Goal: Task Accomplishment & Management: Manage account settings

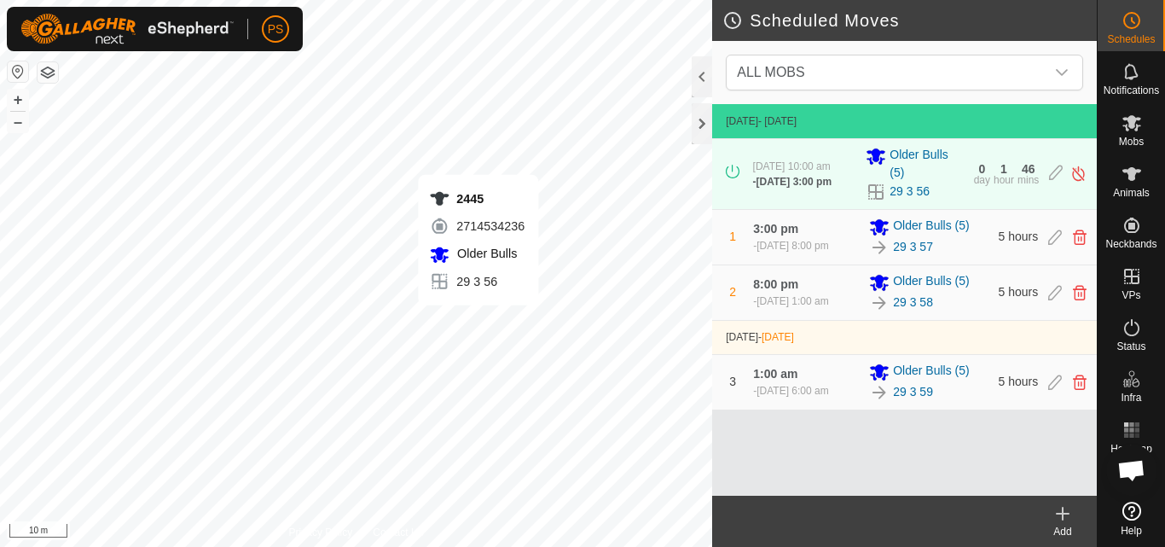
click at [1061, 513] on icon at bounding box center [1062, 513] width 12 height 0
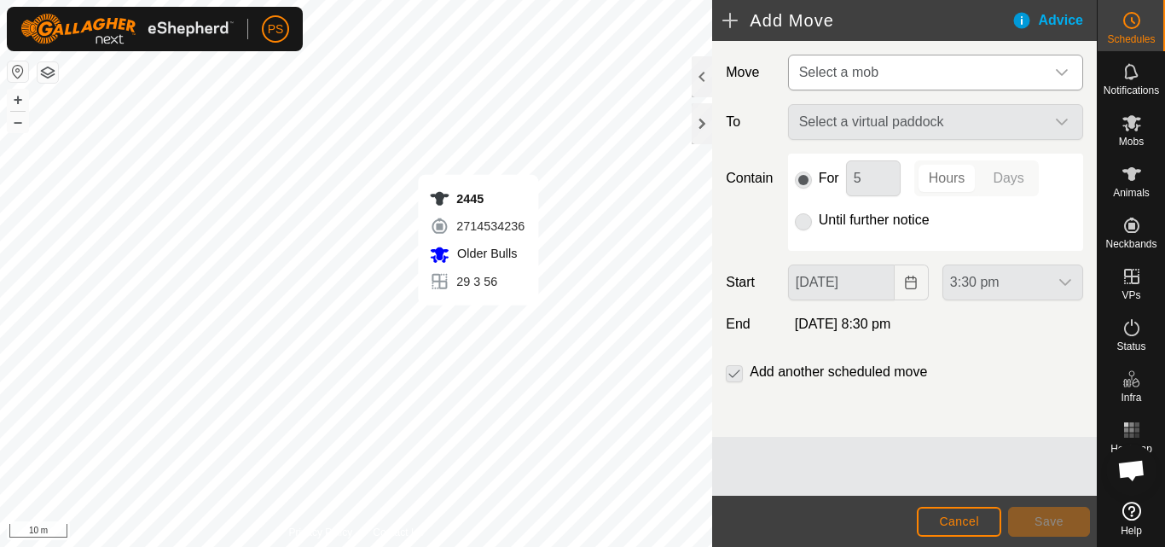
click at [1061, 73] on icon "dropdown trigger" at bounding box center [1062, 72] width 12 height 7
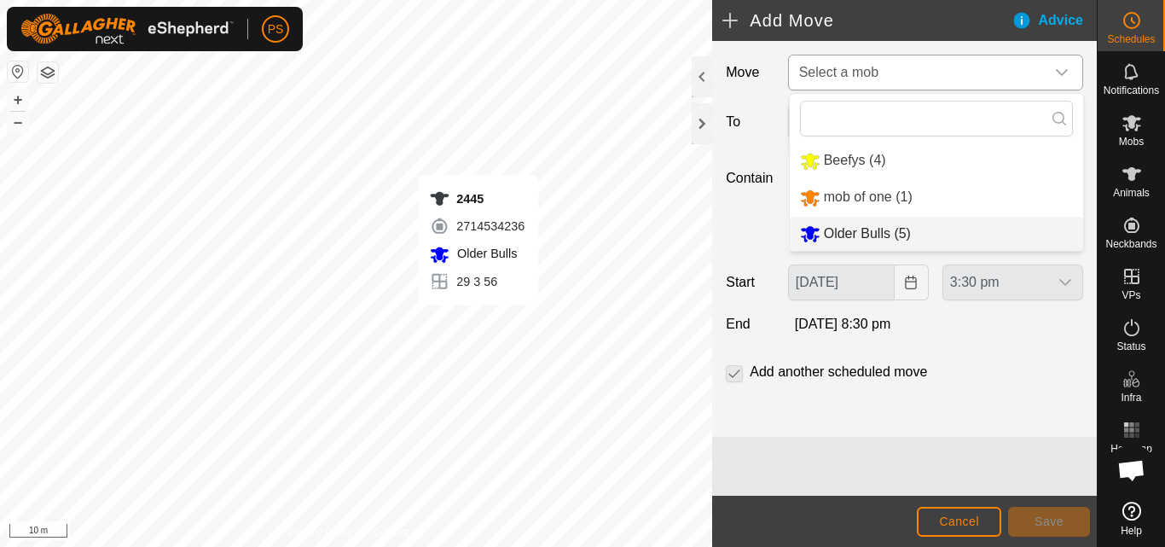
click at [875, 236] on li "Older Bulls (5)" at bounding box center [936, 234] width 293 height 35
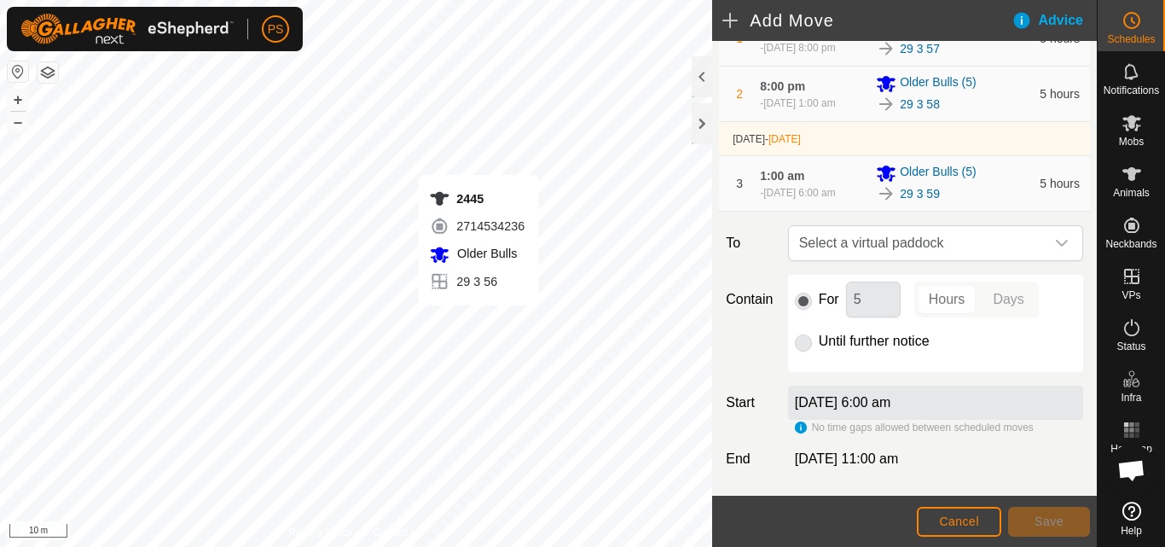
scroll to position [256, 0]
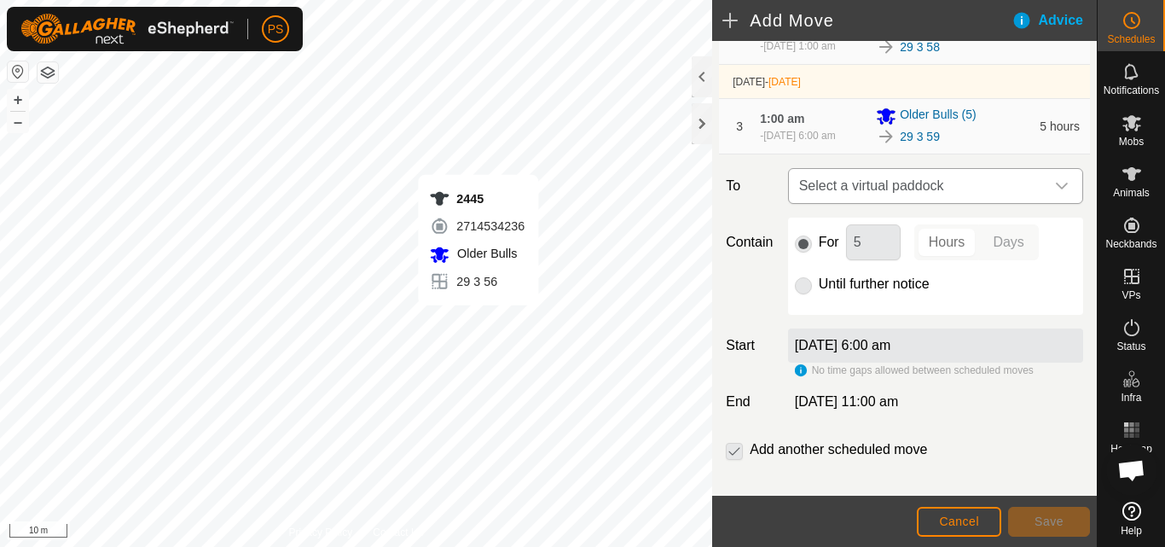
click at [1055, 188] on icon "dropdown trigger" at bounding box center [1062, 186] width 14 height 14
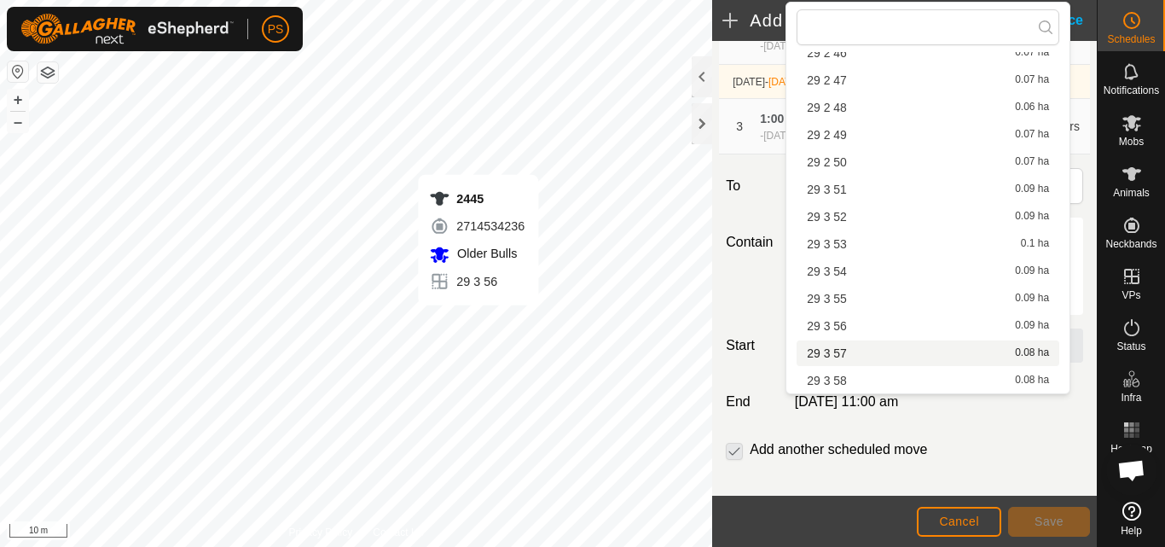
scroll to position [1449, 0]
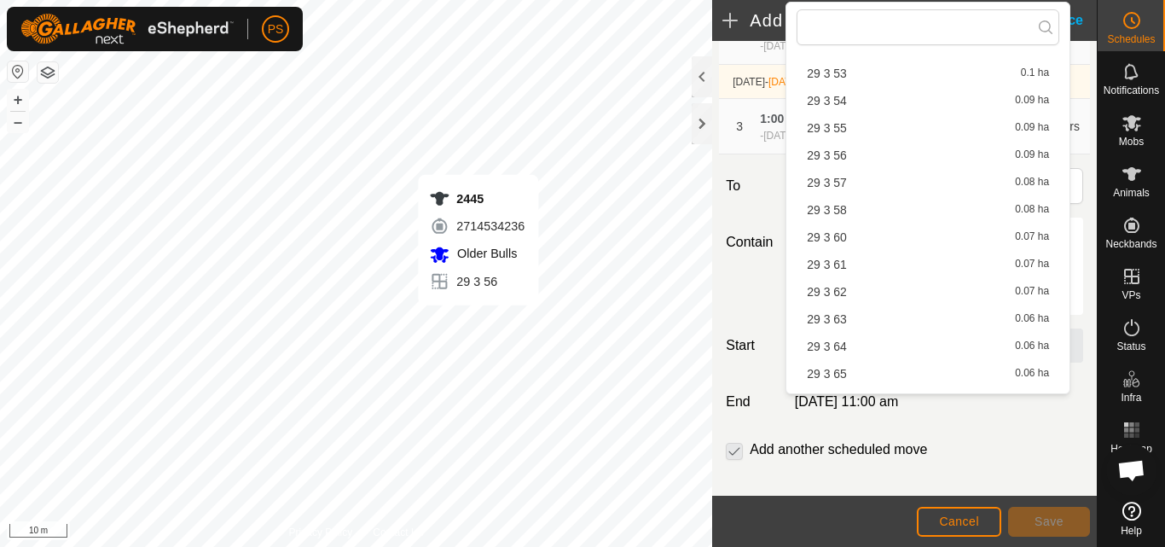
click at [842, 235] on li "29 3 60 0.07 ha" at bounding box center [927, 237] width 263 height 26
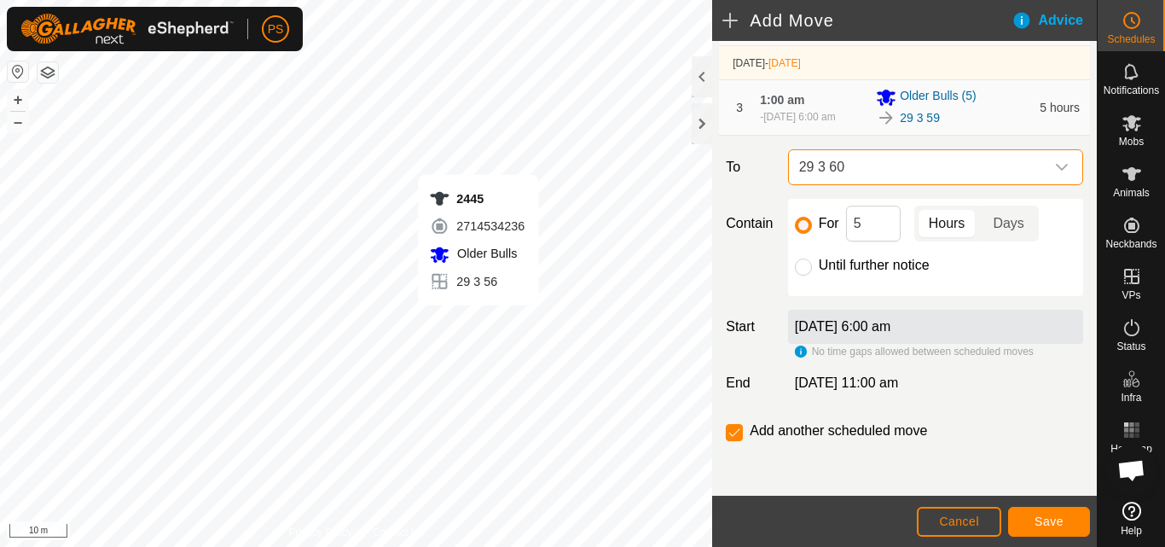
scroll to position [280, 0]
click at [1053, 519] on span "Save" at bounding box center [1048, 521] width 29 height 14
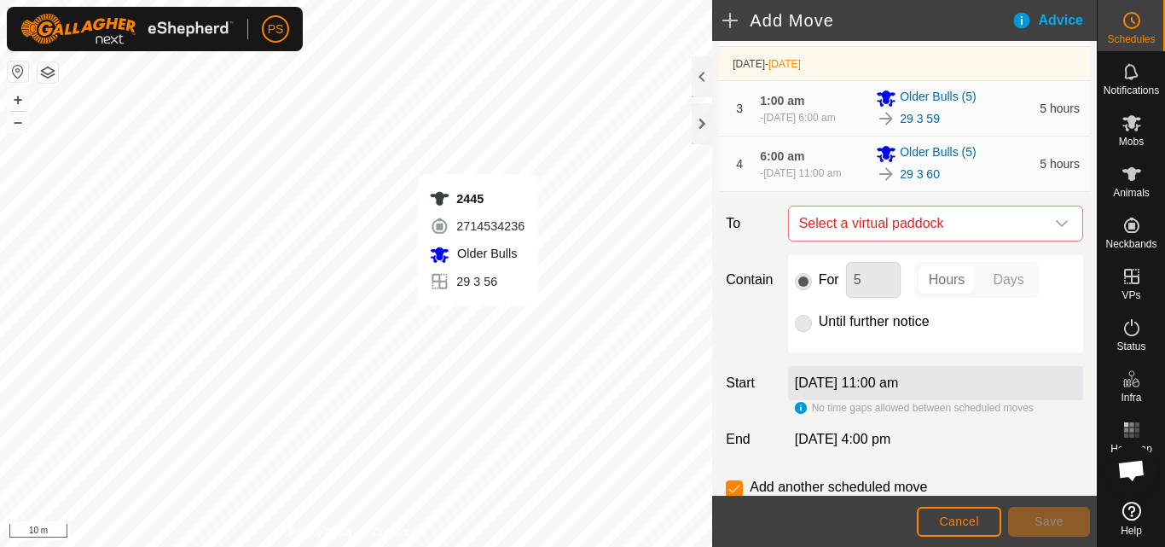
scroll to position [341, 0]
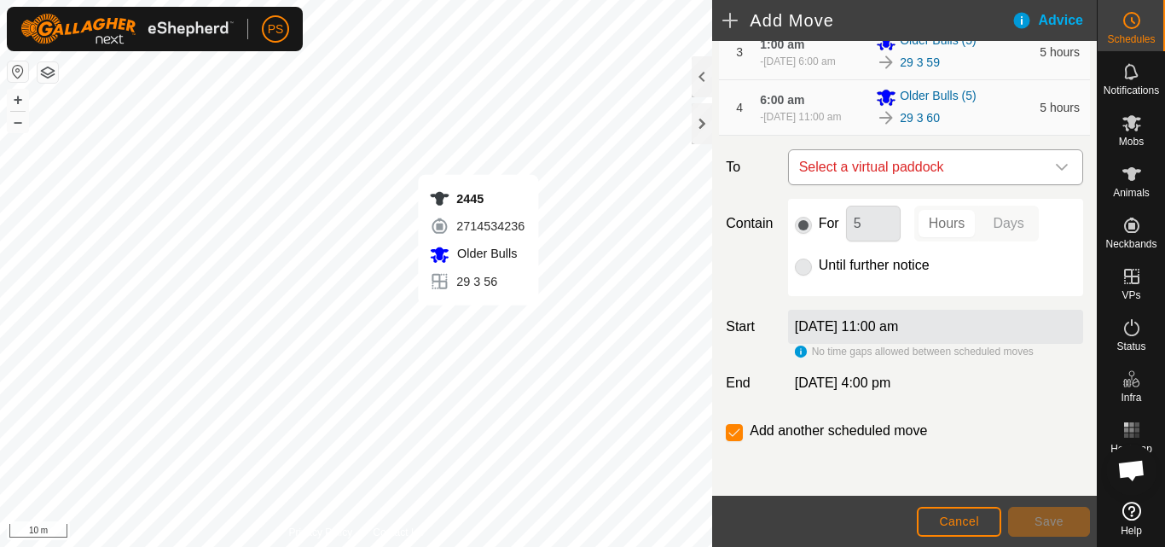
click at [1056, 167] on icon "dropdown trigger" at bounding box center [1062, 167] width 12 height 7
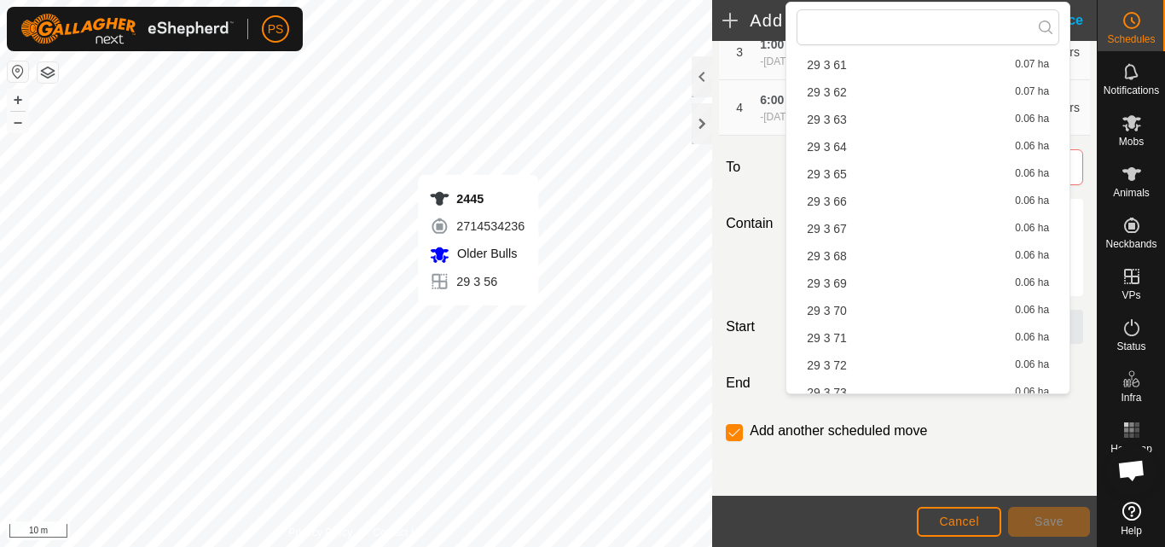
scroll to position [1620, 0]
click at [835, 92] on span "29 3 61" at bounding box center [827, 94] width 40 height 12
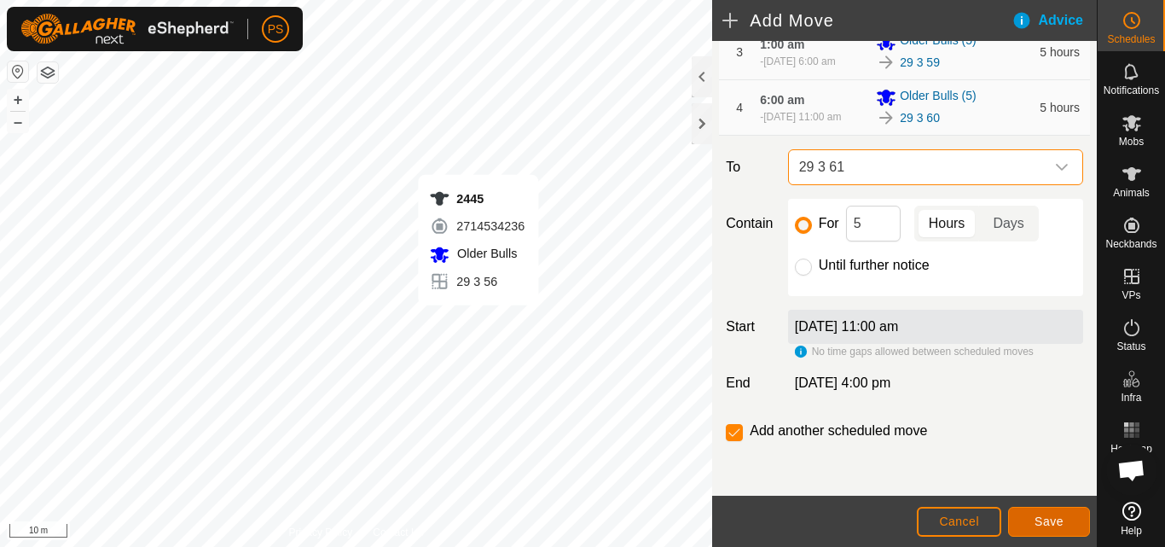
click at [1052, 522] on span "Save" at bounding box center [1048, 521] width 29 height 14
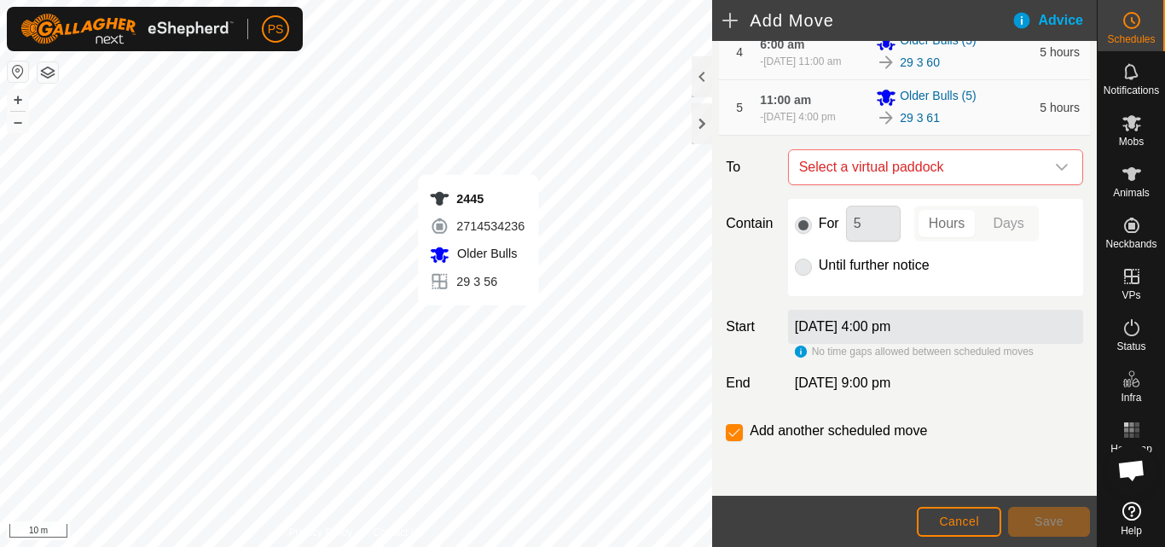
scroll to position [398, 0]
click at [1055, 163] on icon "dropdown trigger" at bounding box center [1062, 167] width 14 height 14
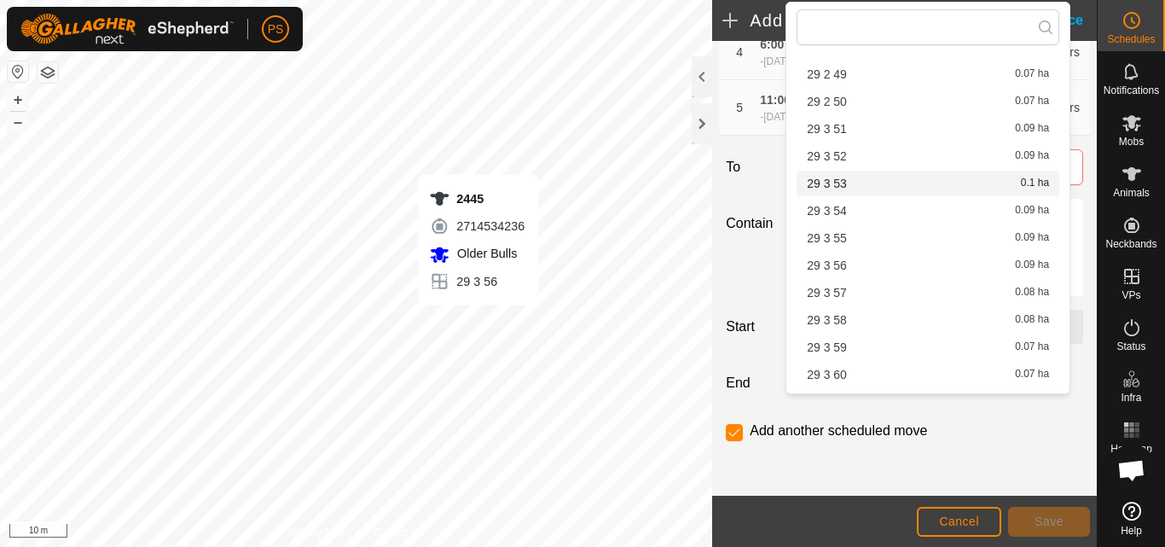
scroll to position [1364, 0]
click at [838, 374] on li "29 3 62 0.07 ha" at bounding box center [927, 377] width 263 height 26
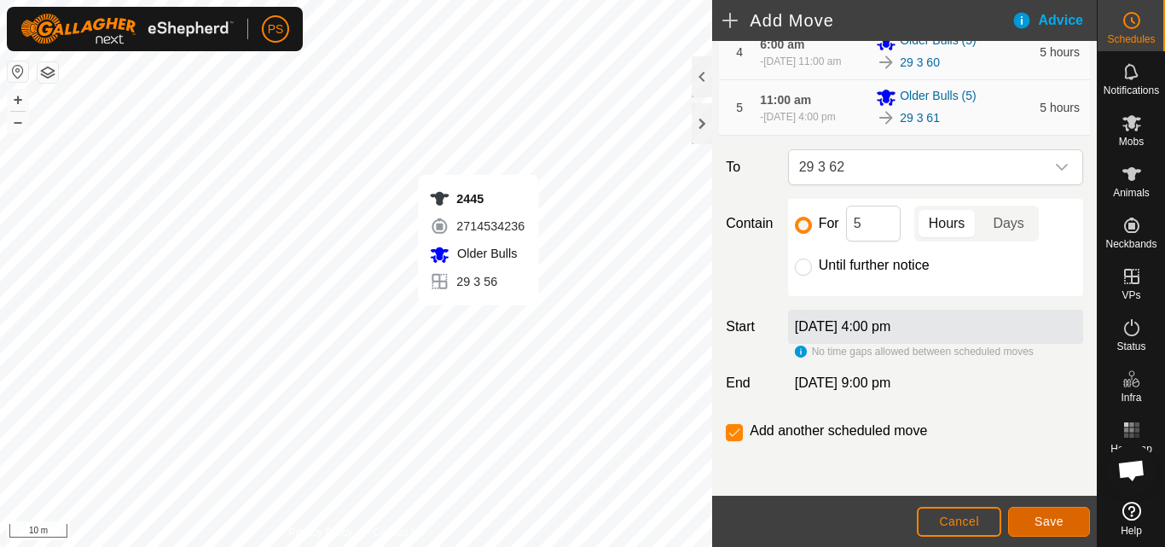
click at [1049, 521] on span "Save" at bounding box center [1048, 521] width 29 height 14
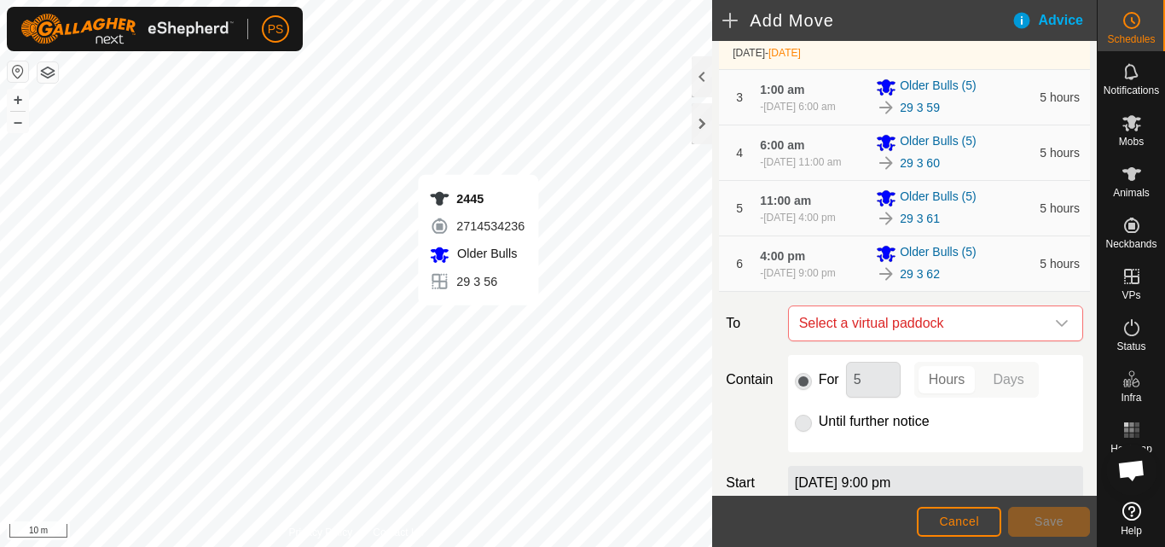
scroll to position [454, 0]
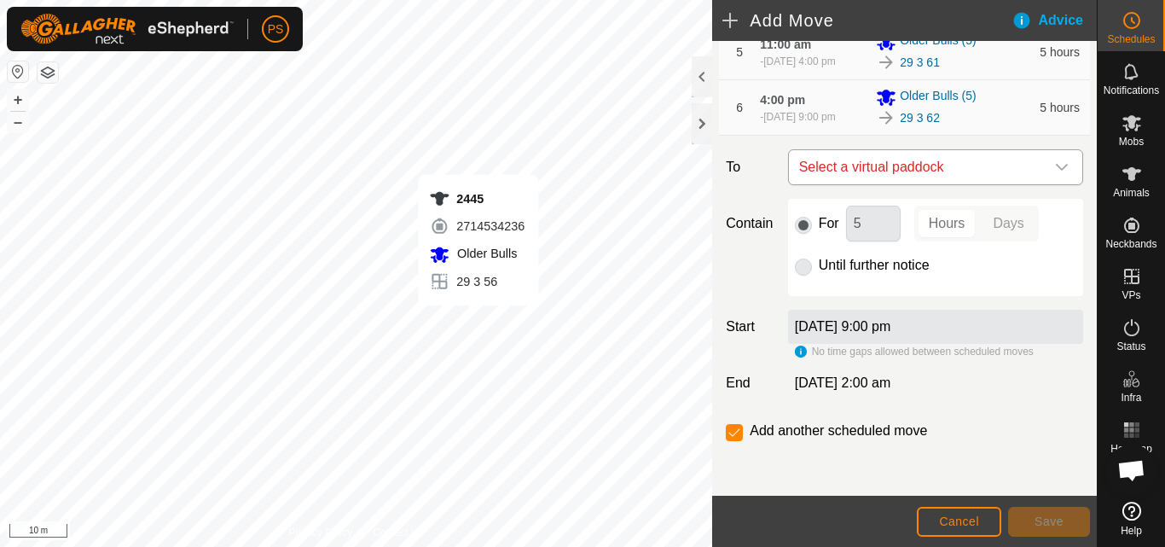
click at [1056, 166] on icon "dropdown trigger" at bounding box center [1062, 167] width 12 height 7
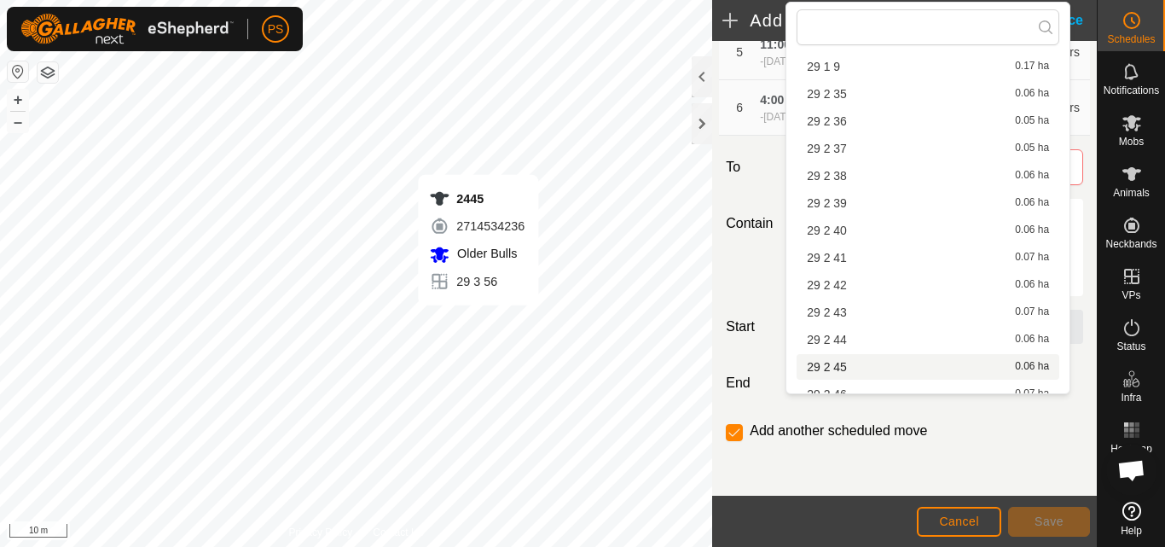
scroll to position [1535, 0]
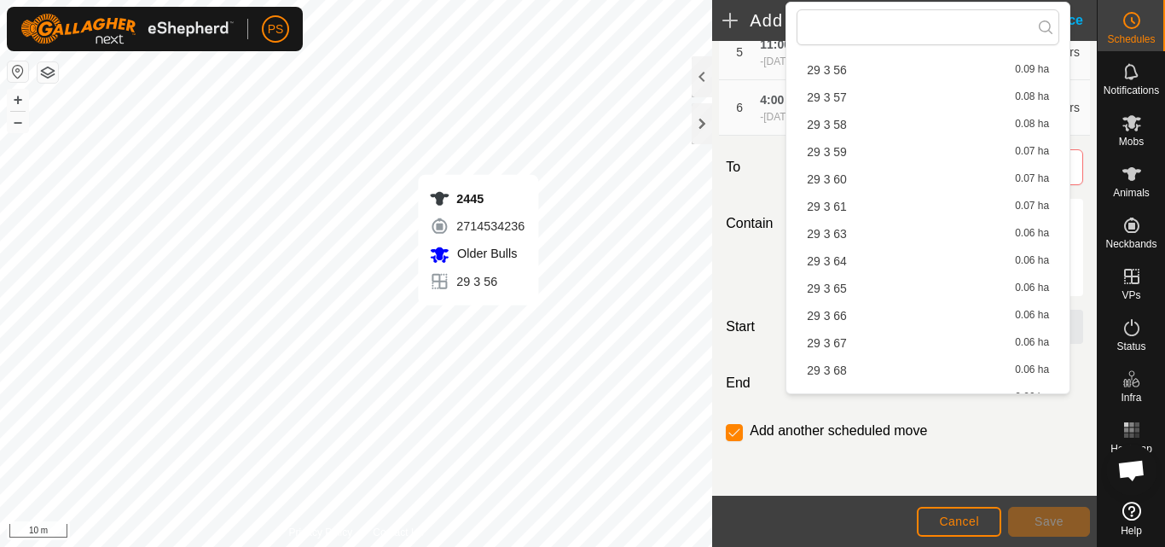
click at [842, 231] on li "29 3 63 0.06 ha" at bounding box center [927, 234] width 263 height 26
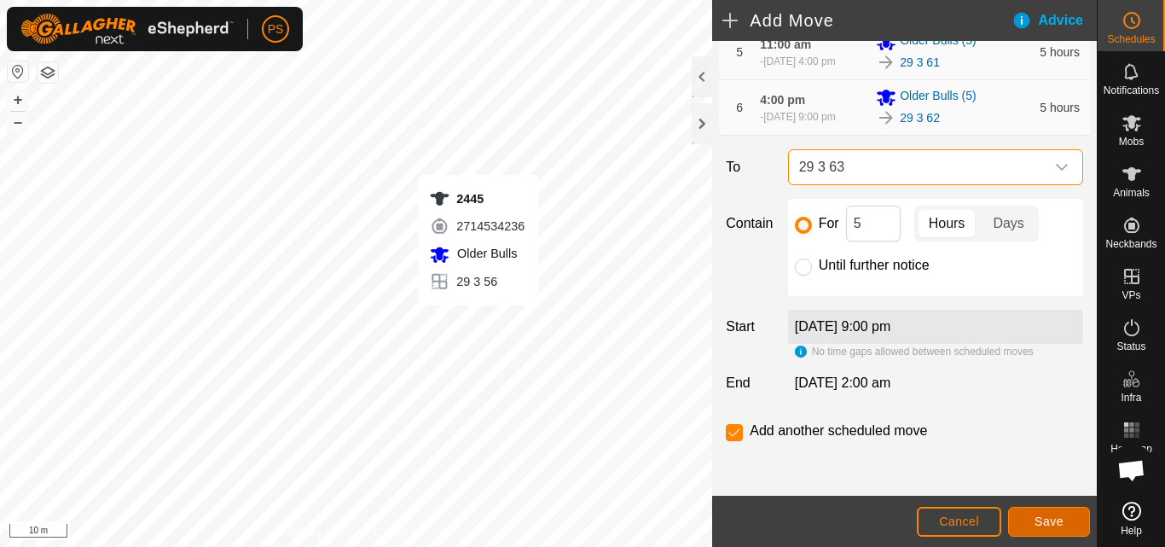
click at [1060, 516] on span "Save" at bounding box center [1048, 521] width 29 height 14
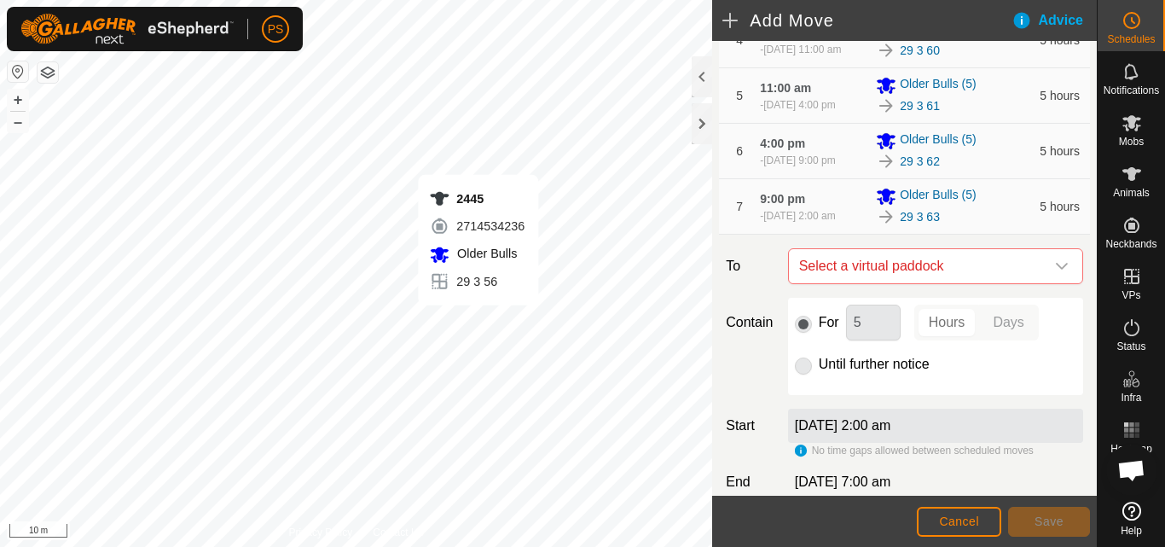
scroll to position [509, 0]
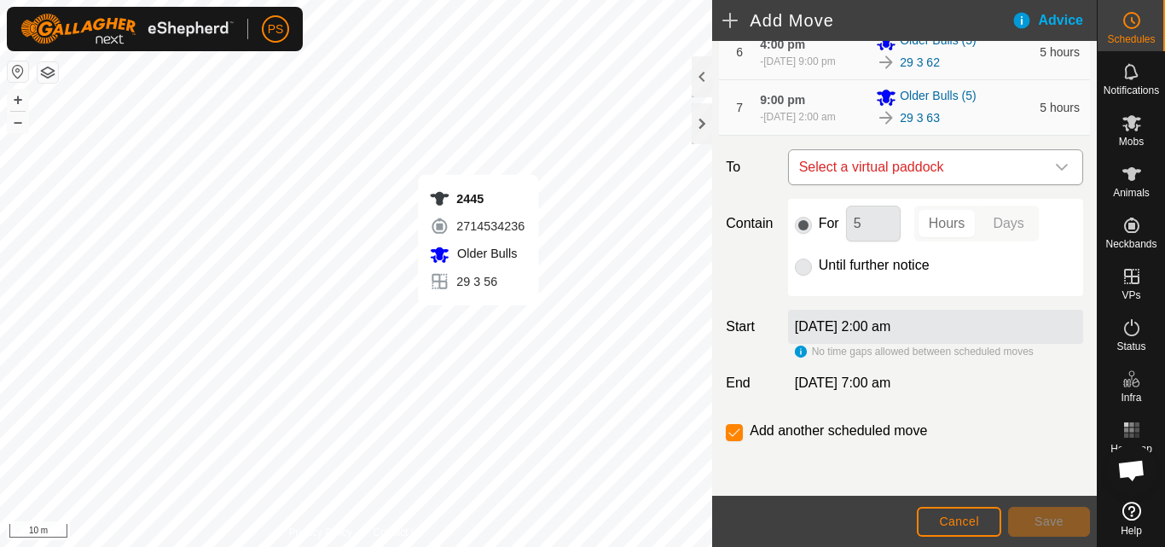
click at [1055, 165] on icon "dropdown trigger" at bounding box center [1062, 167] width 14 height 14
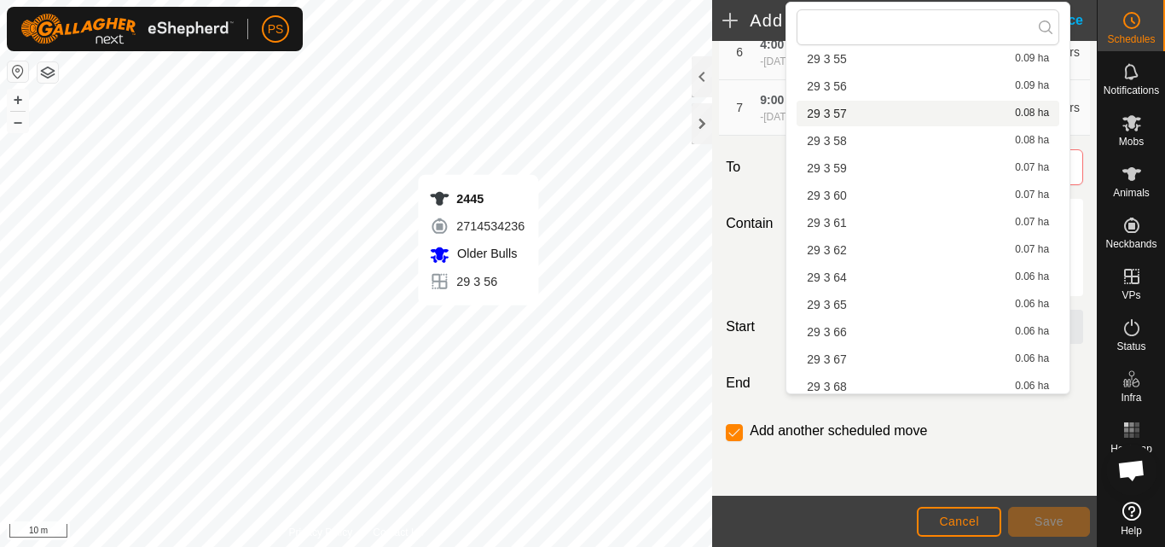
scroll to position [1535, 0]
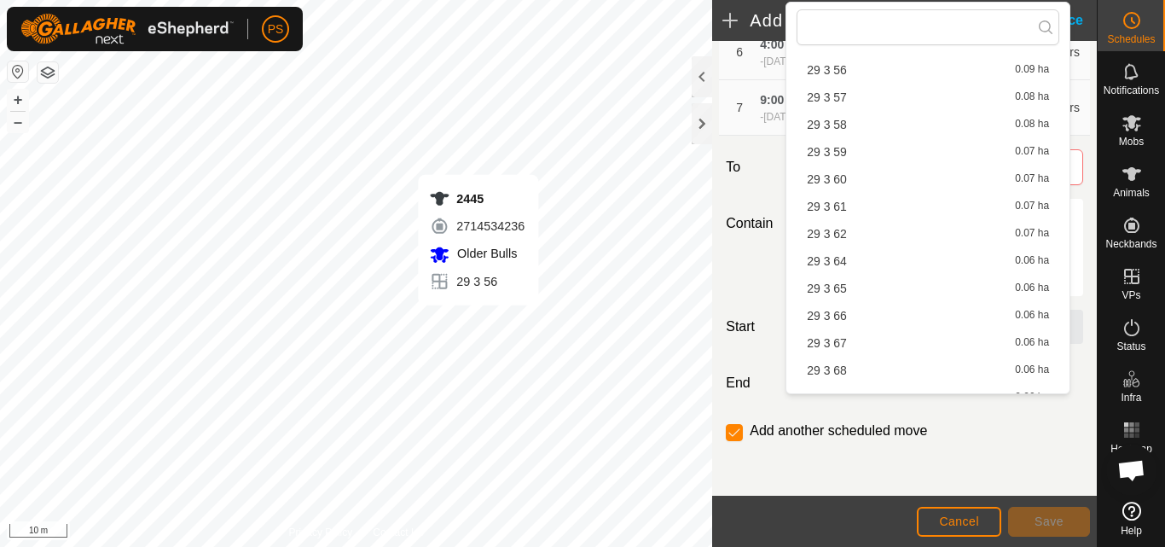
click at [849, 258] on li "29 3 64 0.06 ha" at bounding box center [927, 261] width 263 height 26
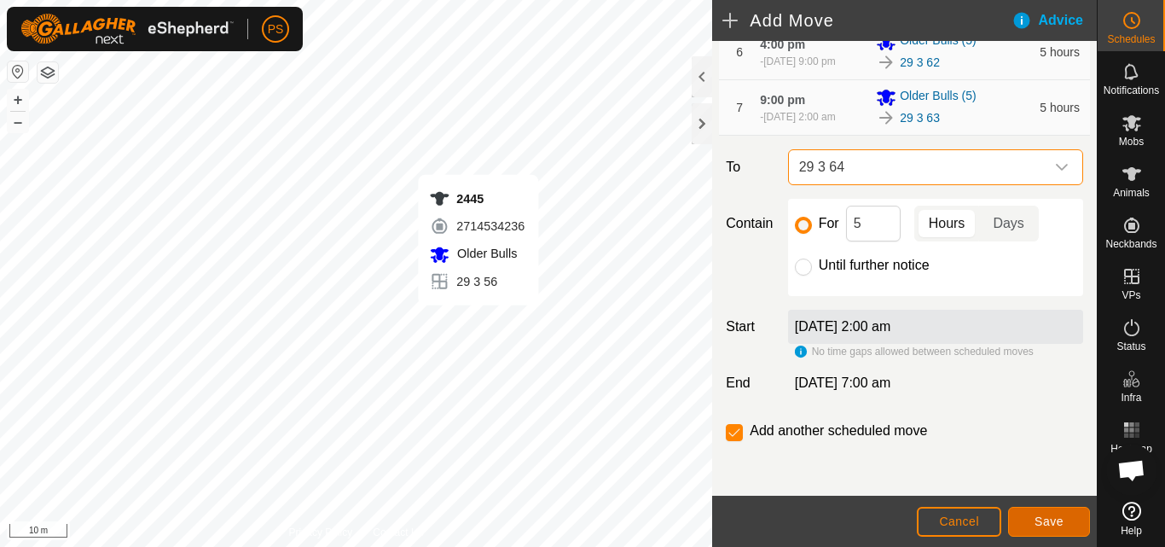
click at [1051, 519] on span "Save" at bounding box center [1048, 521] width 29 height 14
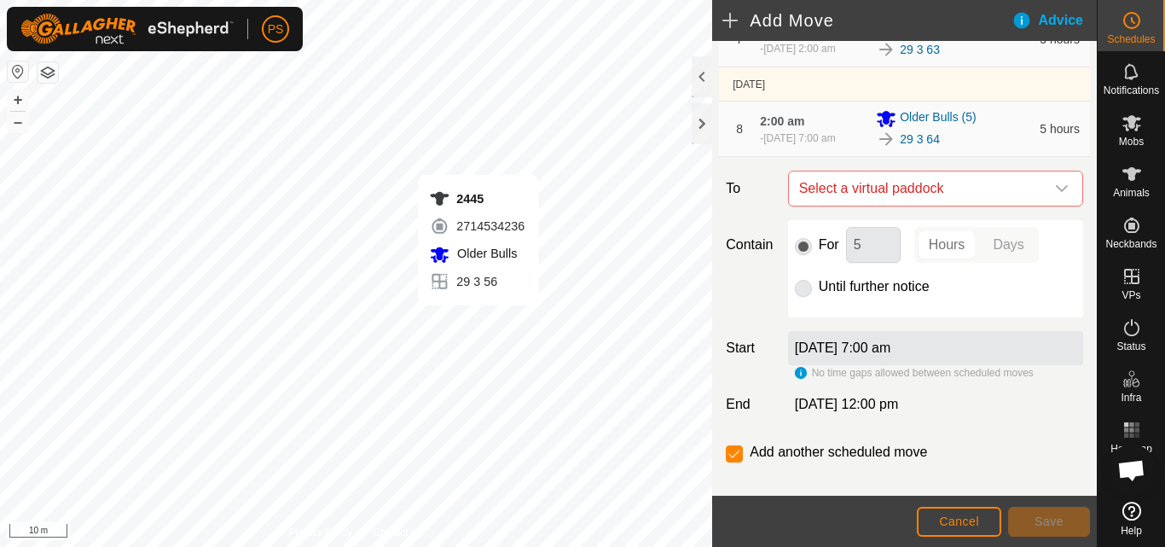
scroll to position [599, 0]
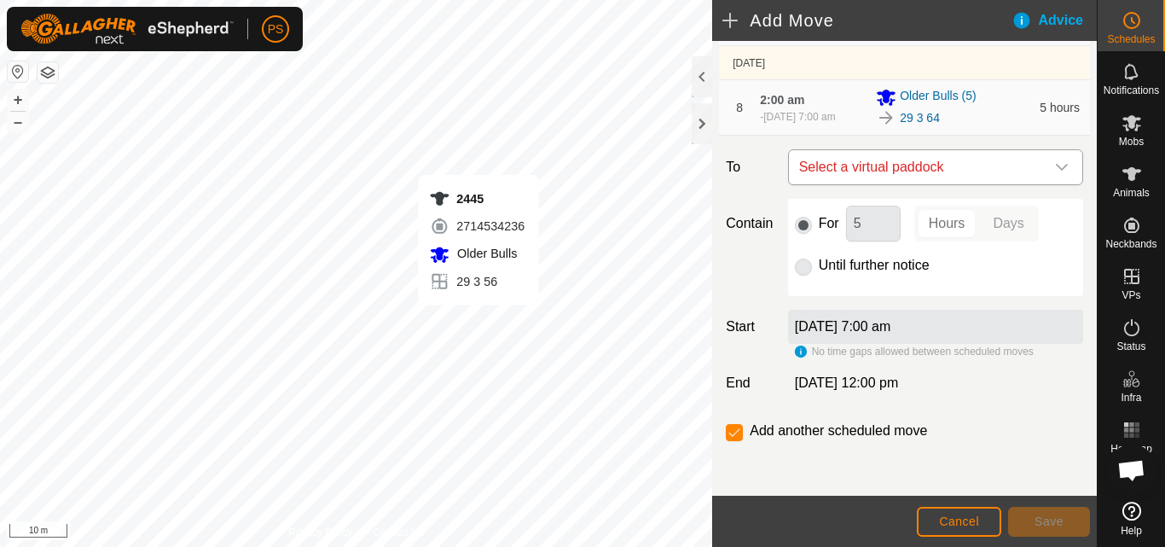
click at [1055, 164] on icon "dropdown trigger" at bounding box center [1062, 167] width 14 height 14
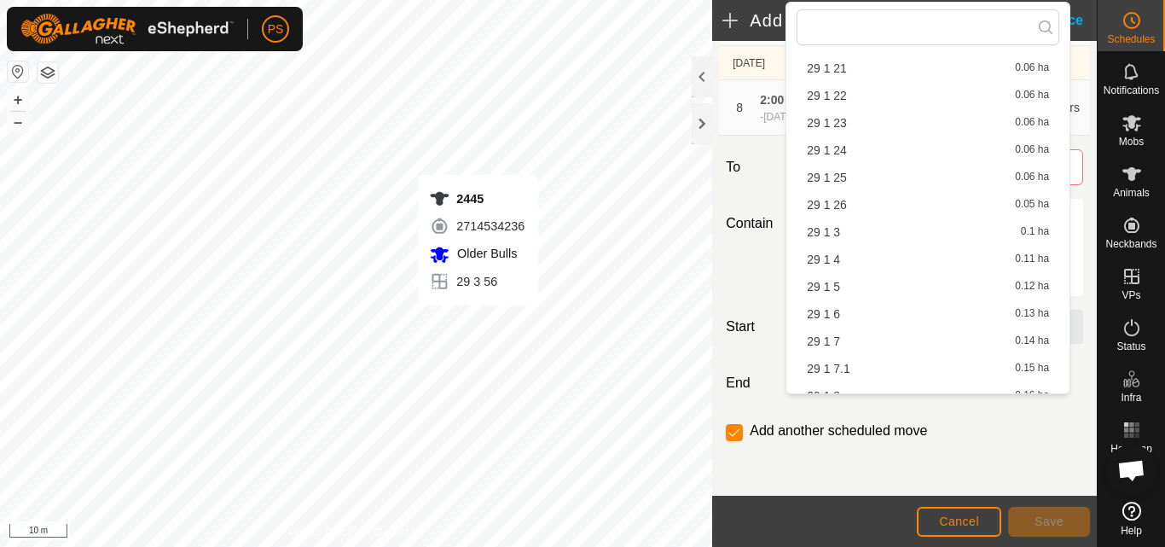
scroll to position [1449, 0]
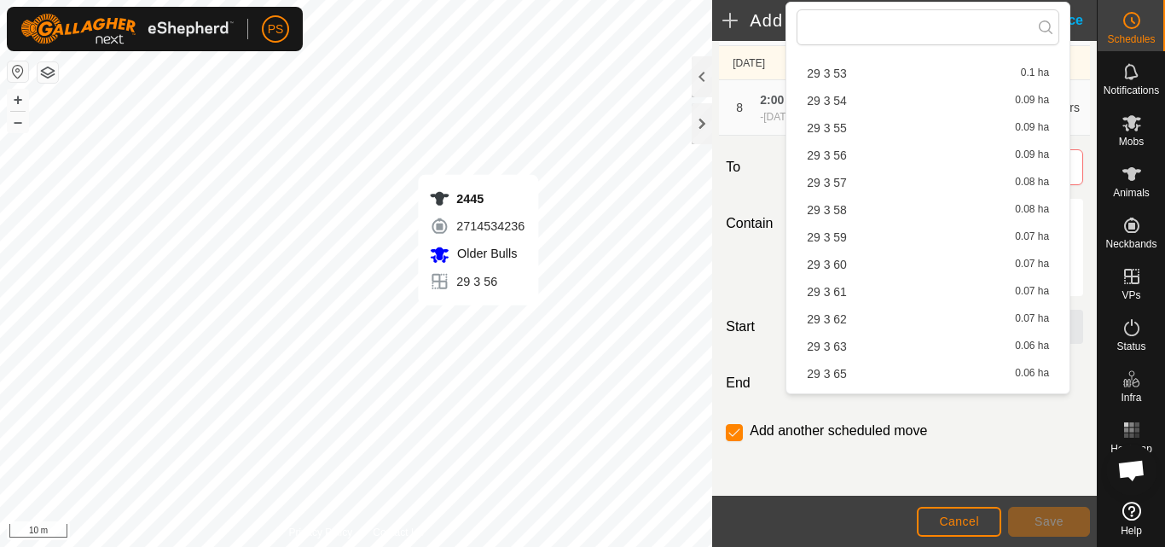
click at [842, 373] on li "29 3 65 0.06 ha" at bounding box center [927, 374] width 263 height 26
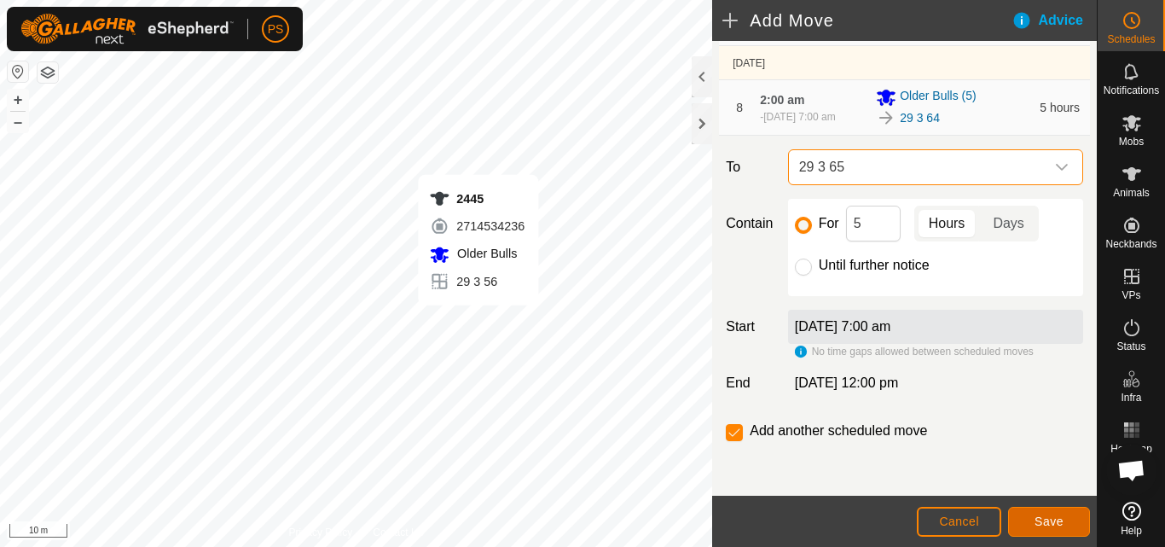
click at [1045, 522] on span "Save" at bounding box center [1048, 521] width 29 height 14
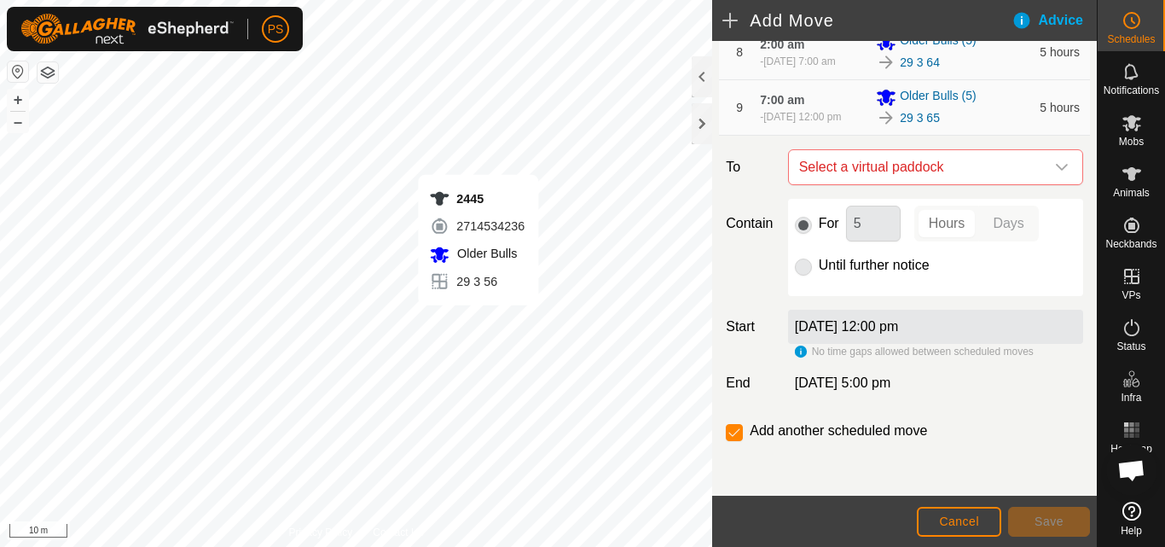
scroll to position [662, 0]
click at [1055, 164] on icon "dropdown trigger" at bounding box center [1062, 167] width 14 height 14
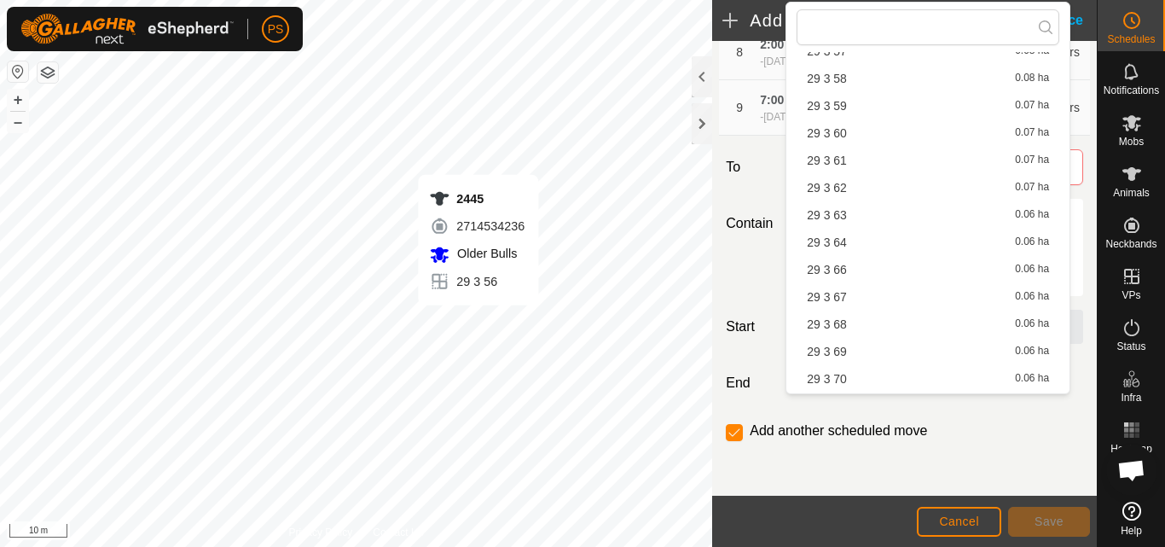
scroll to position [1790, 0]
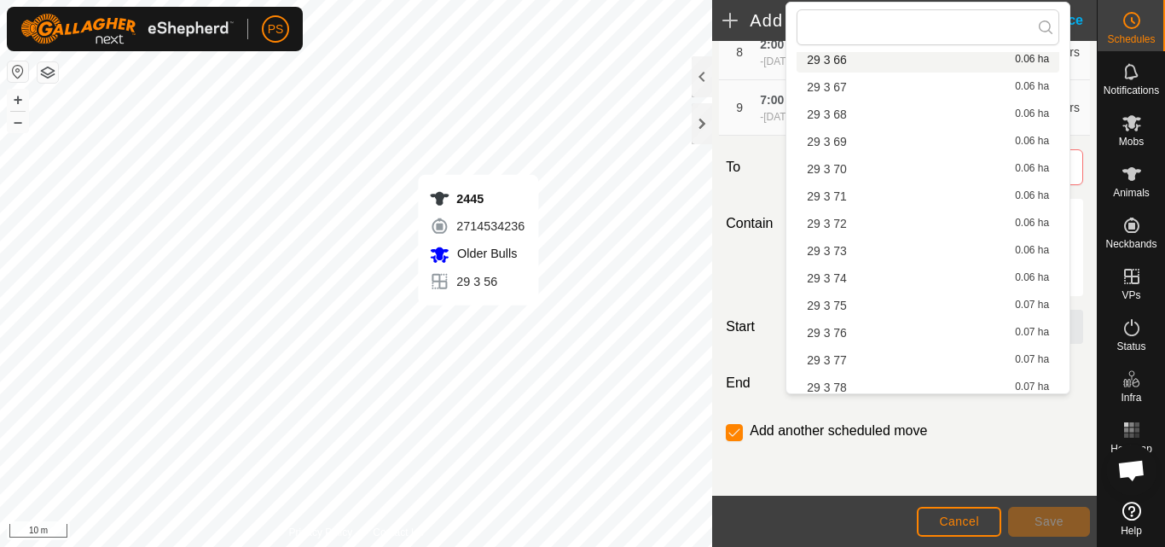
click at [838, 59] on span "29 3 66" at bounding box center [827, 60] width 40 height 12
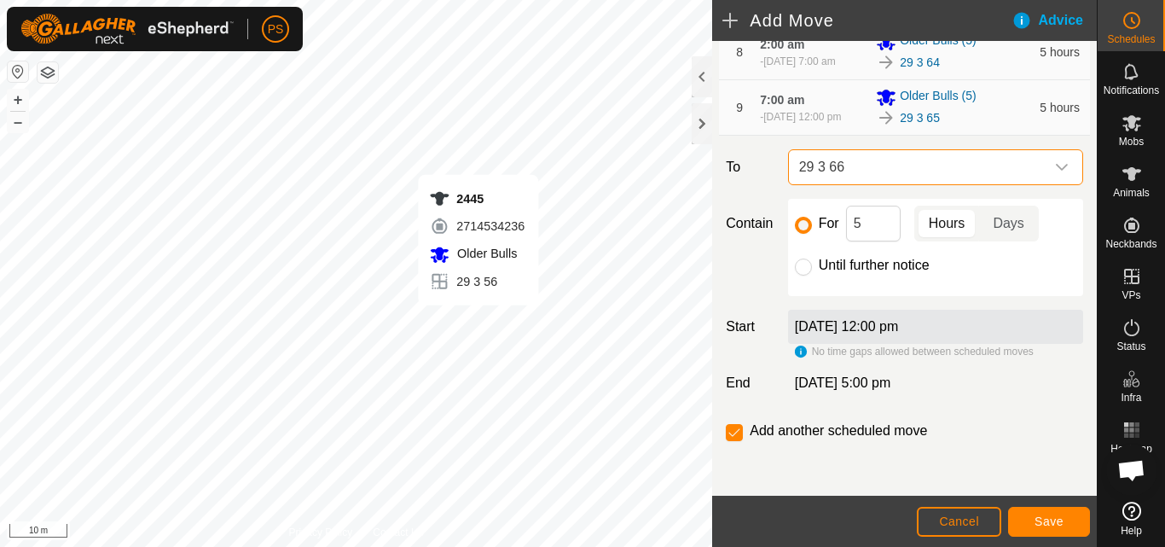
scroll to position [1785, 0]
click at [1052, 522] on span "Save" at bounding box center [1048, 521] width 29 height 14
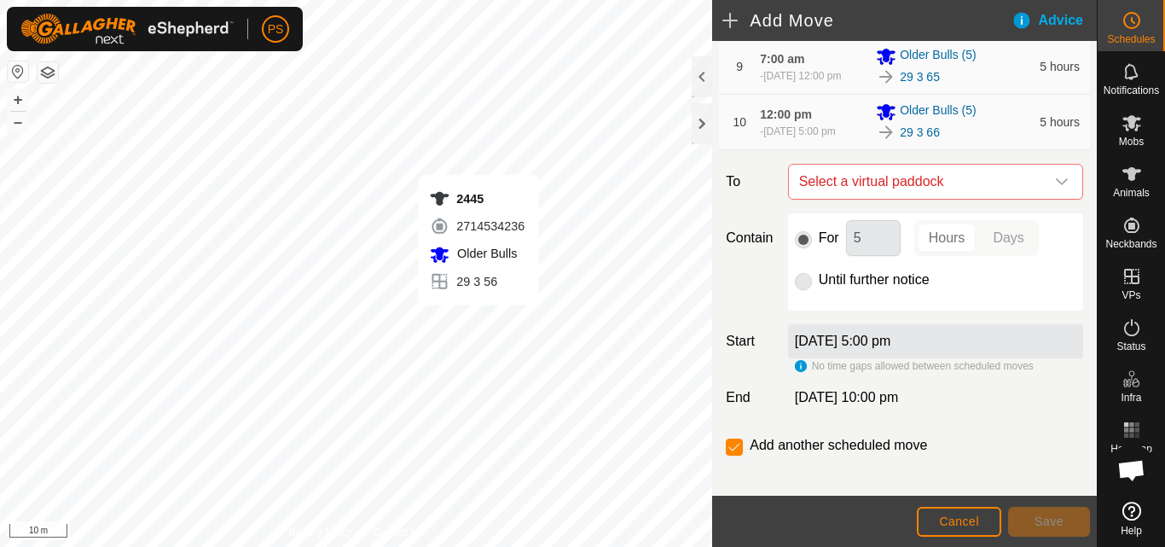
scroll to position [717, 0]
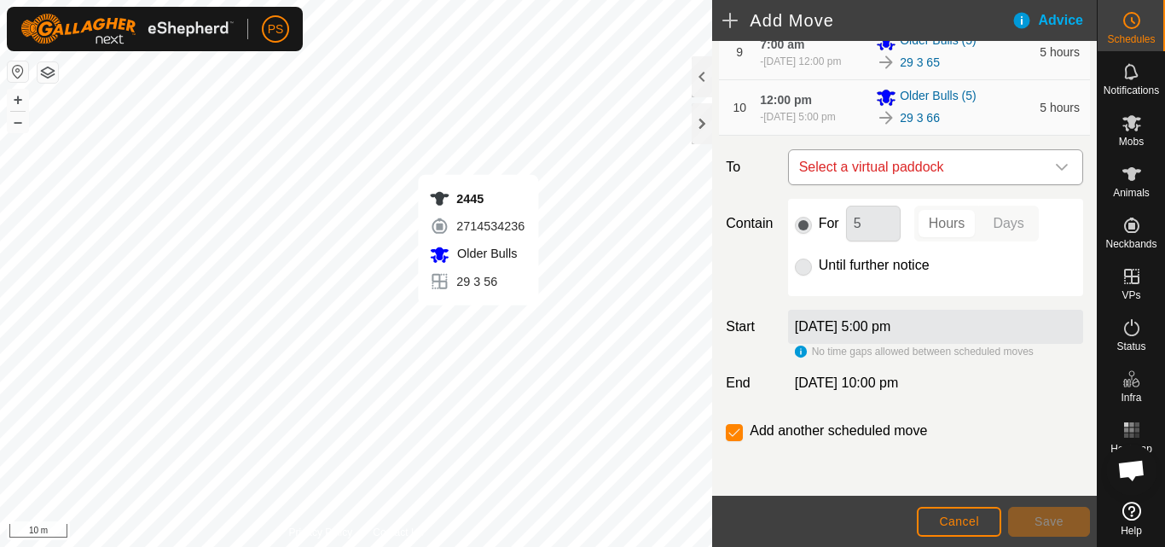
click at [1055, 166] on icon "dropdown trigger" at bounding box center [1062, 167] width 14 height 14
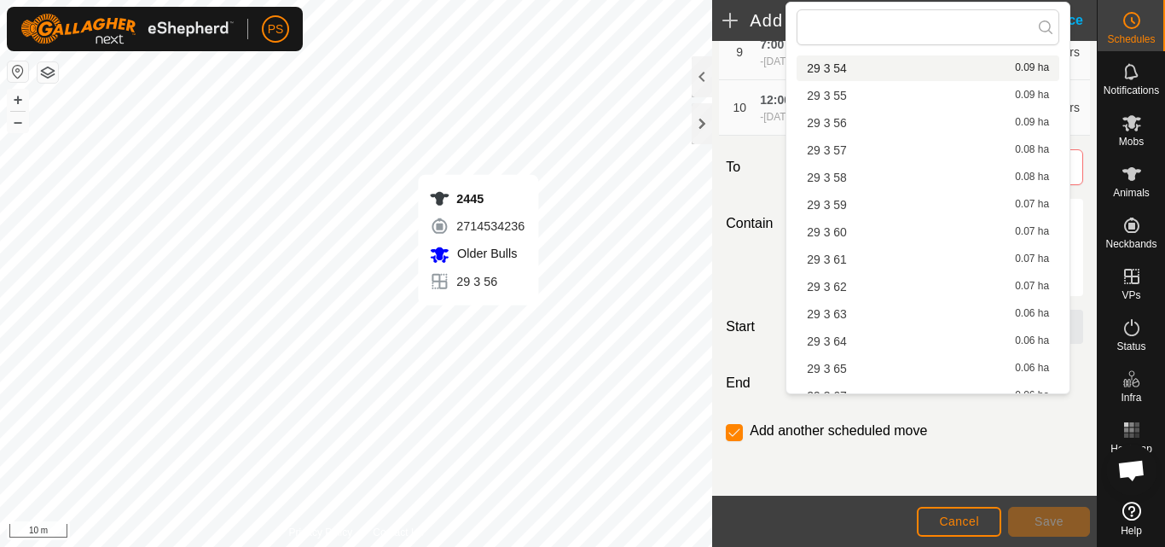
scroll to position [1535, 0]
click at [842, 342] on li "29 3 67 0.06 ha" at bounding box center [927, 343] width 263 height 26
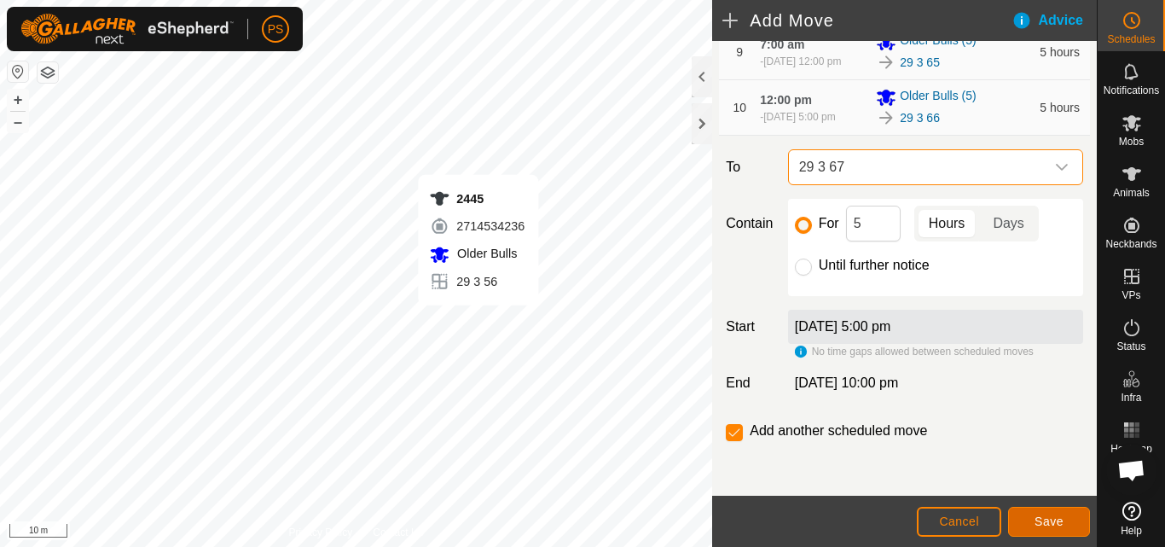
click at [1050, 519] on span "Save" at bounding box center [1048, 521] width 29 height 14
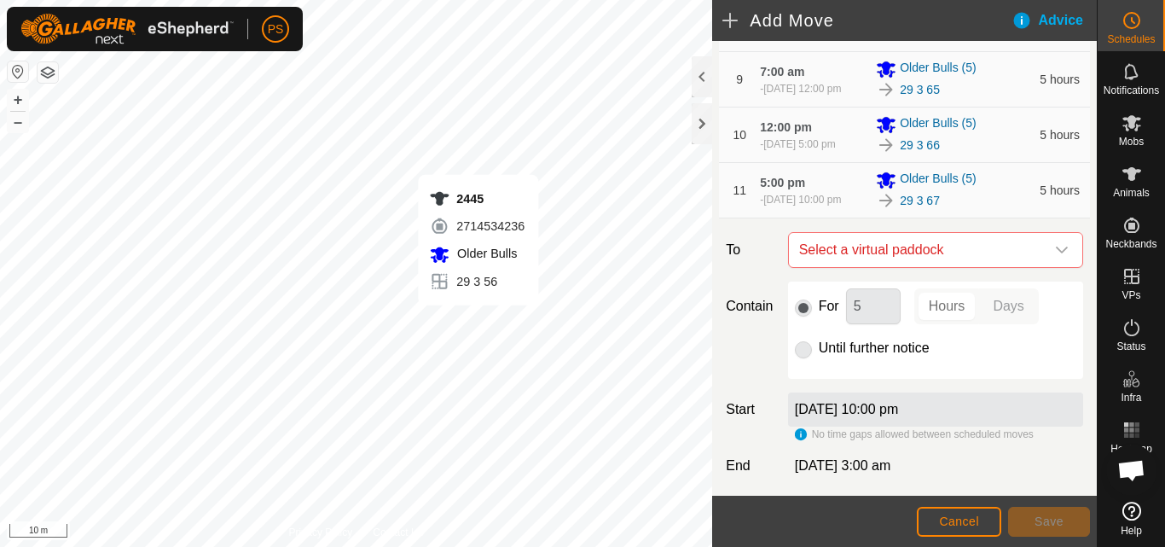
scroll to position [682, 0]
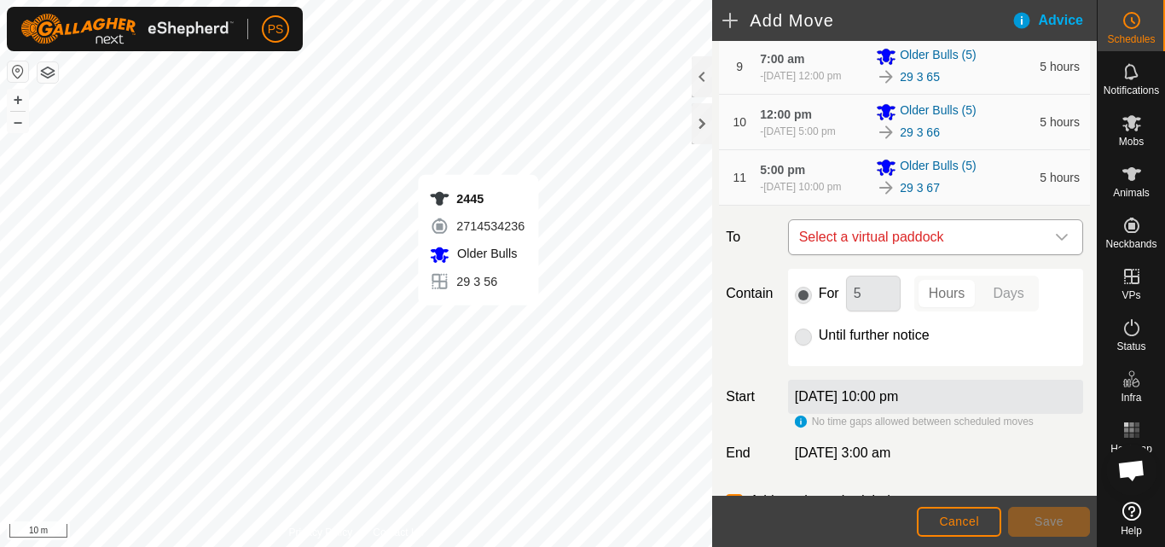
click at [1055, 244] on icon "dropdown trigger" at bounding box center [1062, 237] width 14 height 14
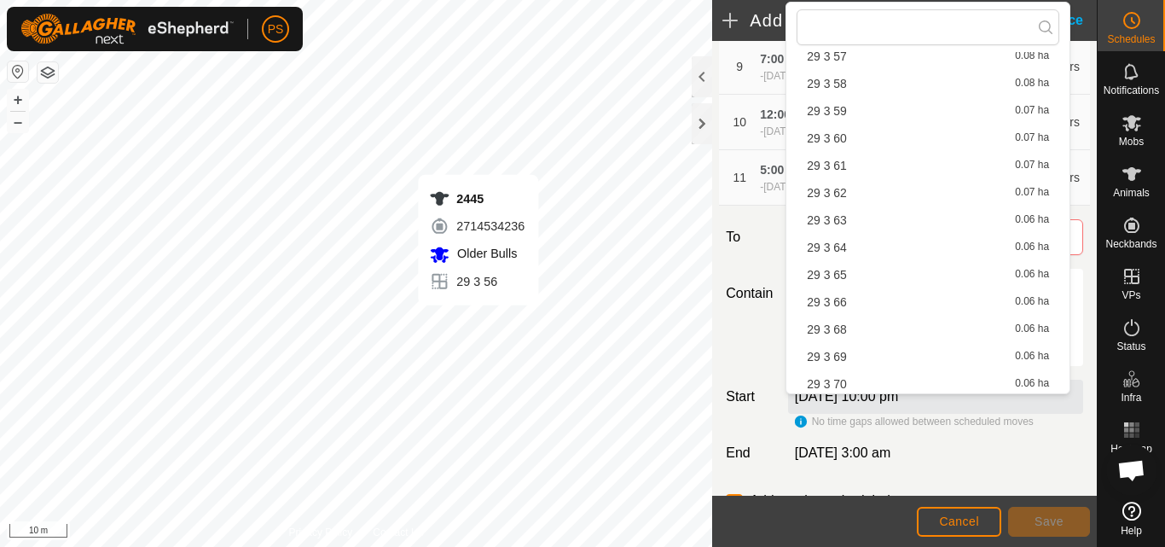
scroll to position [1705, 0]
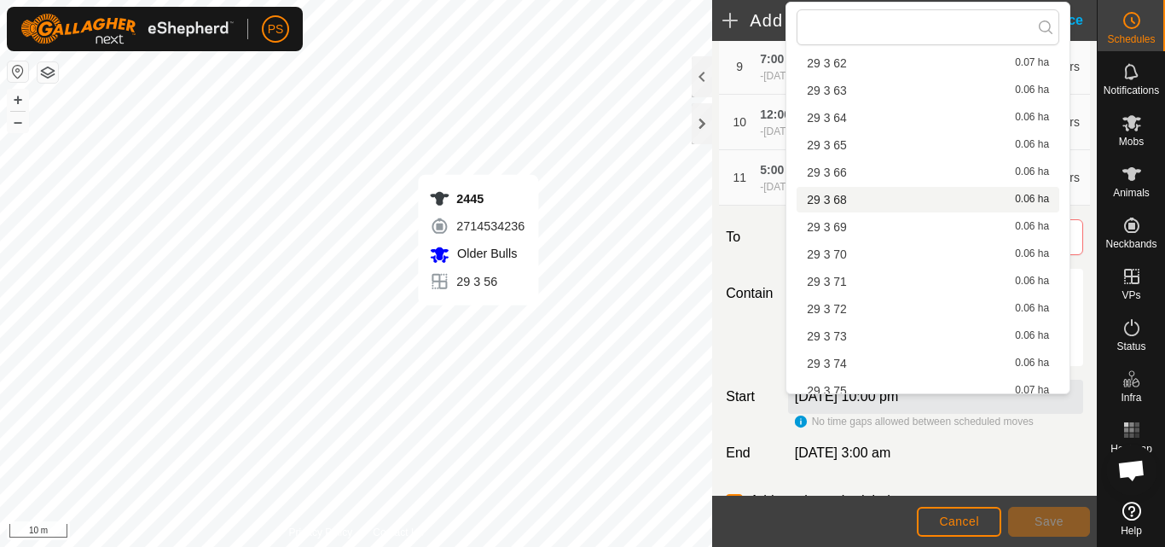
click at [843, 200] on li "29 3 68 0.06 ha" at bounding box center [927, 200] width 263 height 26
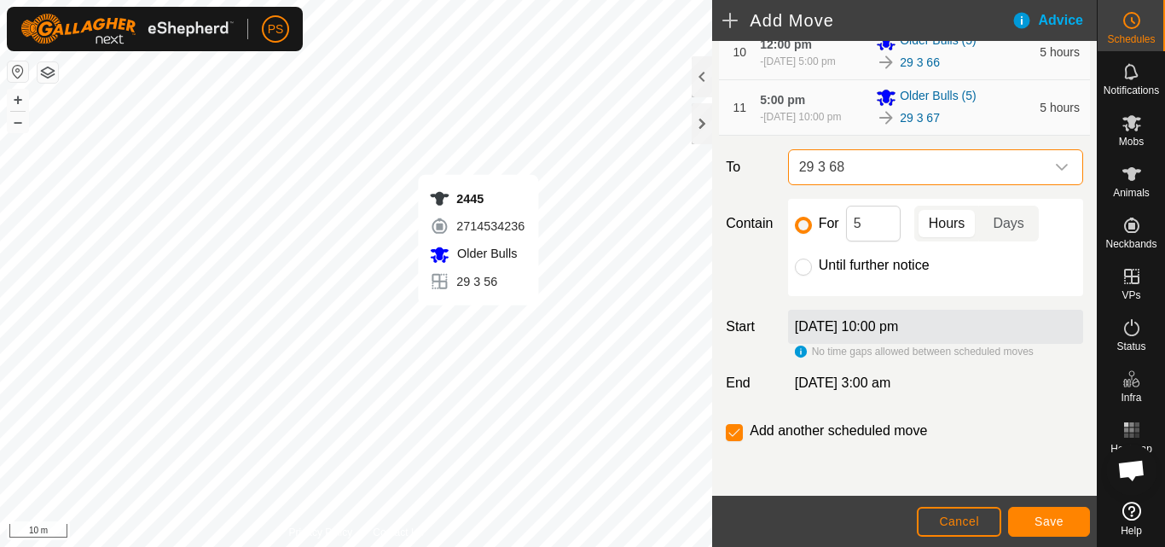
scroll to position [780, 0]
click at [1050, 521] on span "Save" at bounding box center [1048, 521] width 29 height 14
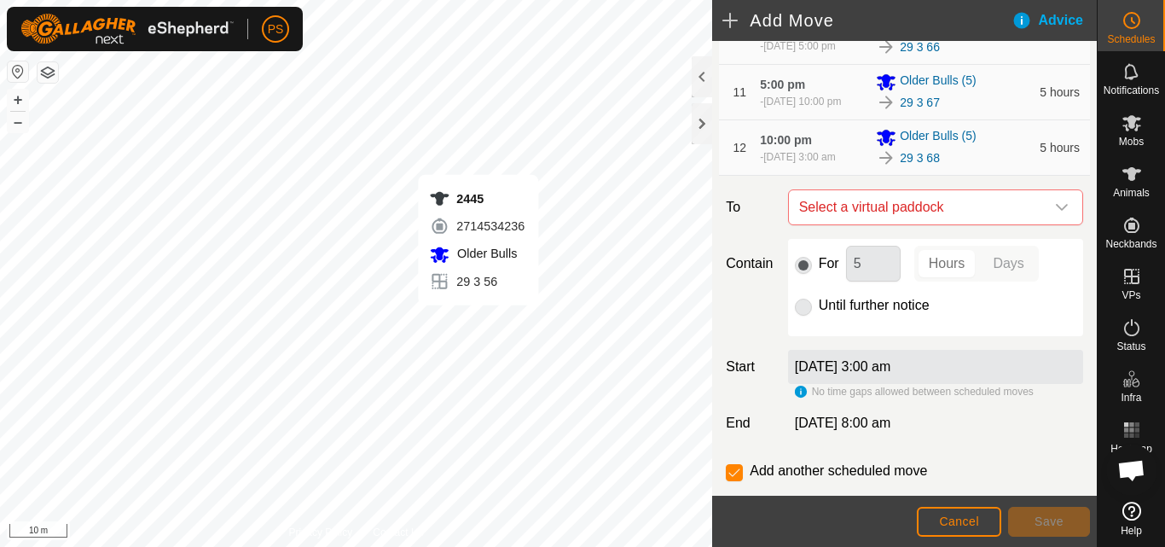
scroll to position [836, 0]
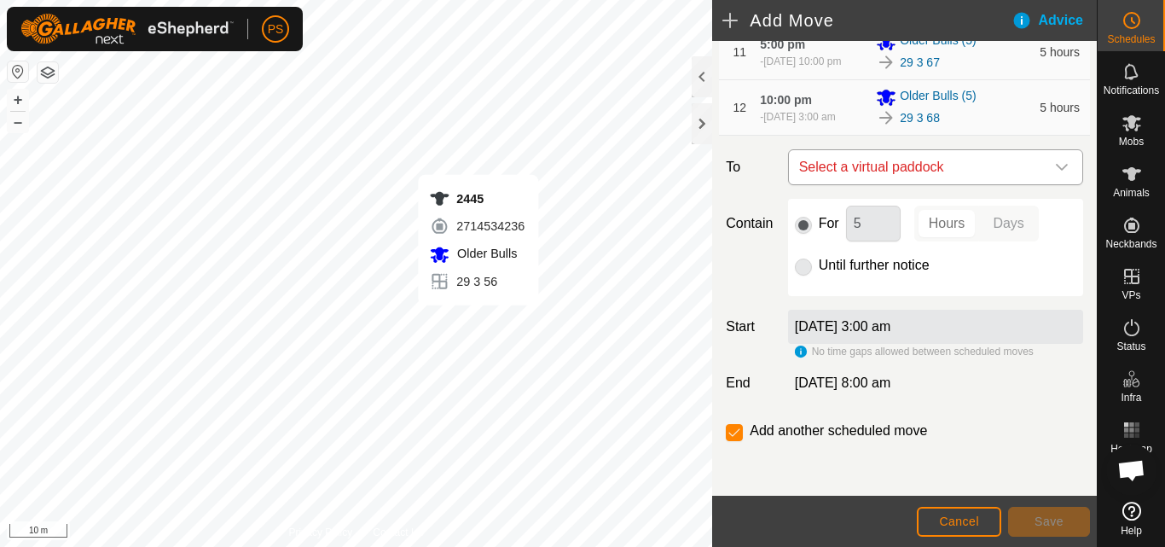
click at [1055, 167] on icon "dropdown trigger" at bounding box center [1062, 167] width 14 height 14
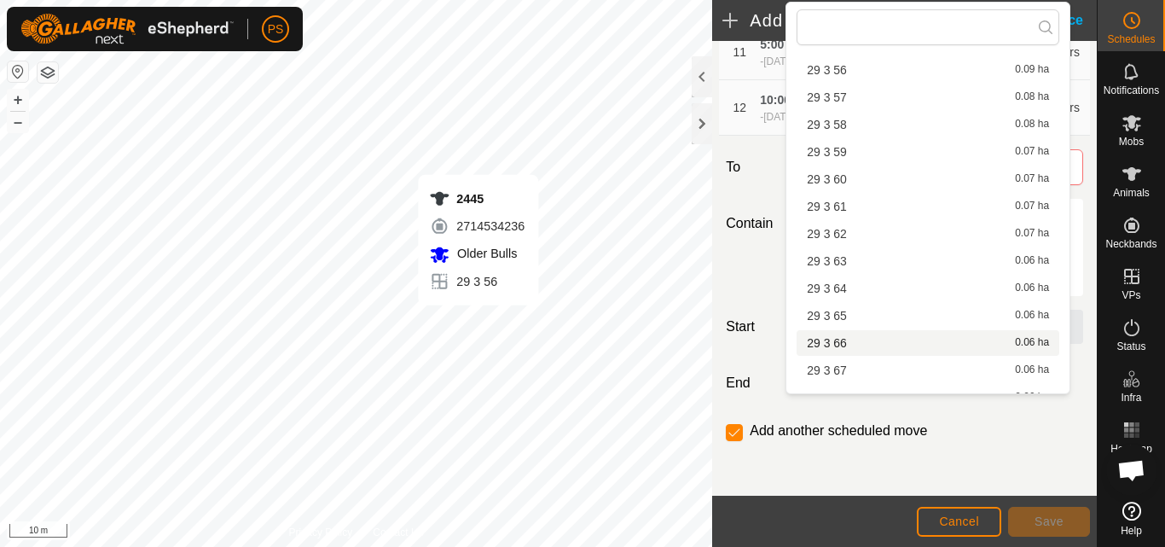
scroll to position [1705, 0]
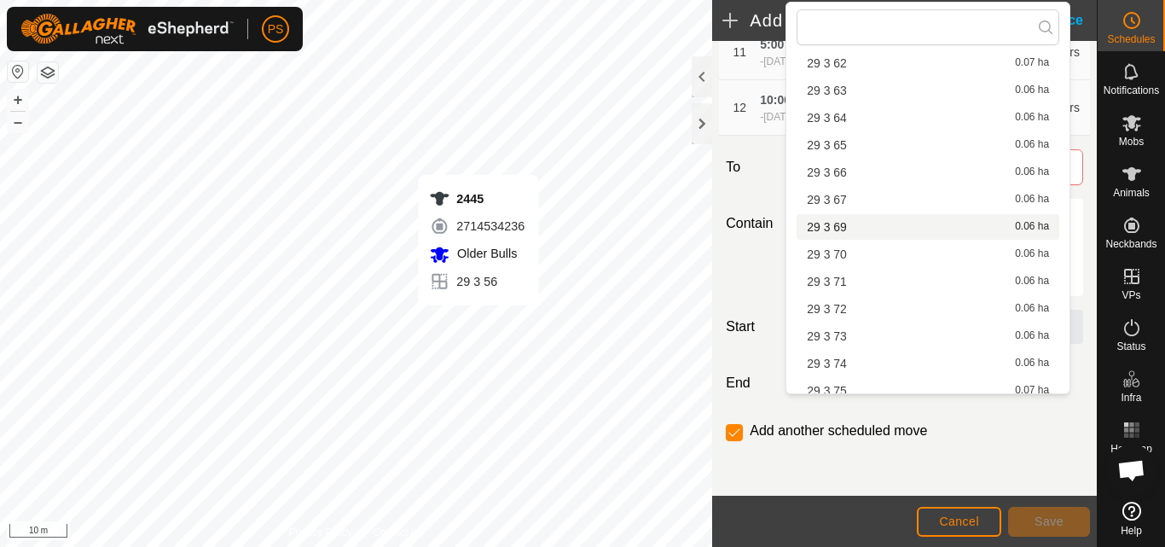
click at [842, 225] on li "29 3 69 0.06 ha" at bounding box center [927, 227] width 263 height 26
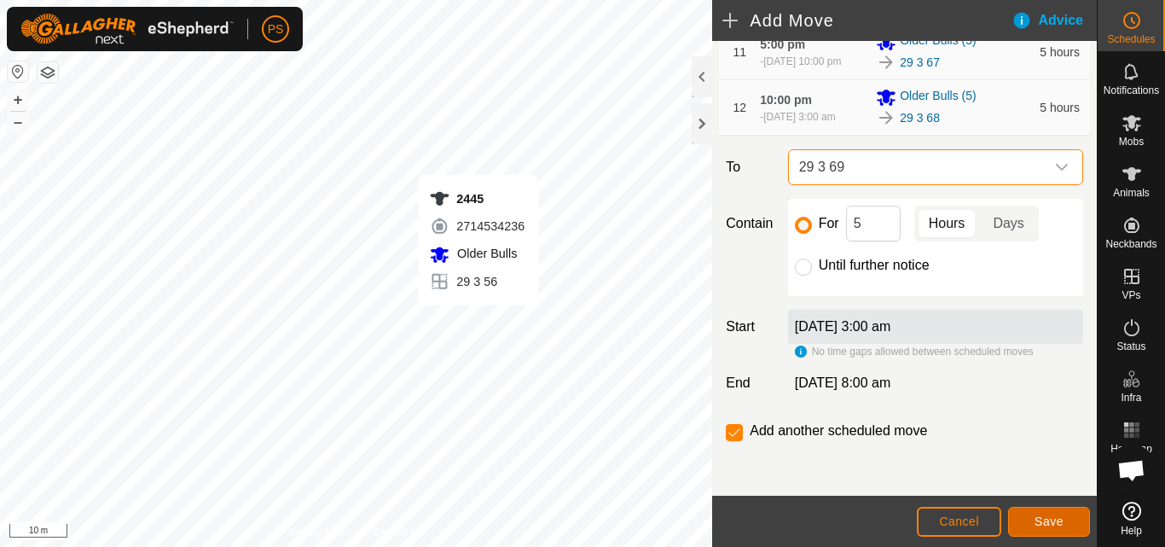
click at [1052, 523] on span "Save" at bounding box center [1048, 521] width 29 height 14
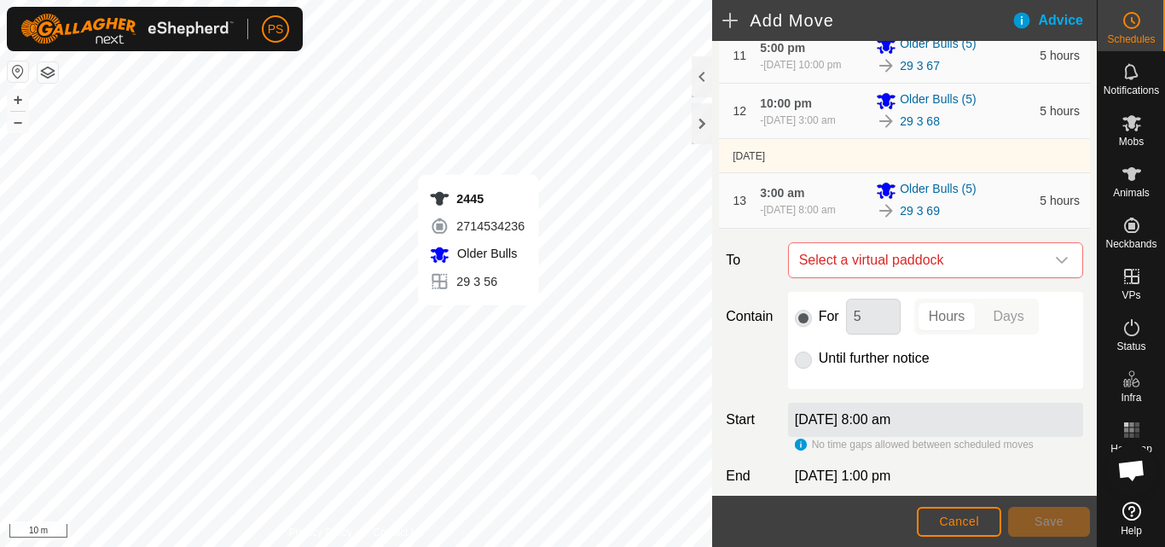
scroll to position [853, 0]
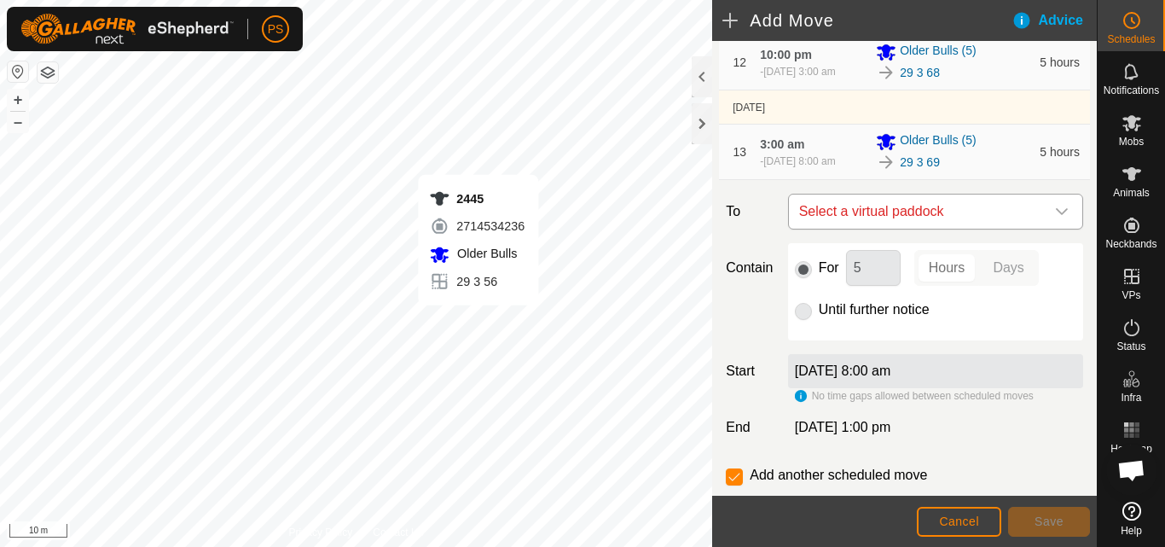
click at [1055, 218] on icon "dropdown trigger" at bounding box center [1062, 212] width 14 height 14
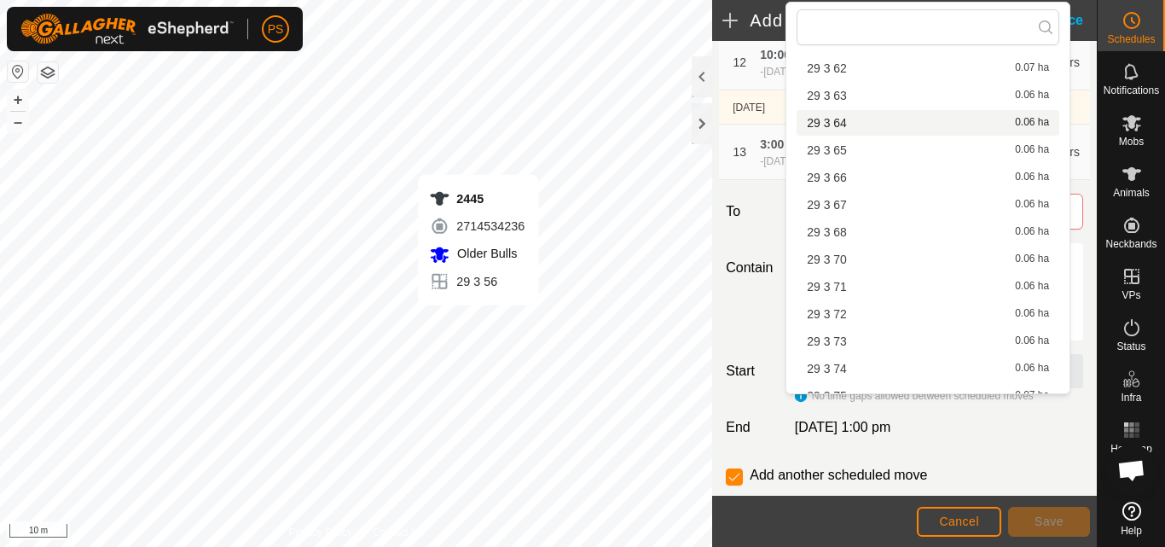
scroll to position [1705, 0]
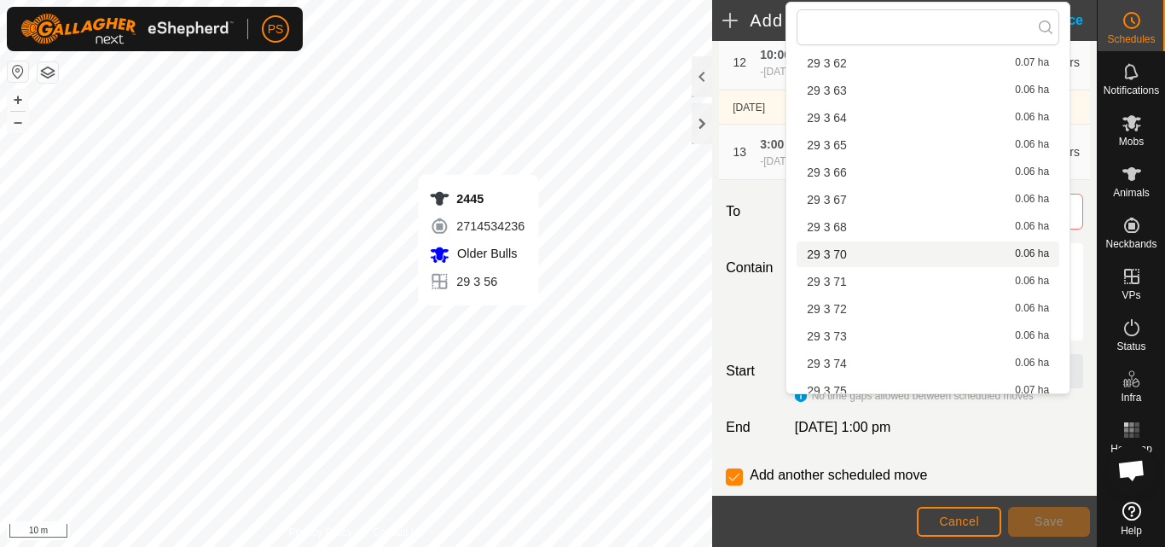
click at [838, 252] on li "29 3 70 0.06 ha" at bounding box center [927, 254] width 263 height 26
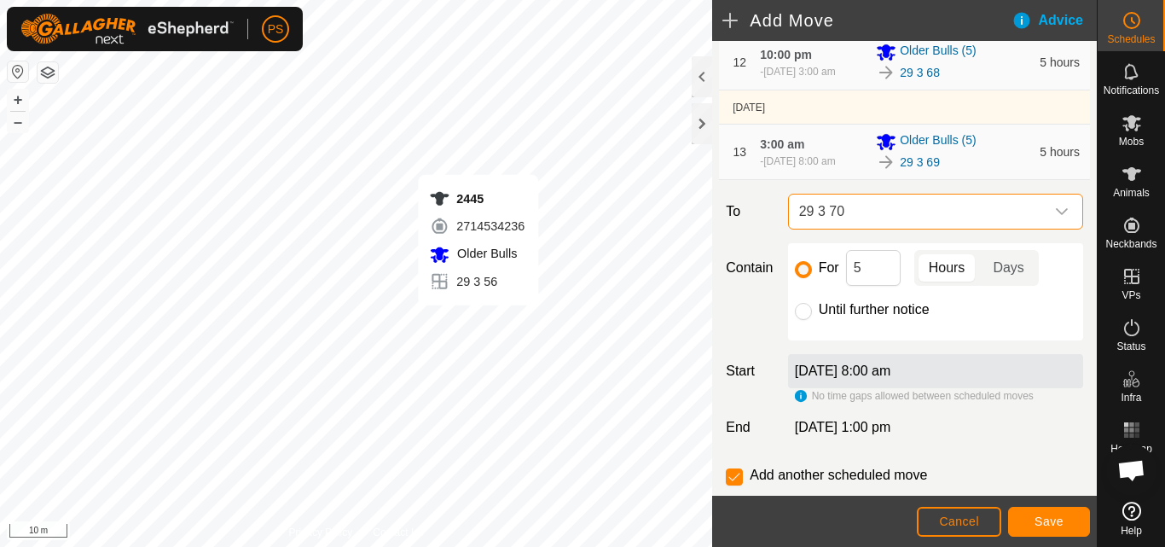
scroll to position [925, 0]
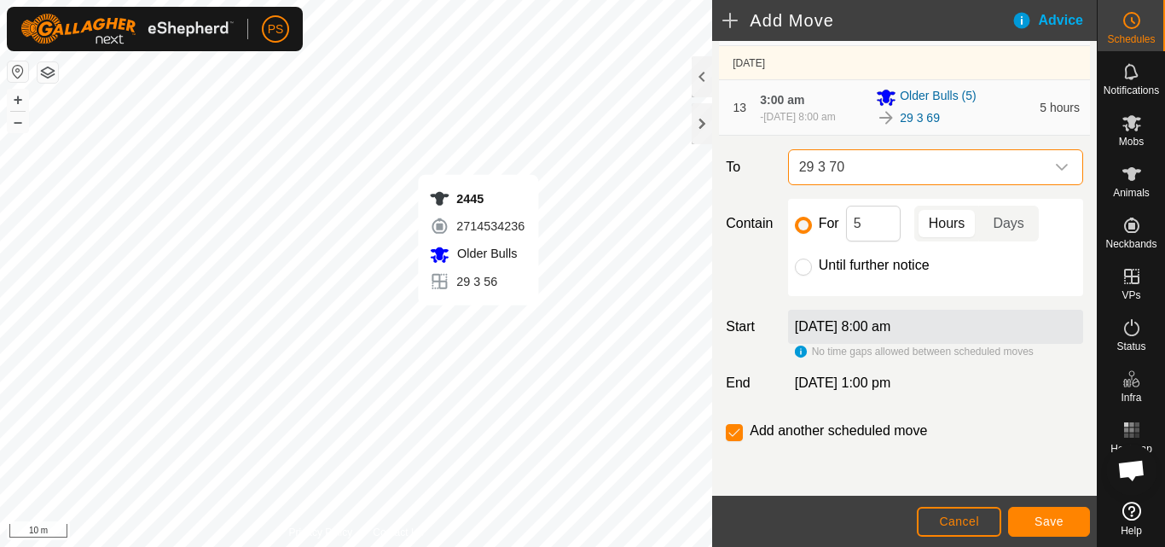
click at [1055, 162] on icon "dropdown trigger" at bounding box center [1062, 167] width 14 height 14
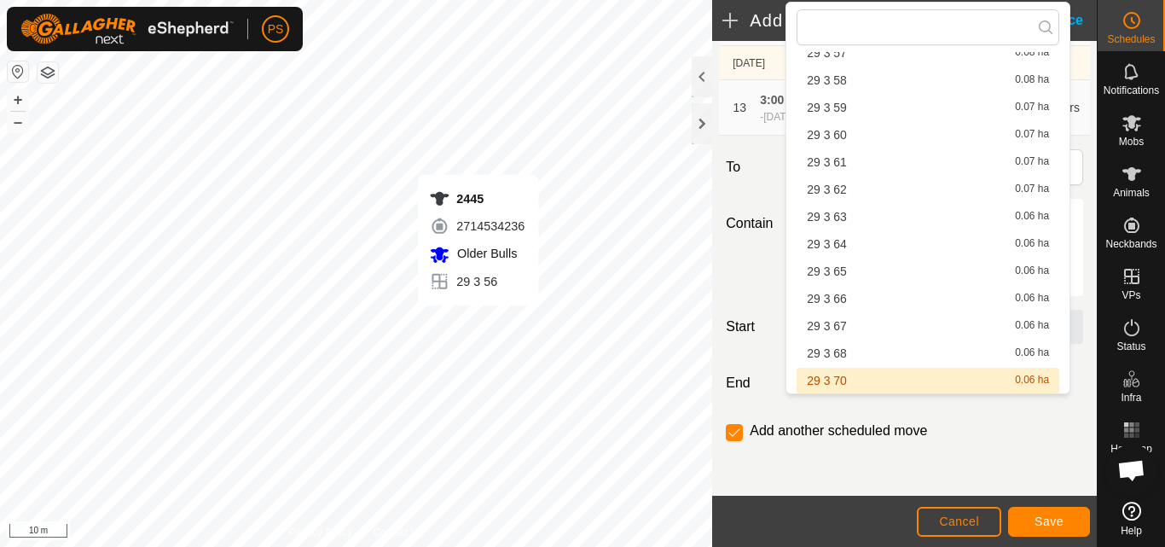
scroll to position [1664, 0]
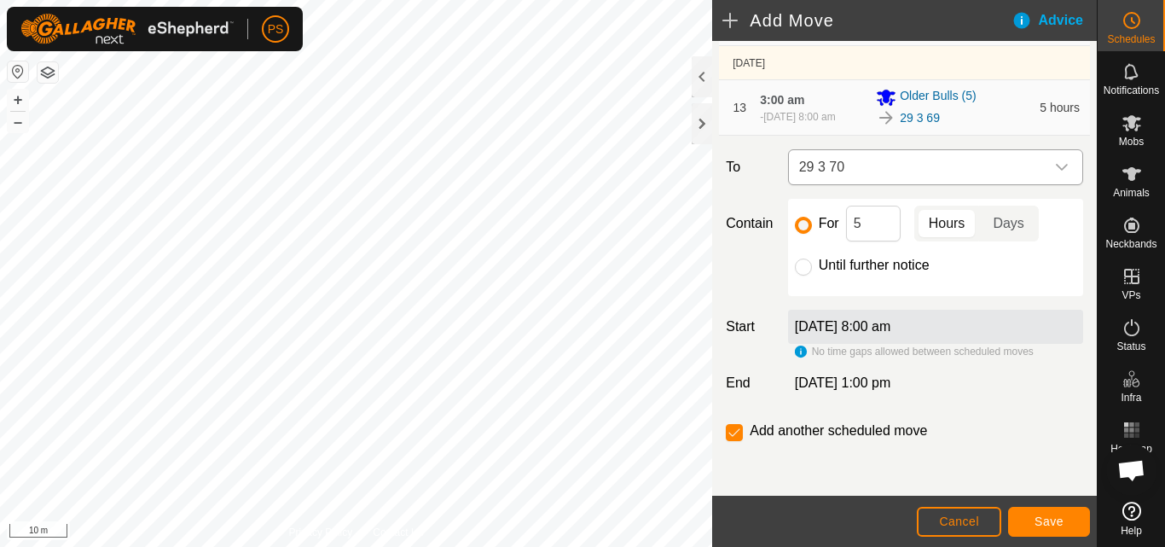
click at [1055, 168] on icon "dropdown trigger" at bounding box center [1062, 167] width 14 height 14
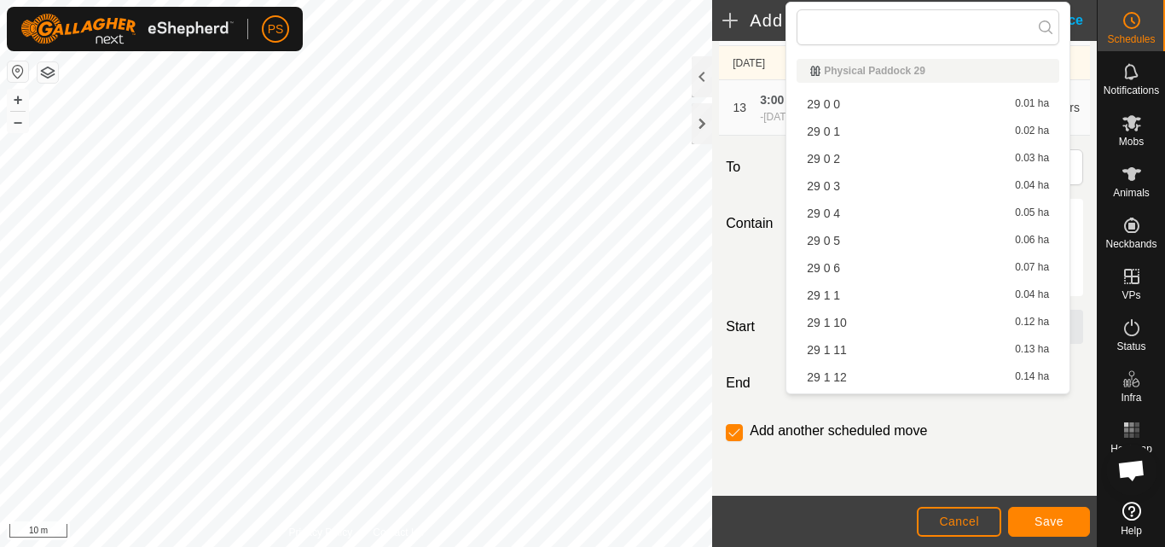
scroll to position [1579, 0]
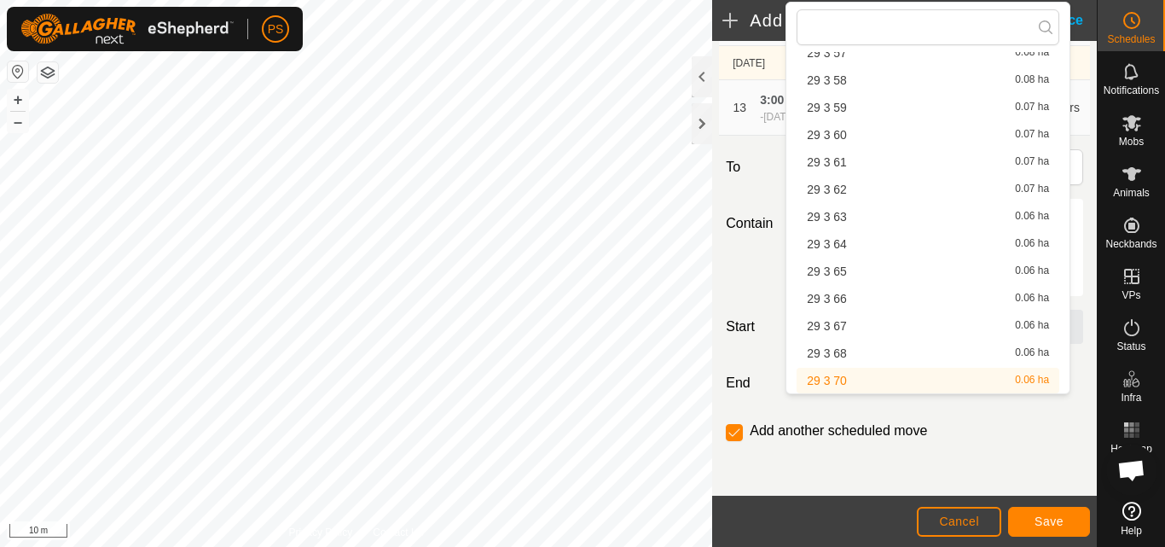
click at [851, 380] on li "29 3 70 0.06 ha" at bounding box center [927, 380] width 263 height 26
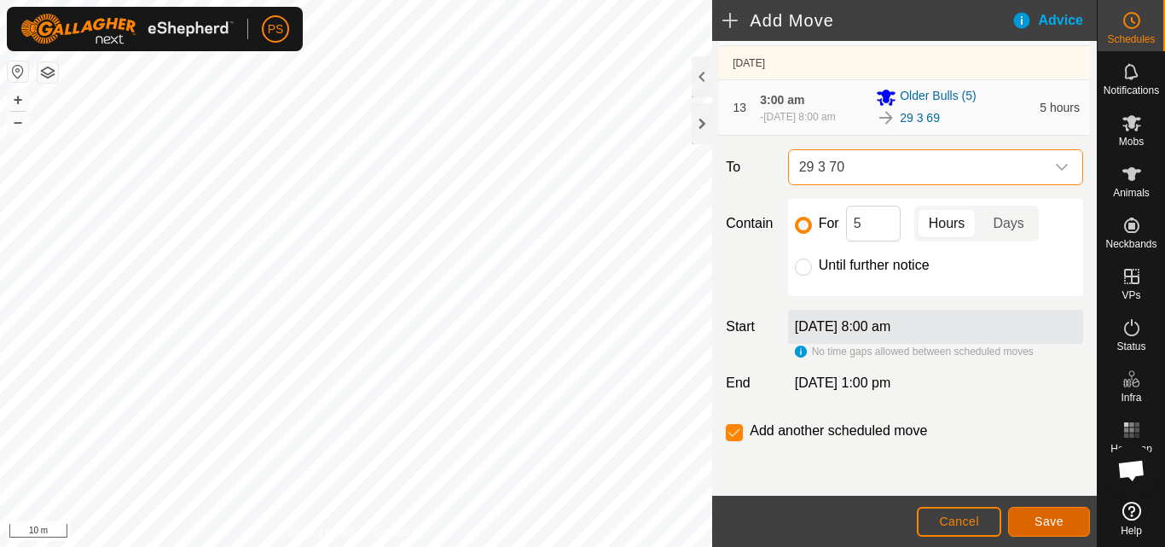
click at [1050, 519] on span "Save" at bounding box center [1048, 521] width 29 height 14
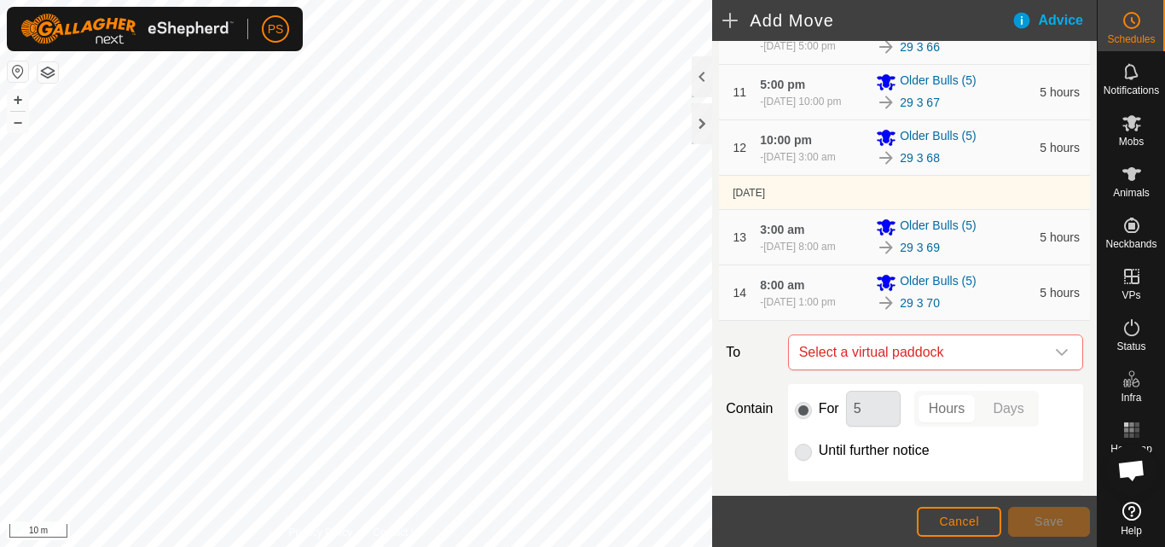
scroll to position [853, 0]
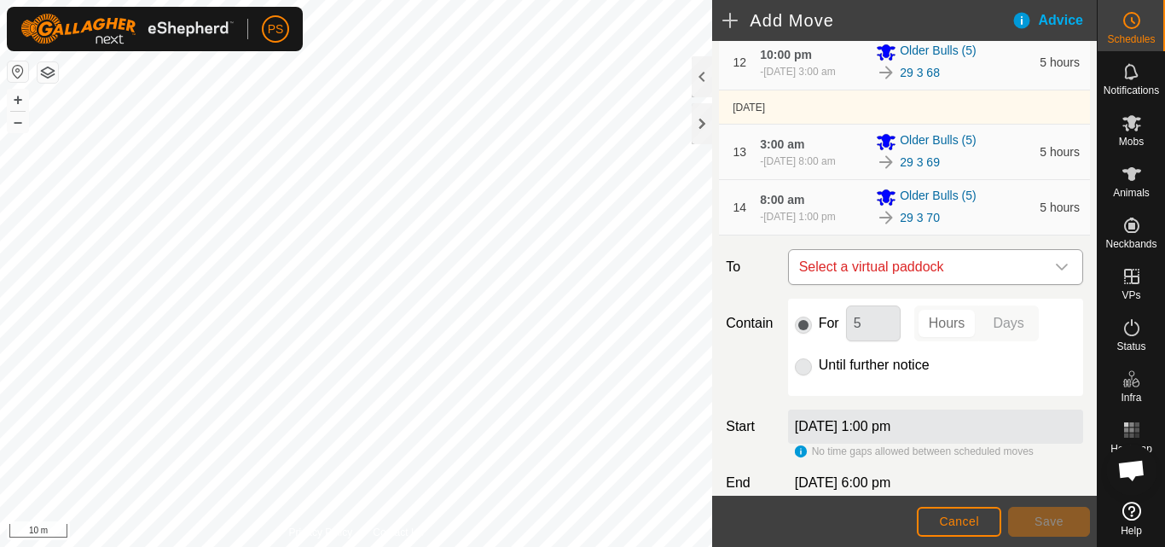
click at [1055, 274] on icon "dropdown trigger" at bounding box center [1062, 267] width 14 height 14
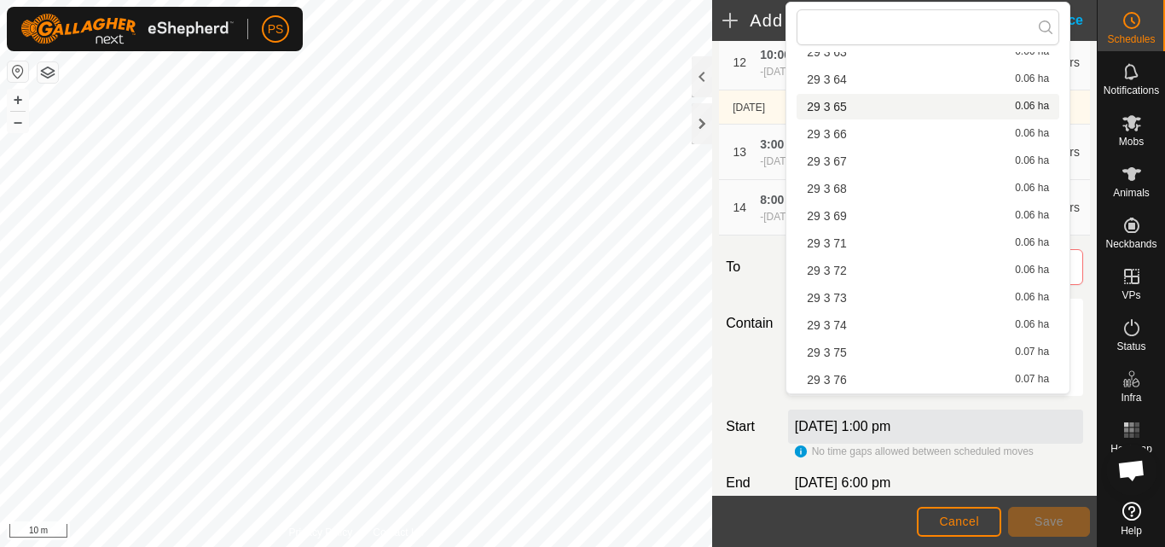
scroll to position [1876, 0]
click at [837, 112] on li "29 3 71 0.06 ha" at bounding box center [927, 111] width 263 height 26
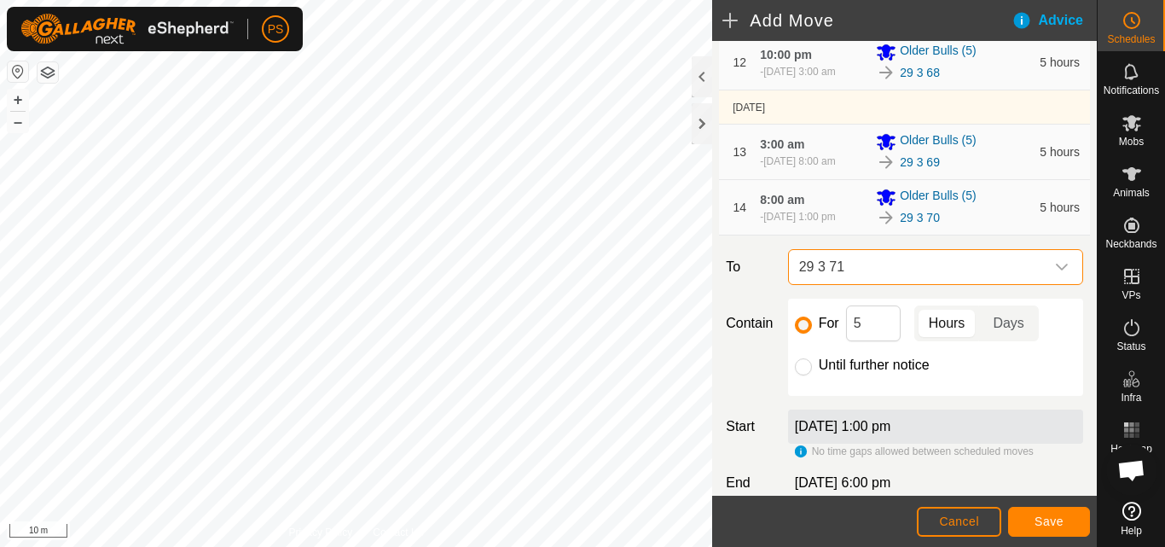
scroll to position [938, 0]
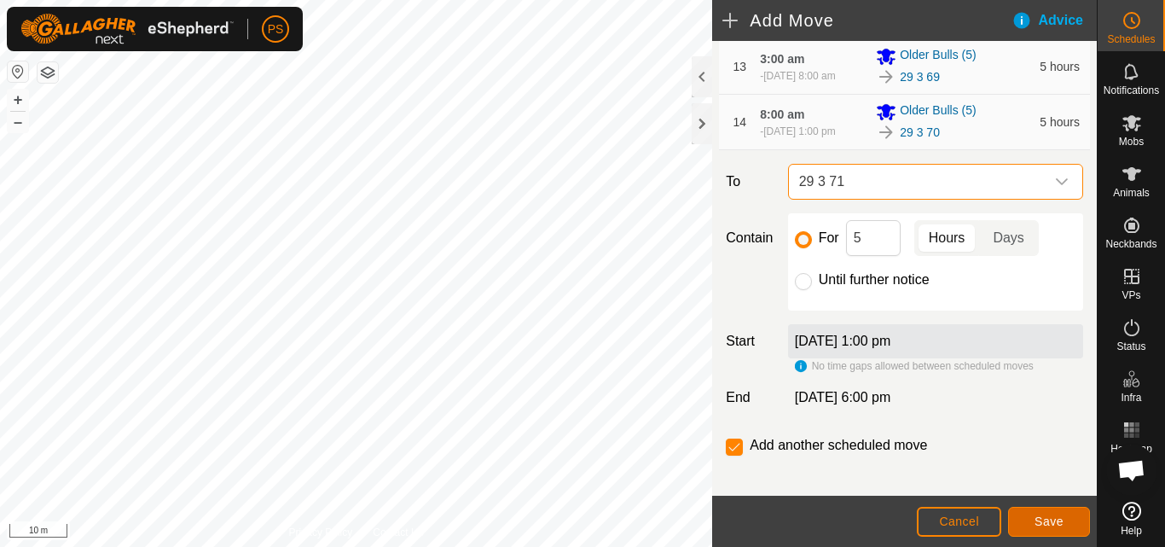
click at [1055, 519] on span "Save" at bounding box center [1048, 521] width 29 height 14
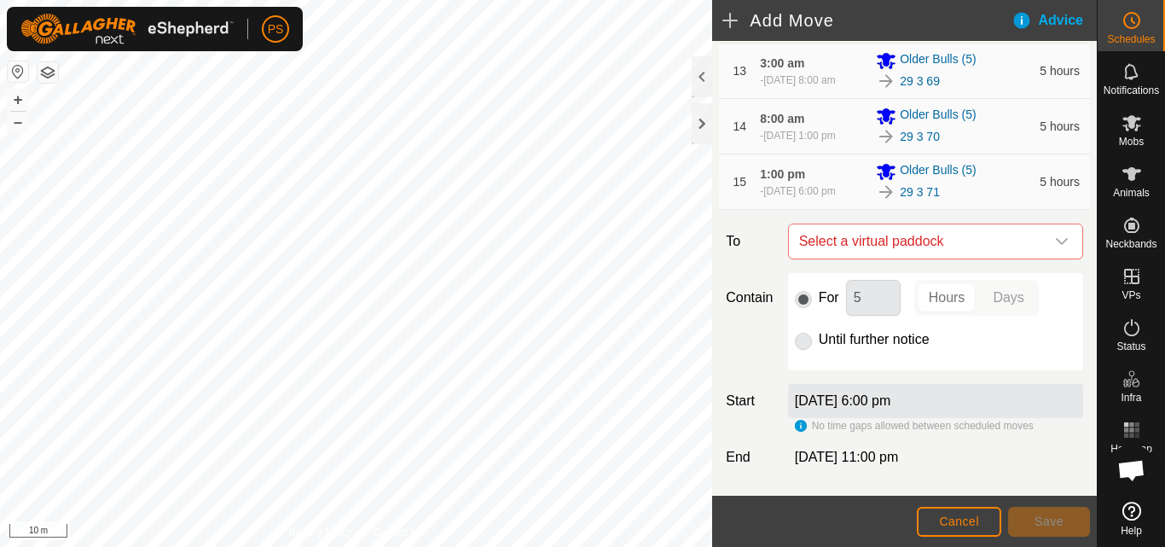
scroll to position [955, 0]
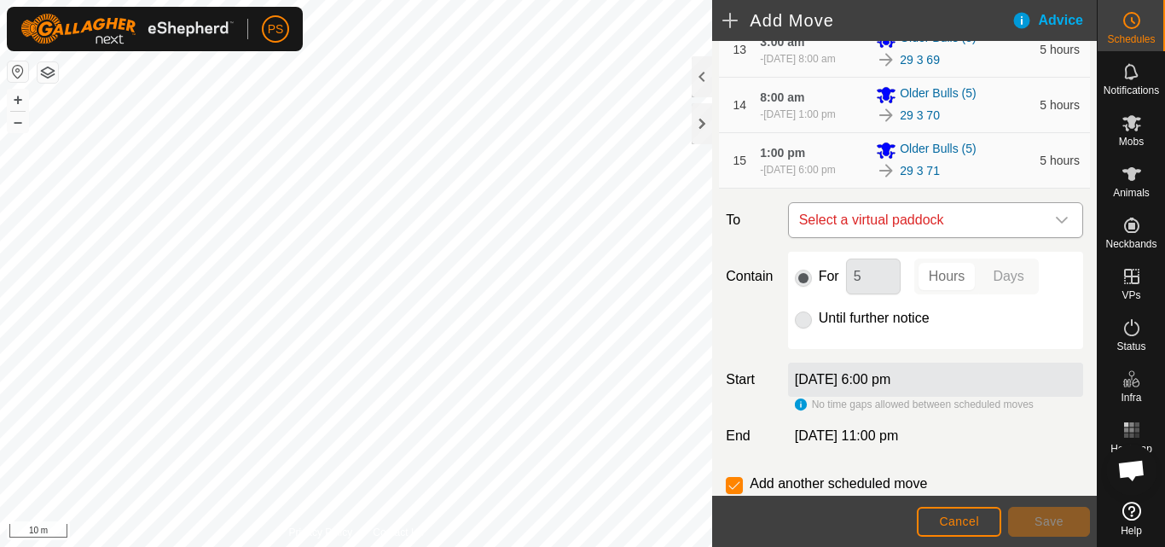
click at [1055, 227] on icon "dropdown trigger" at bounding box center [1062, 220] width 14 height 14
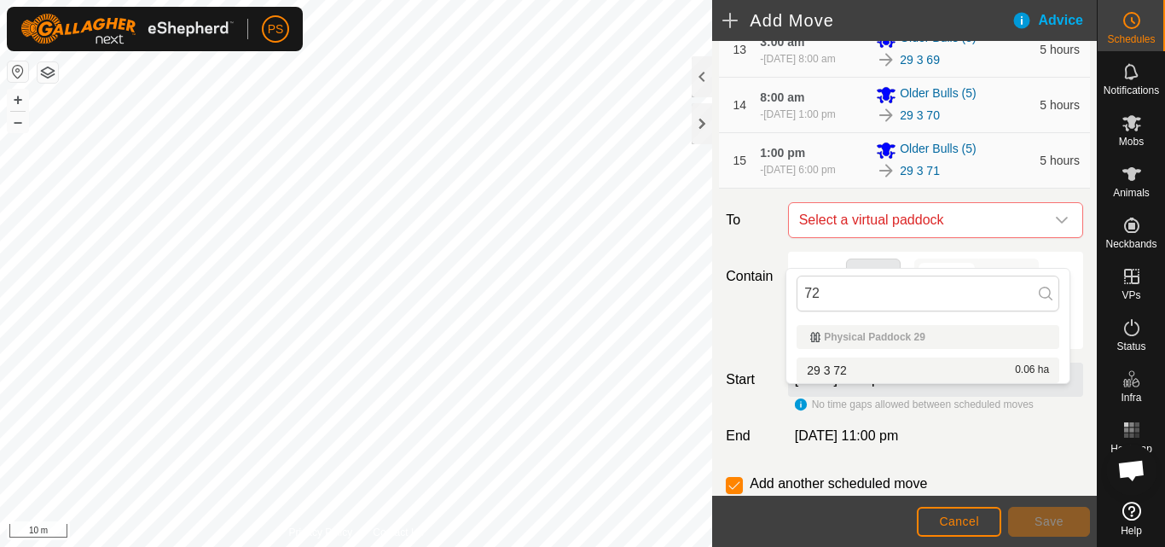
type input "72"
click at [832, 371] on li "29 3 72 0.06 ha" at bounding box center [927, 370] width 263 height 26
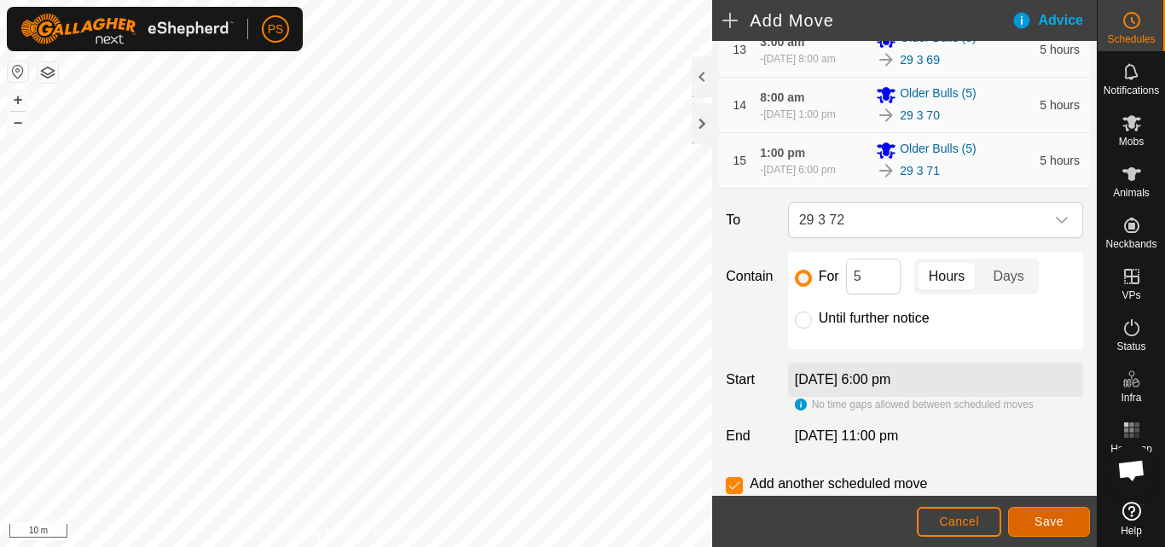
click at [1051, 520] on span "Save" at bounding box center [1048, 521] width 29 height 14
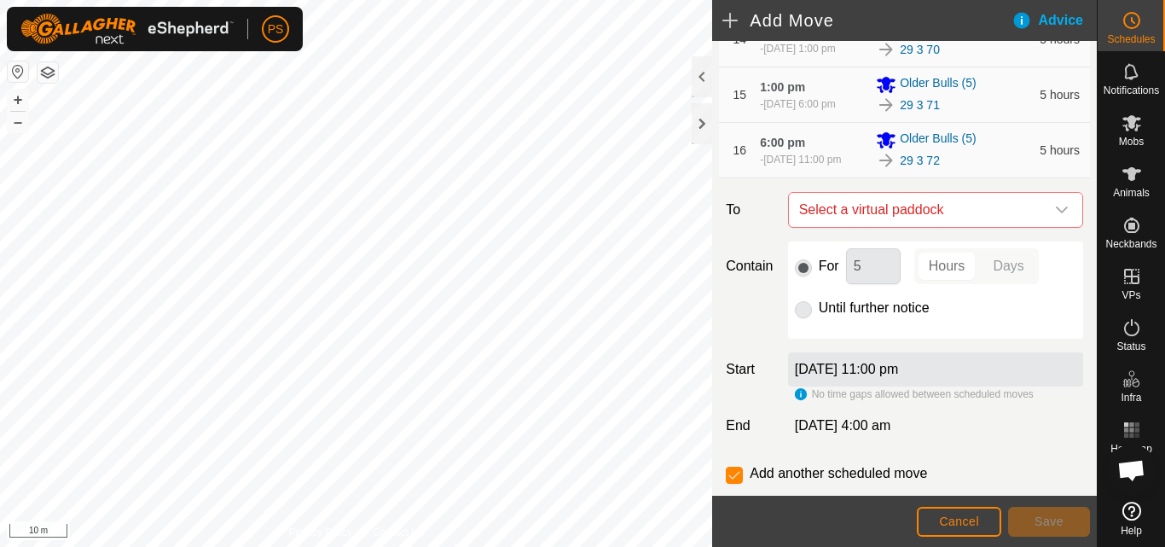
scroll to position [1099, 0]
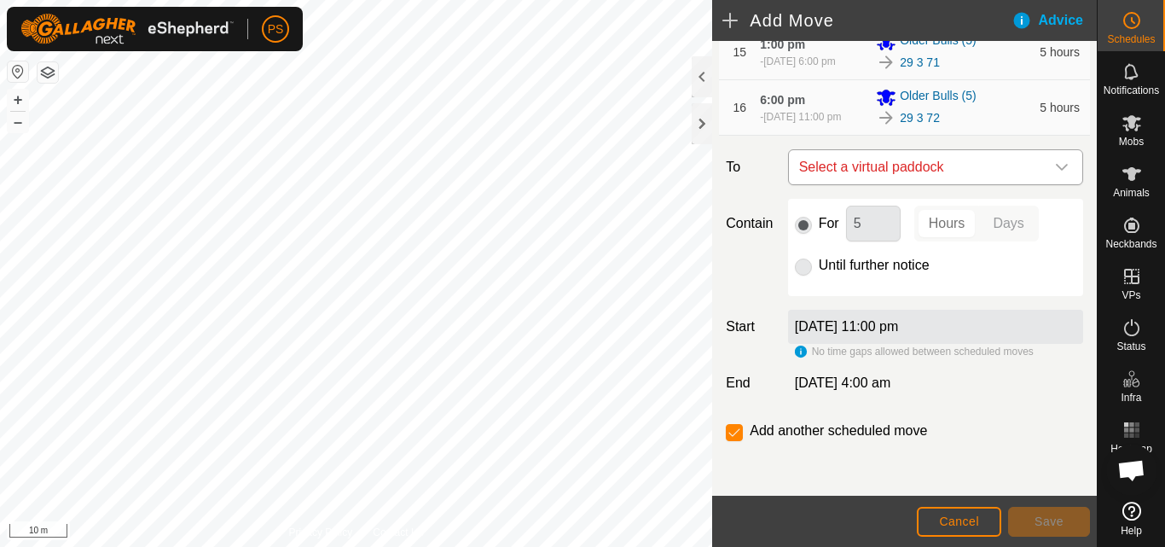
click at [1055, 161] on icon "dropdown trigger" at bounding box center [1062, 167] width 14 height 14
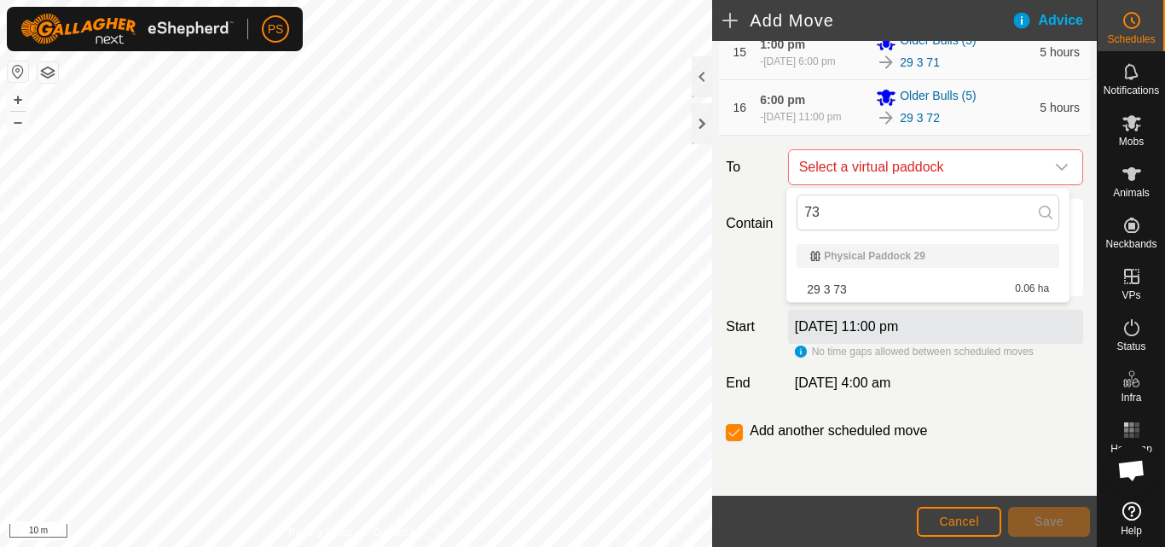
type input "73"
click at [871, 292] on li "29 3 73 0.06 ha" at bounding box center [927, 289] width 263 height 26
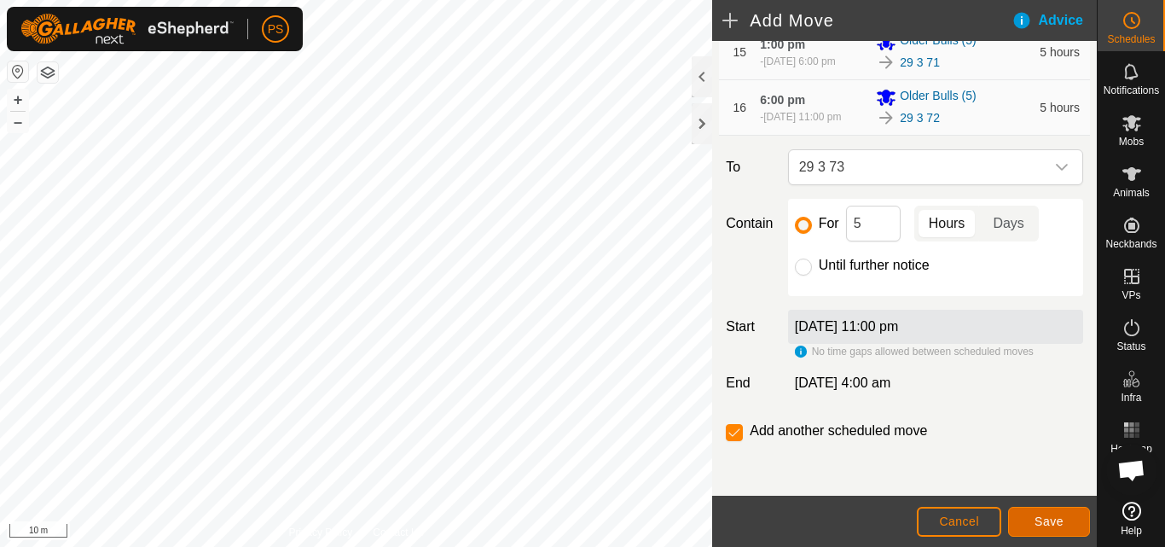
click at [1050, 519] on span "Save" at bounding box center [1048, 521] width 29 height 14
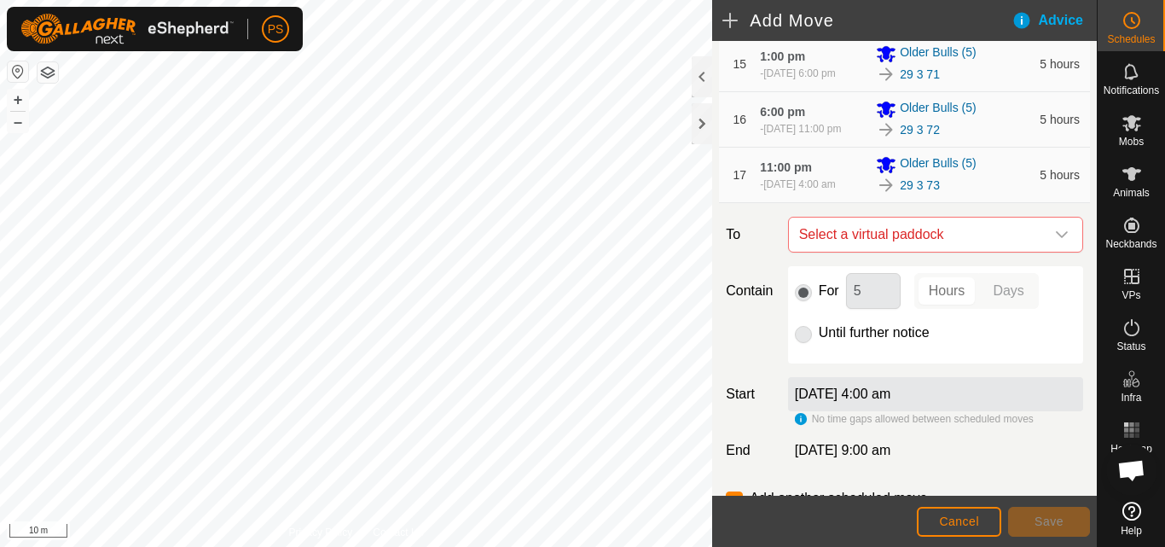
scroll to position [1100, 0]
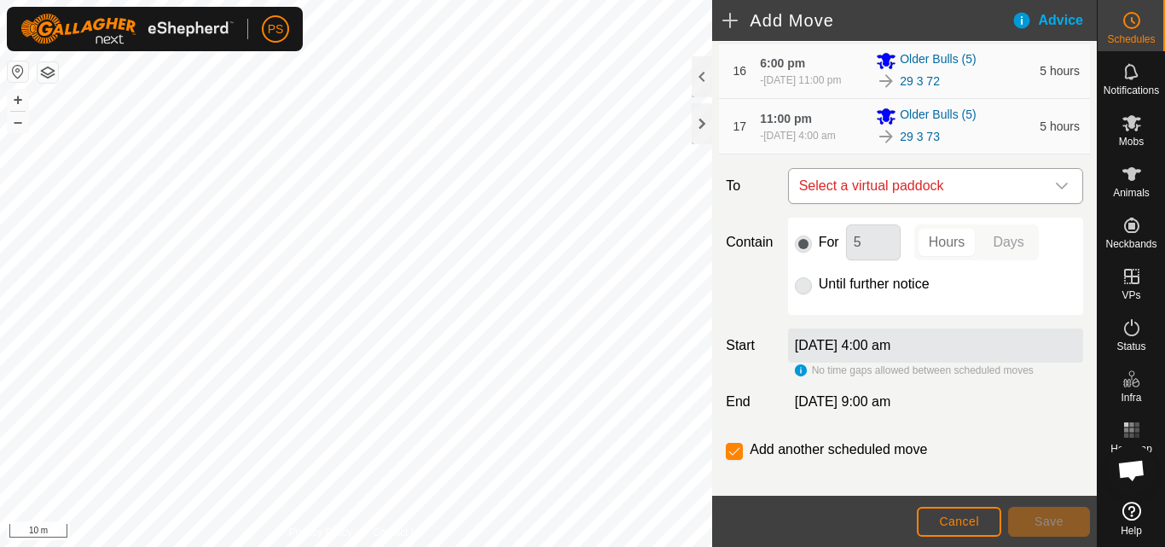
click at [1055, 193] on icon "dropdown trigger" at bounding box center [1062, 186] width 14 height 14
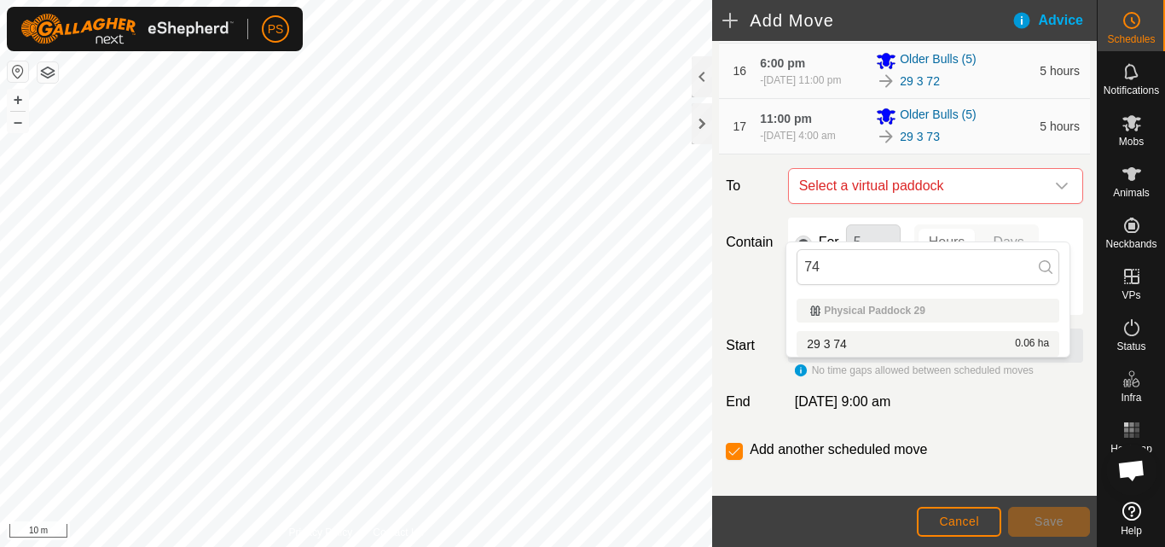
type input "74"
click at [878, 344] on li "29 3 74 0.06 ha" at bounding box center [927, 344] width 263 height 26
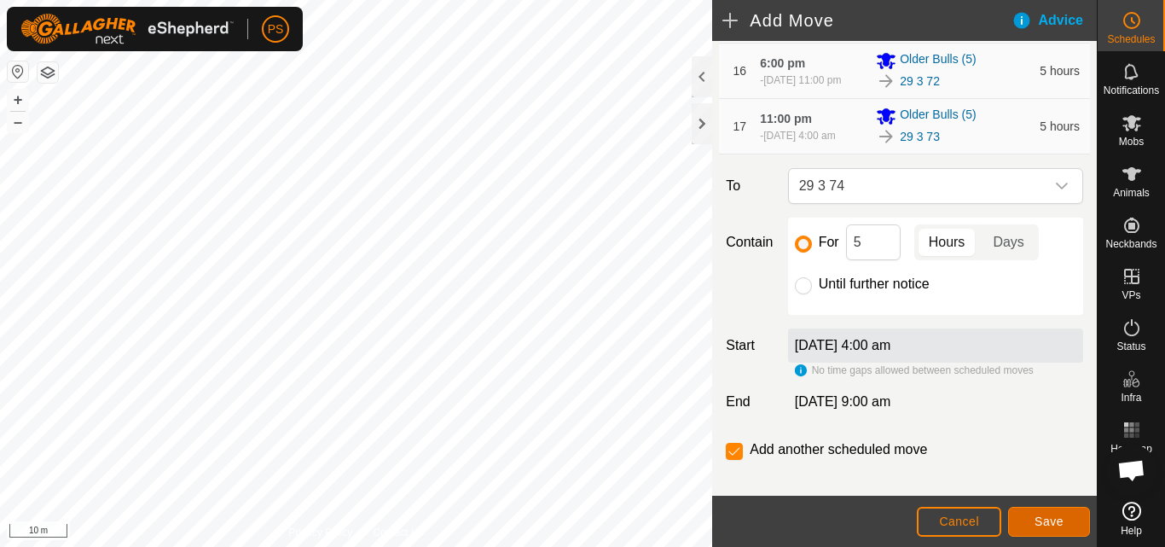
click at [1054, 521] on span "Save" at bounding box center [1048, 521] width 29 height 14
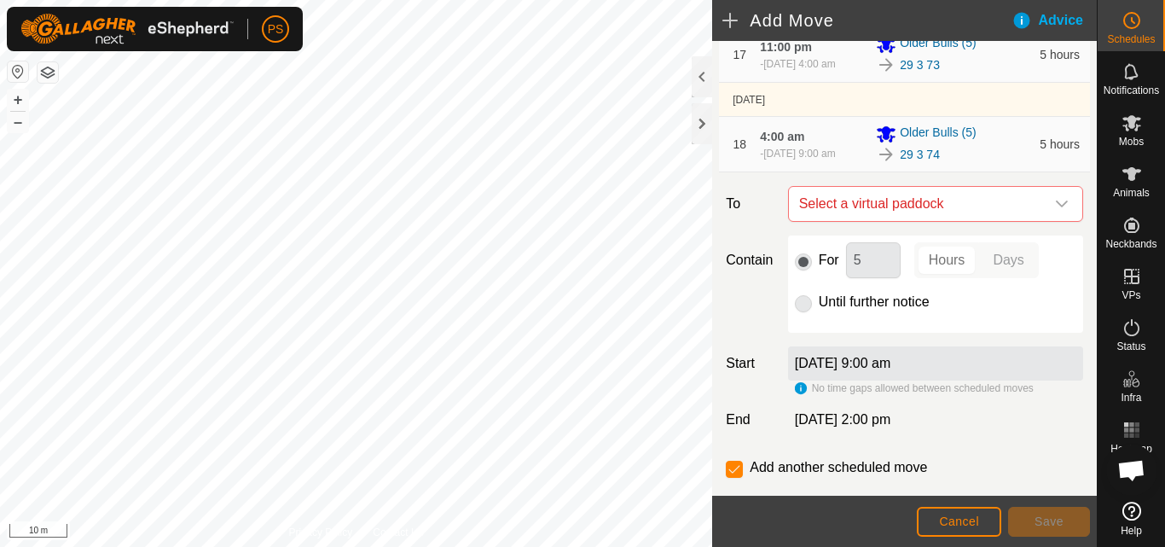
scroll to position [1175, 0]
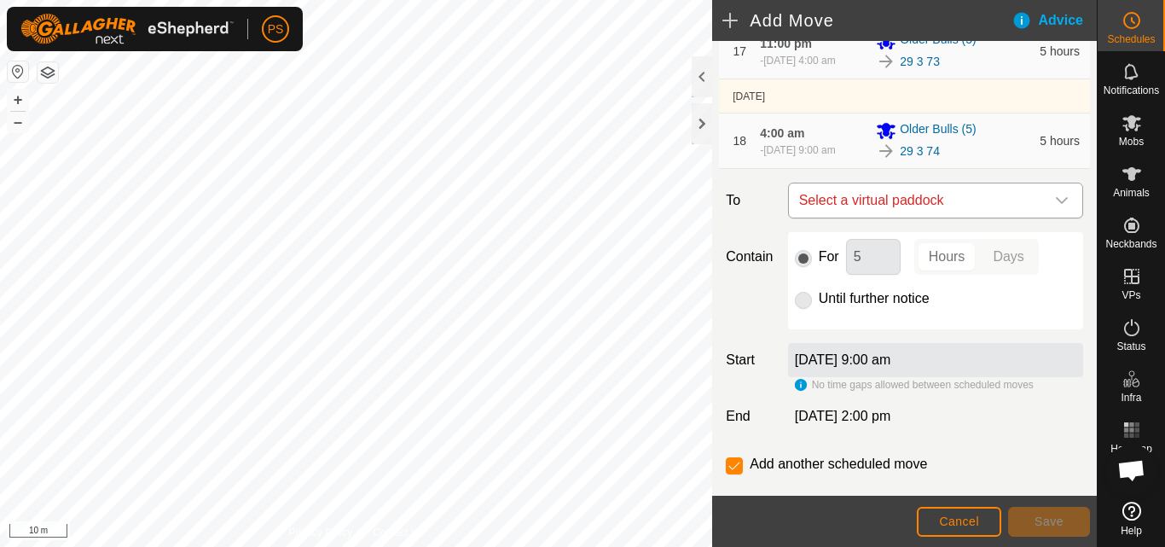
click at [1055, 207] on icon "dropdown trigger" at bounding box center [1062, 201] width 14 height 14
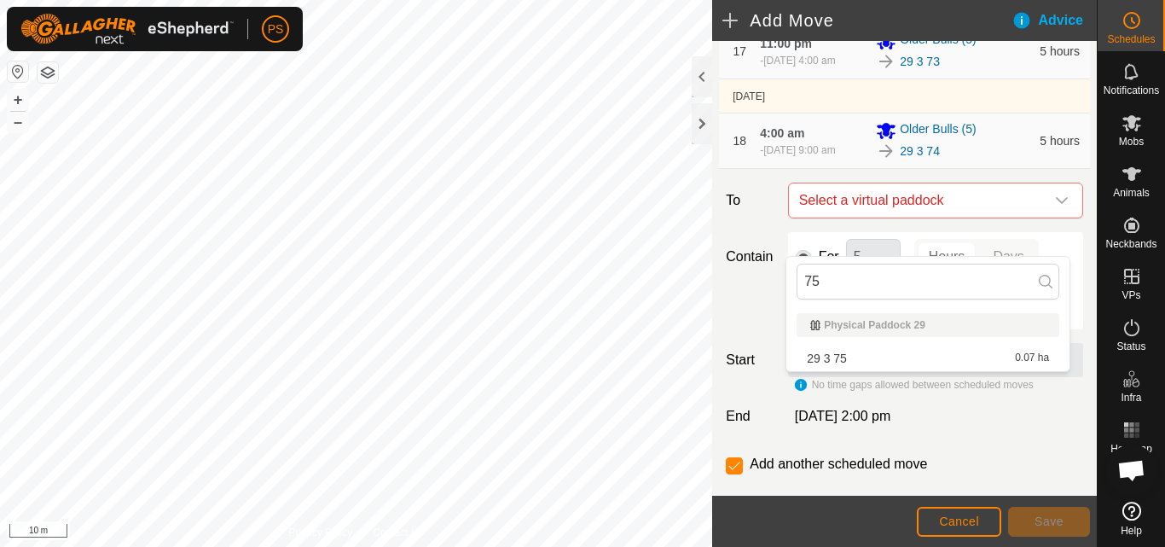
type input "75"
click at [895, 356] on li "29 3 75 0.07 ha" at bounding box center [927, 358] width 263 height 26
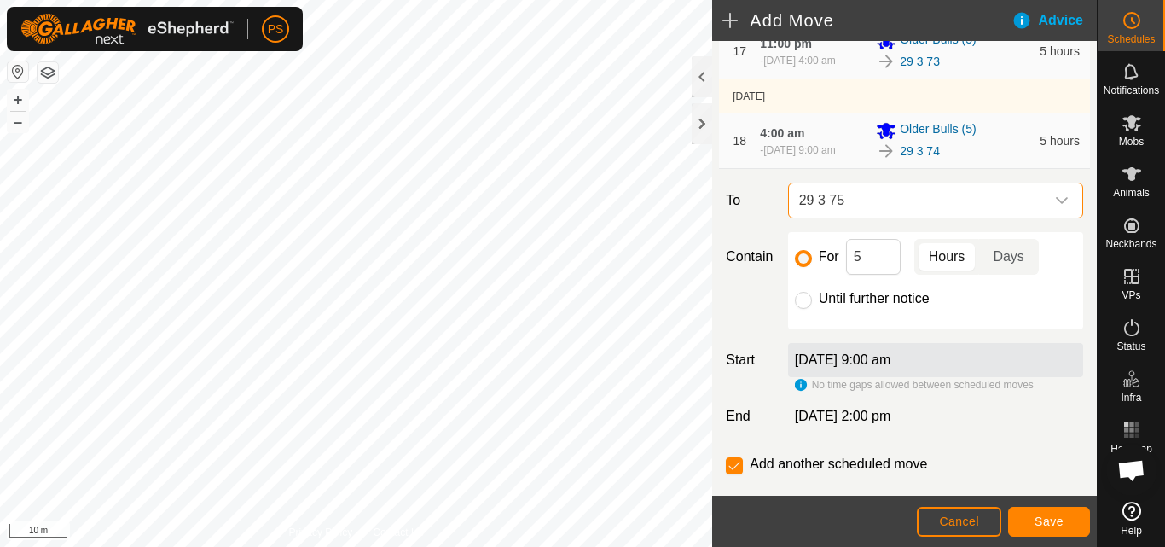
click at [1055, 207] on icon "dropdown trigger" at bounding box center [1062, 201] width 14 height 14
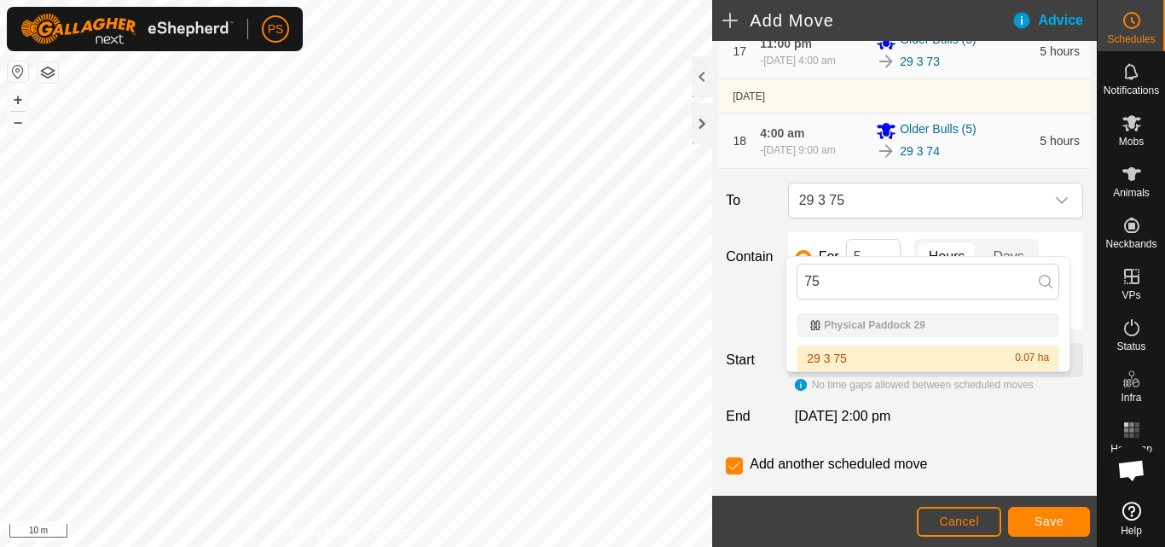
click at [872, 362] on li "29 3 75 0.07 ha" at bounding box center [927, 358] width 263 height 26
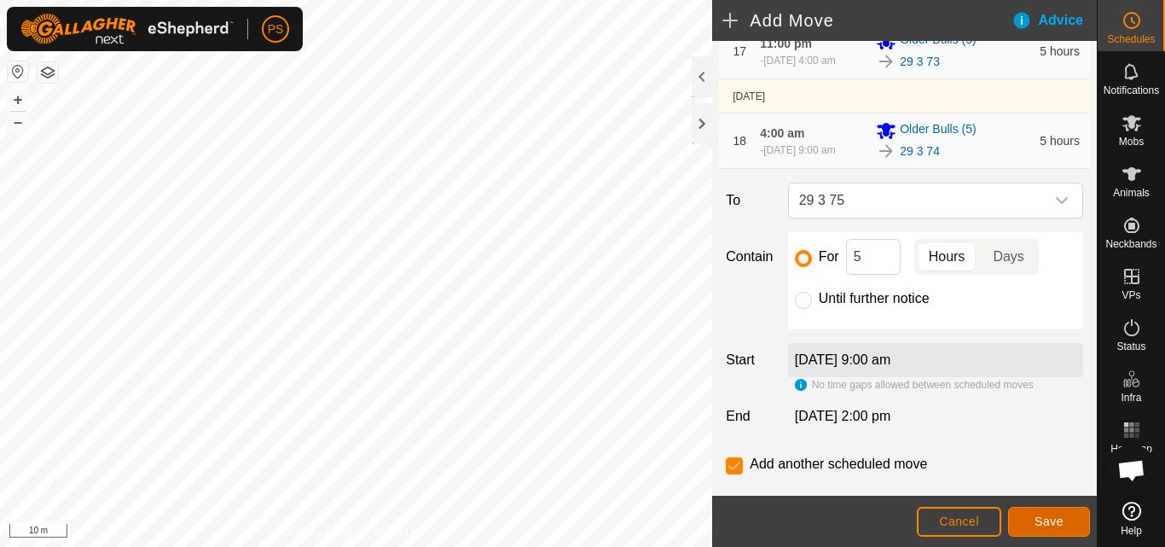
click at [1050, 521] on span "Save" at bounding box center [1048, 521] width 29 height 14
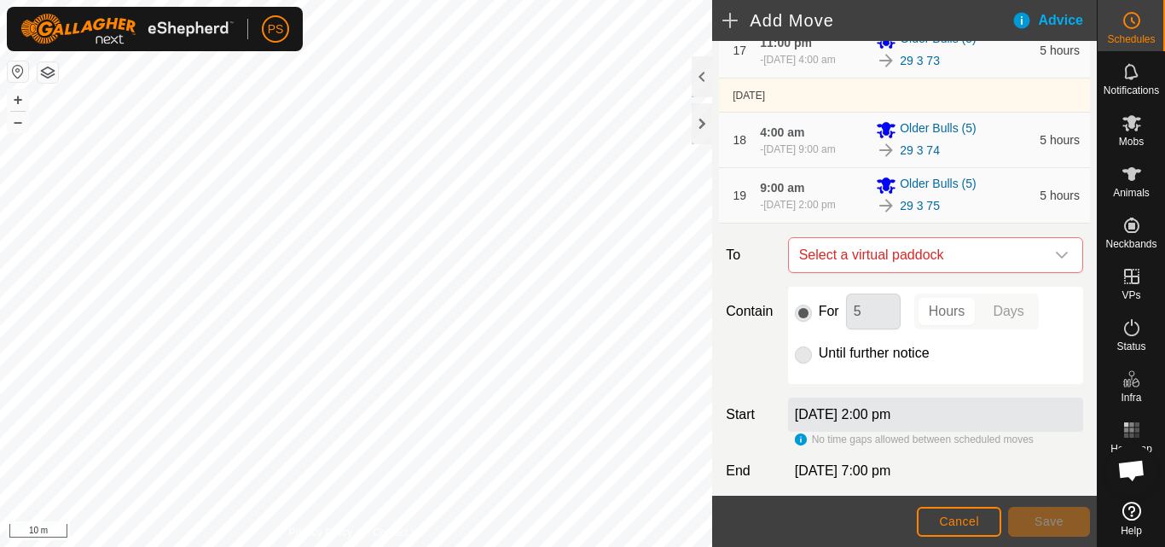
scroll to position [1299, 0]
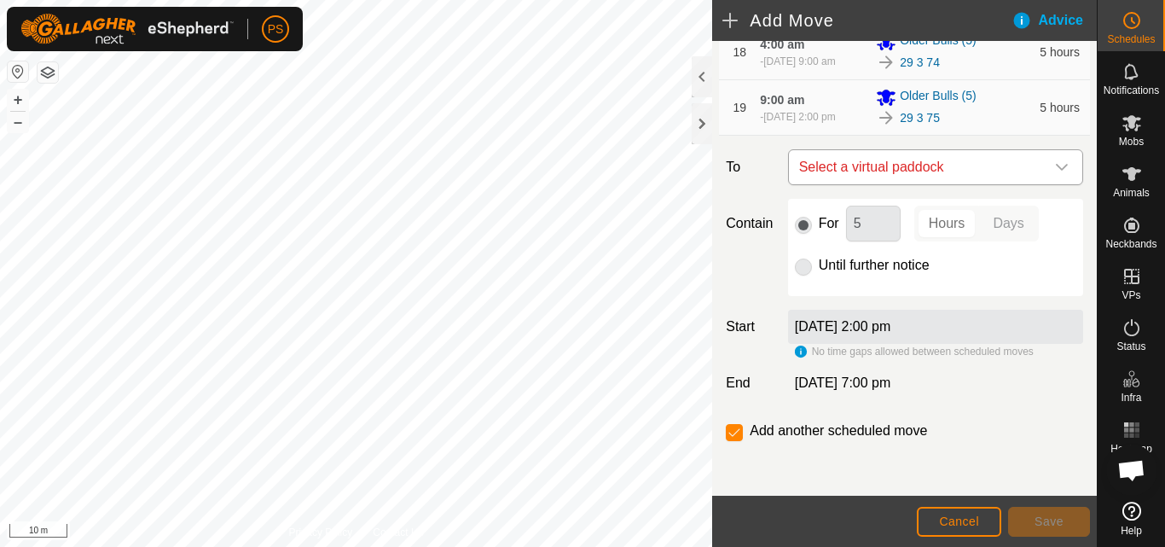
click at [1055, 166] on icon "dropdown trigger" at bounding box center [1062, 167] width 14 height 14
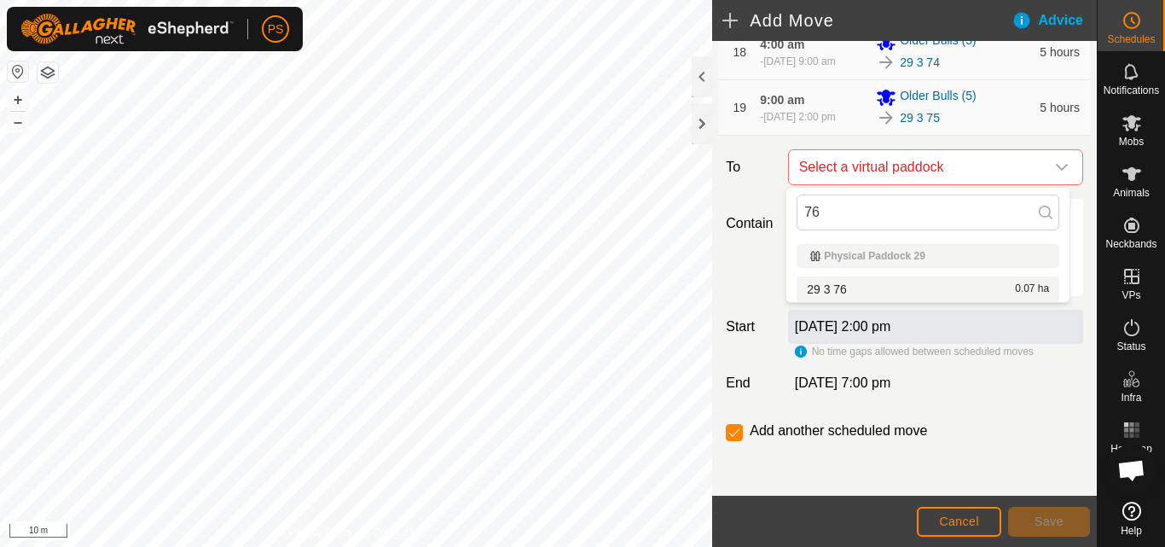
type input "76"
click at [914, 291] on li "29 3 76 0.07 ha" at bounding box center [927, 289] width 263 height 26
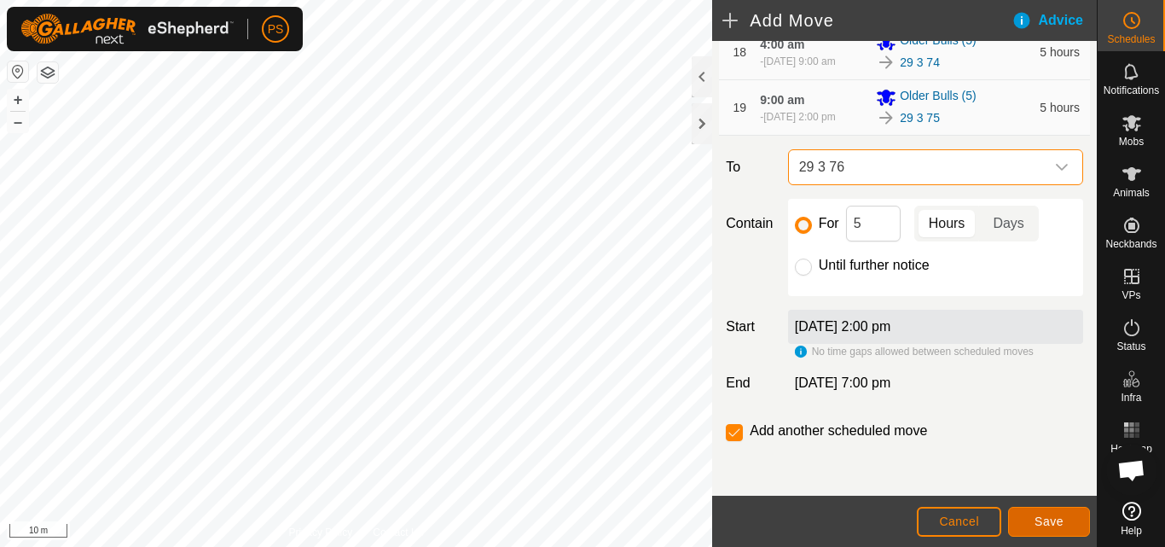
click at [1065, 521] on button "Save" at bounding box center [1049, 521] width 82 height 30
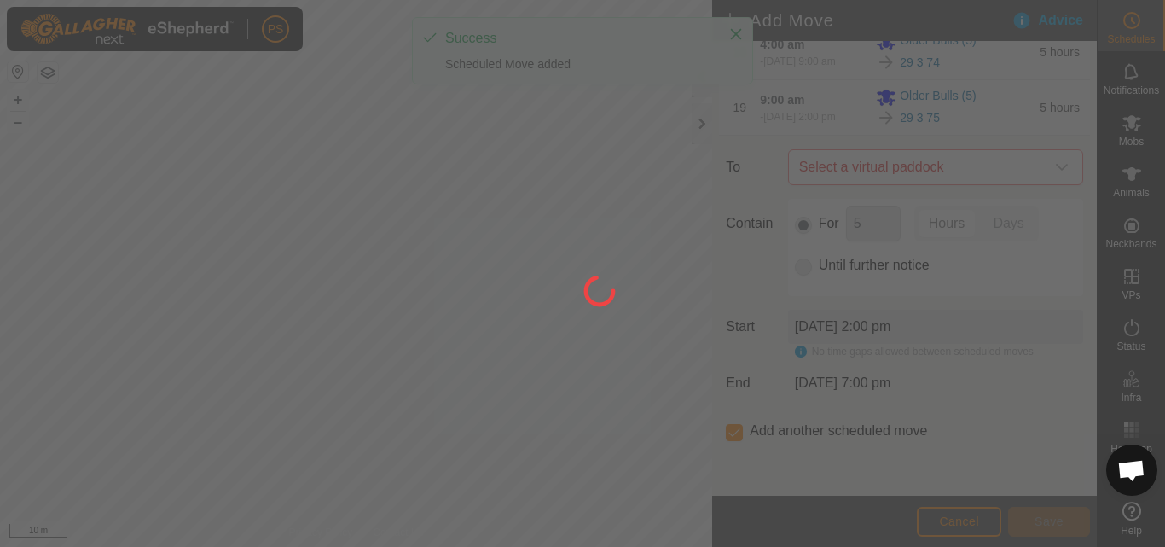
scroll to position [0, 0]
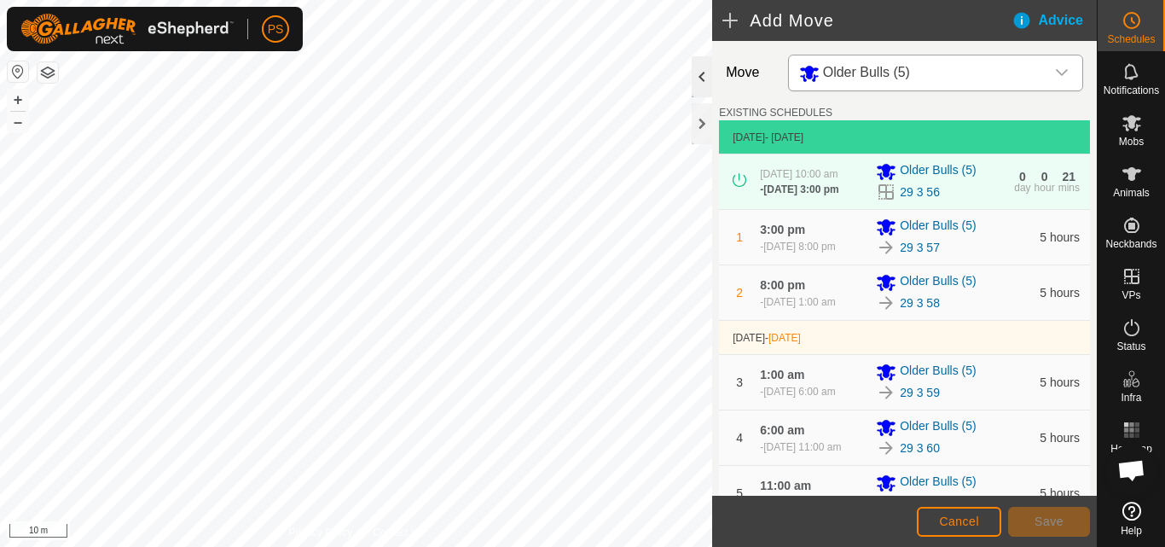
click at [697, 68] on div at bounding box center [701, 76] width 20 height 41
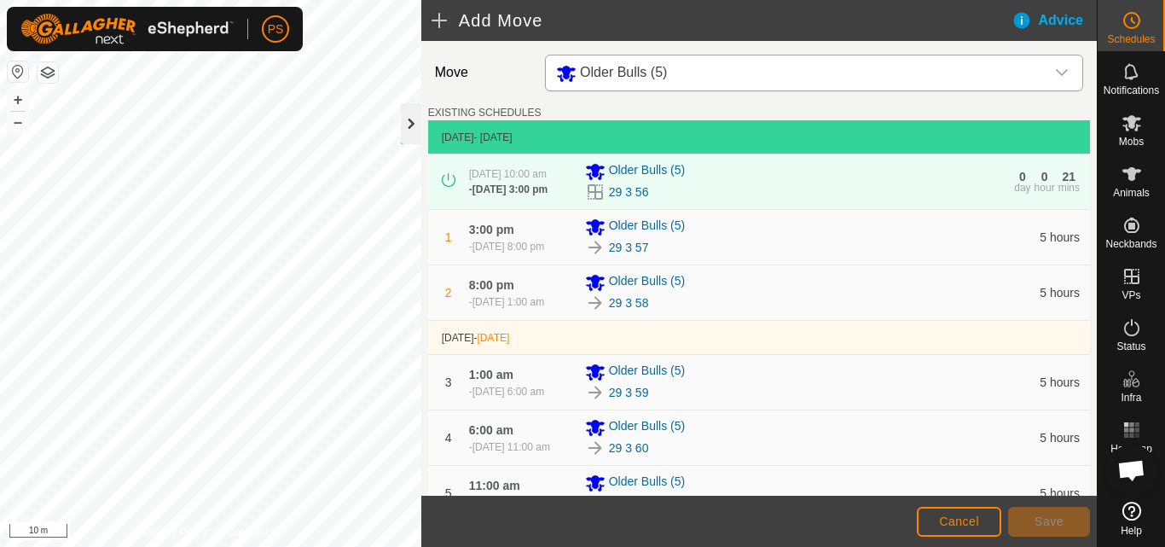
click at [409, 124] on div at bounding box center [411, 123] width 20 height 41
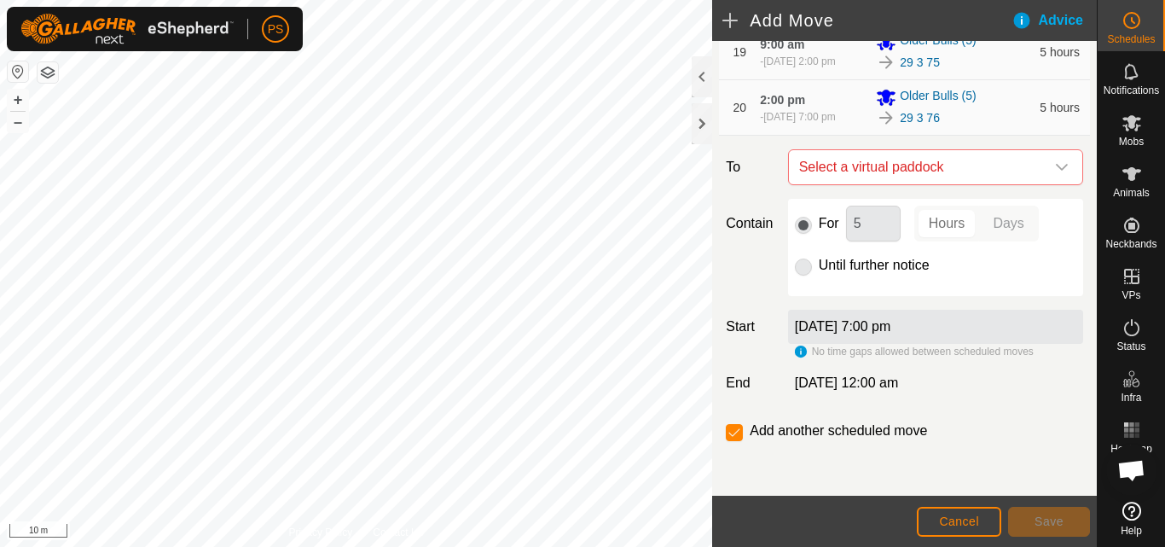
scroll to position [1355, 0]
click at [1055, 169] on icon "dropdown trigger" at bounding box center [1062, 167] width 14 height 14
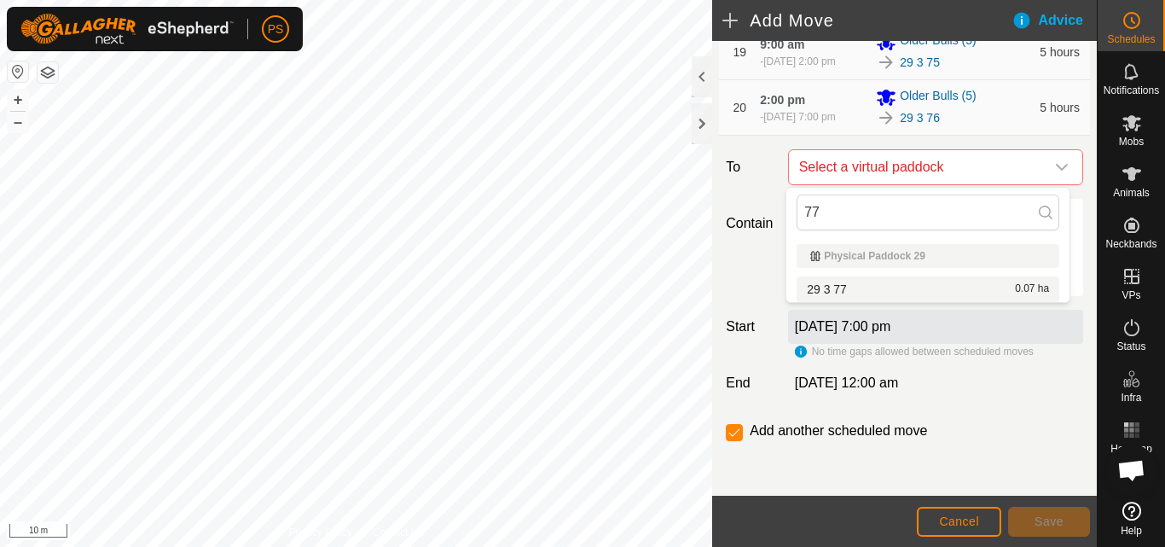
type input "77"
click at [847, 289] on li "29 3 77 0.07 ha" at bounding box center [927, 289] width 263 height 26
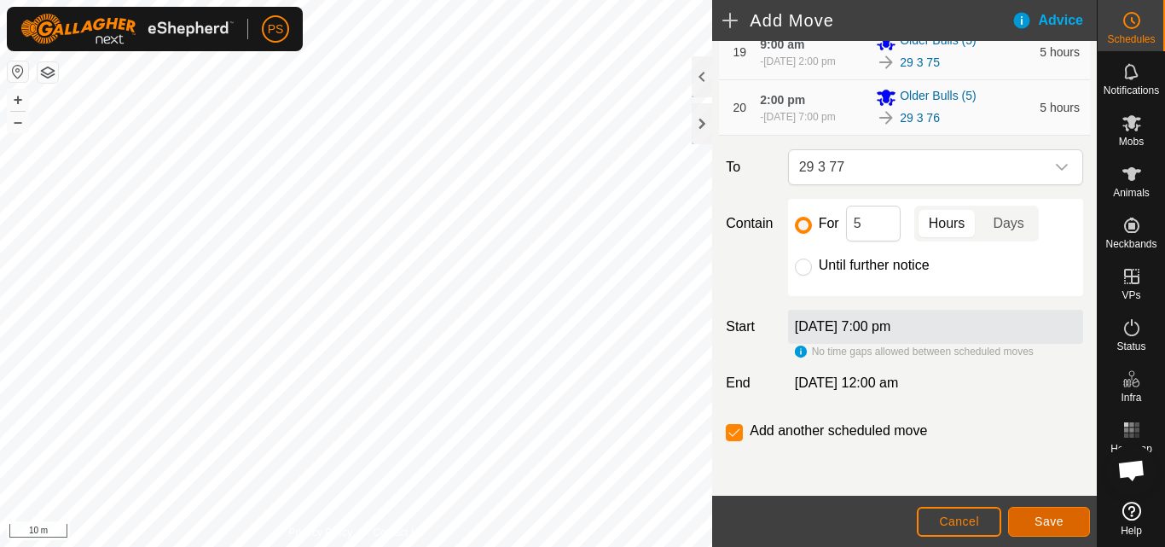
click at [1052, 519] on span "Save" at bounding box center [1048, 521] width 29 height 14
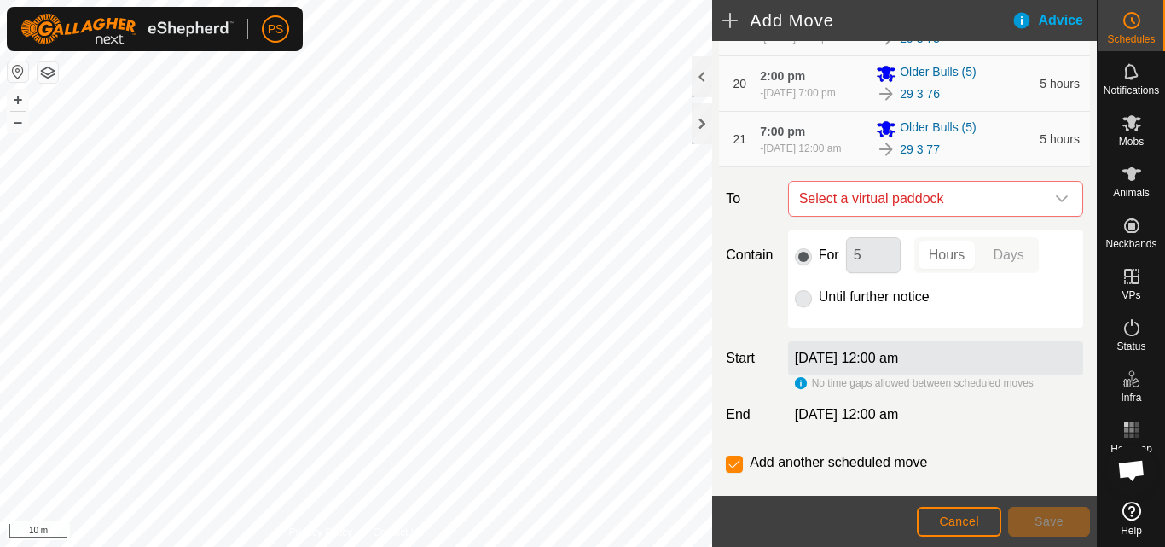
scroll to position [1364, 0]
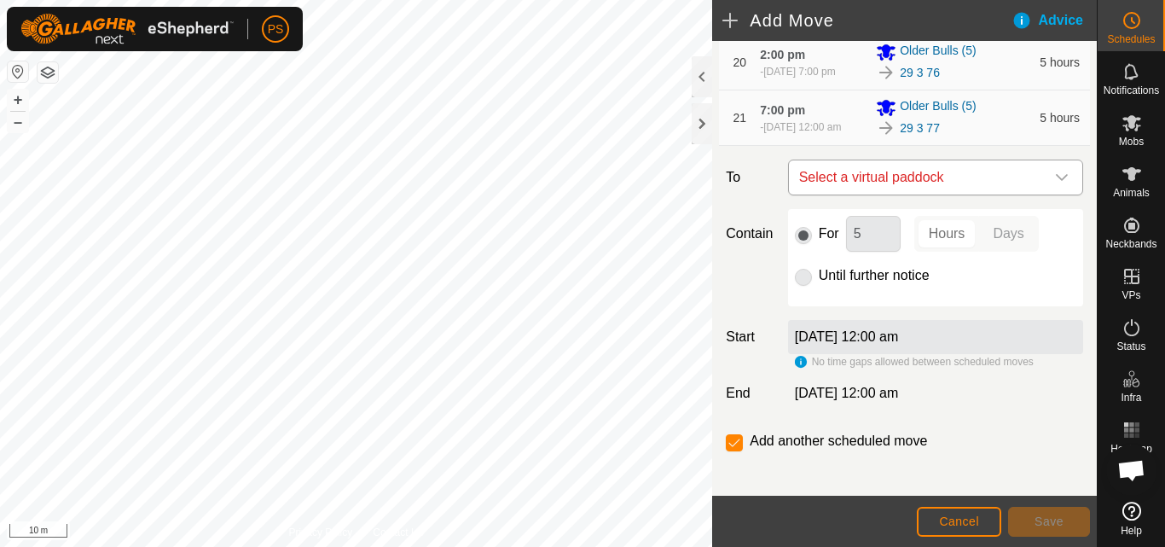
click at [1055, 184] on icon "dropdown trigger" at bounding box center [1062, 178] width 14 height 14
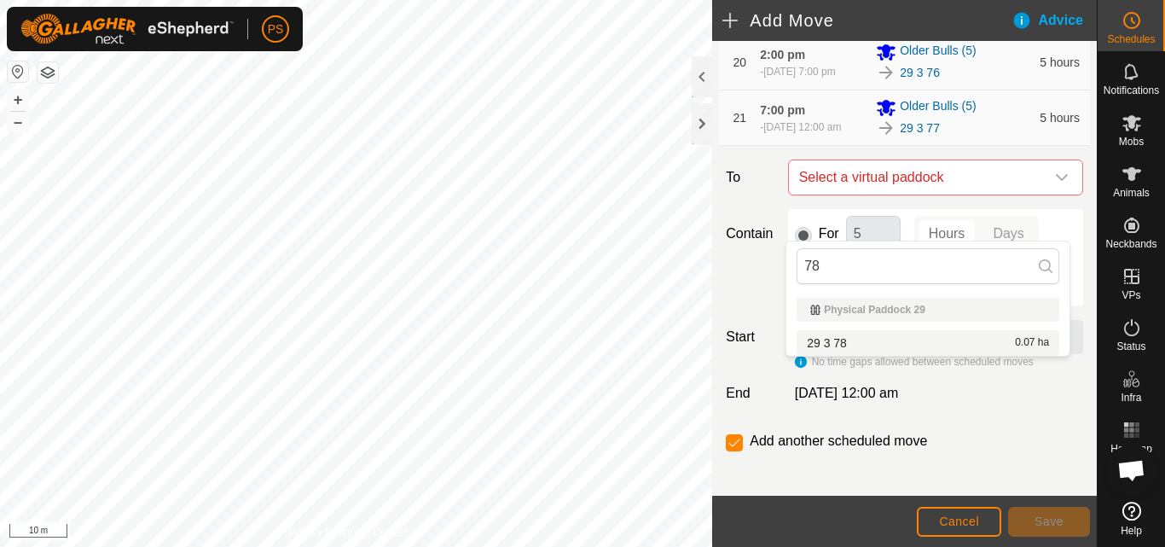
type input "78"
click at [889, 344] on li "29 3 78 0.07 ha" at bounding box center [927, 343] width 263 height 26
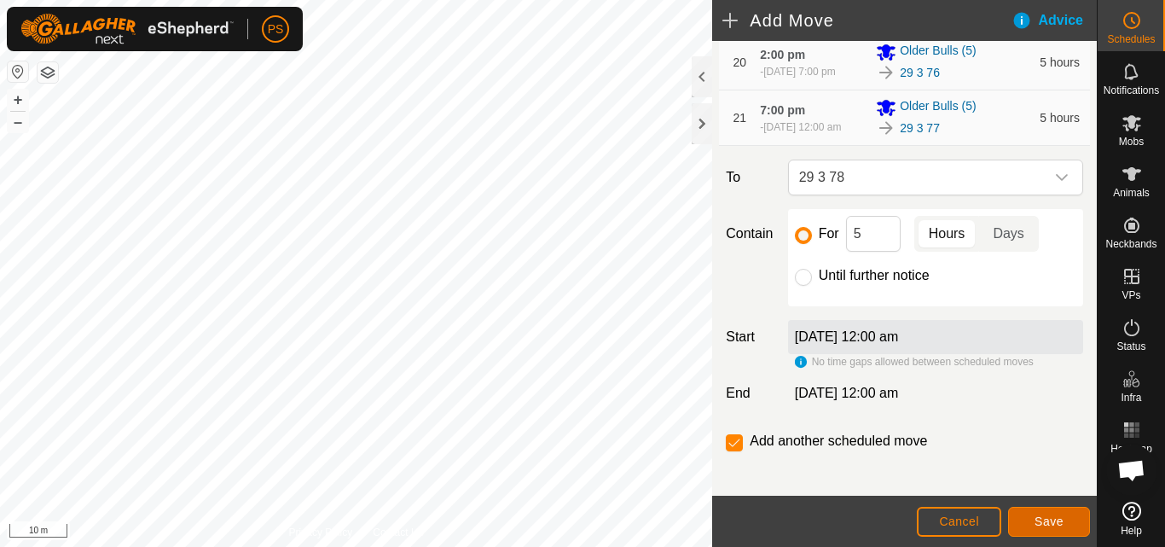
click at [1049, 516] on span "Save" at bounding box center [1048, 521] width 29 height 14
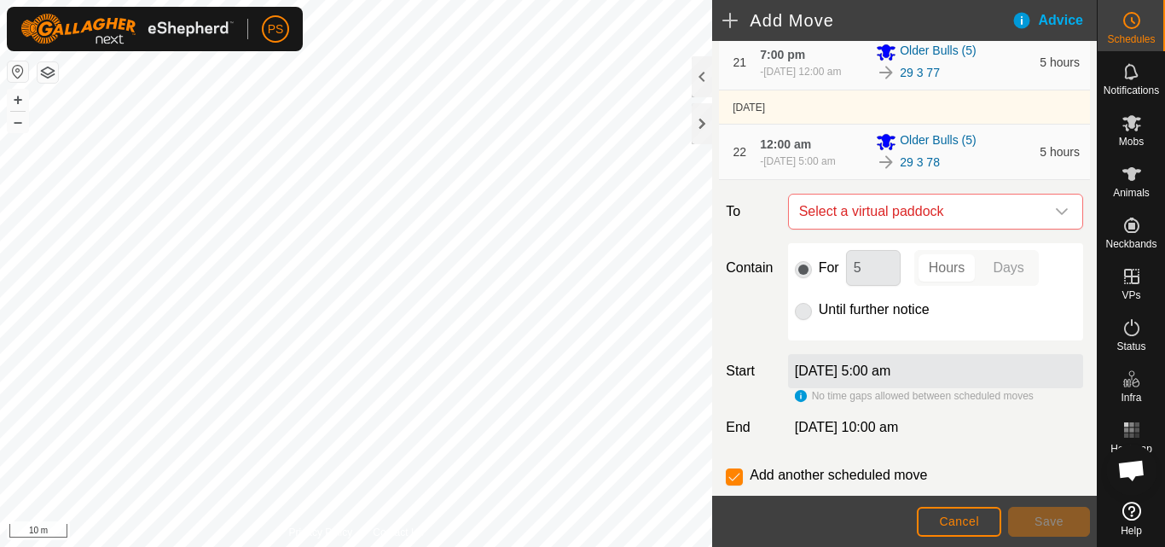
scroll to position [1449, 0]
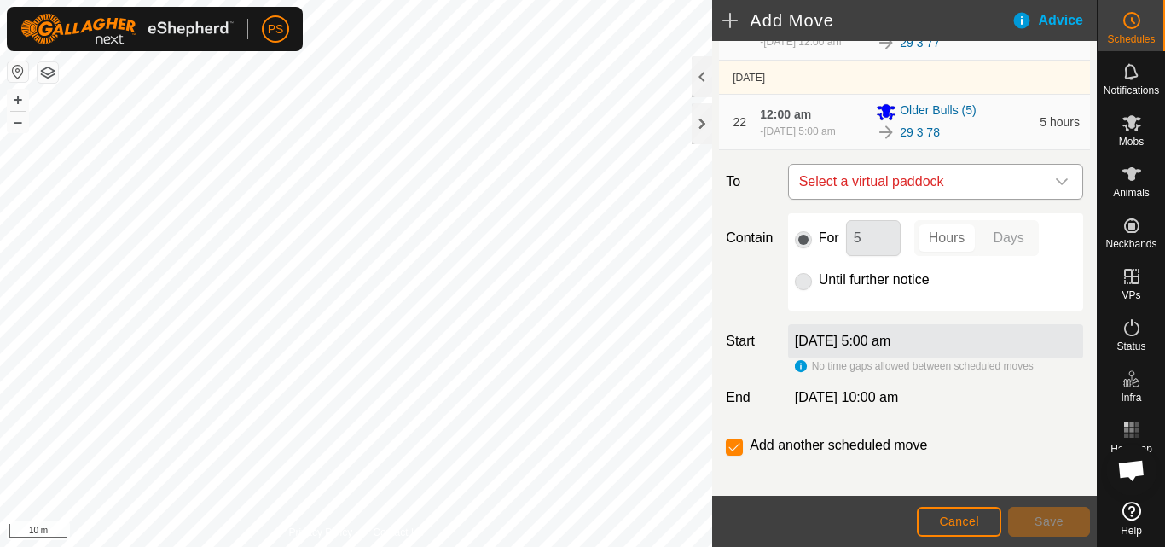
click at [1055, 188] on icon "dropdown trigger" at bounding box center [1062, 182] width 14 height 14
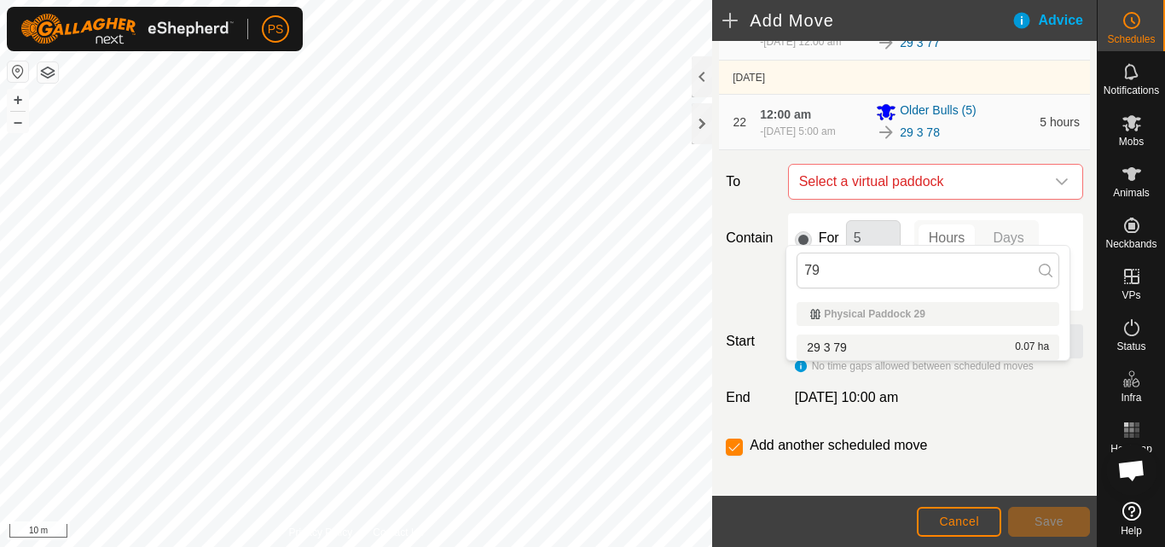
type input "79"
click at [920, 349] on li "29 3 79 0.07 ha" at bounding box center [927, 347] width 263 height 26
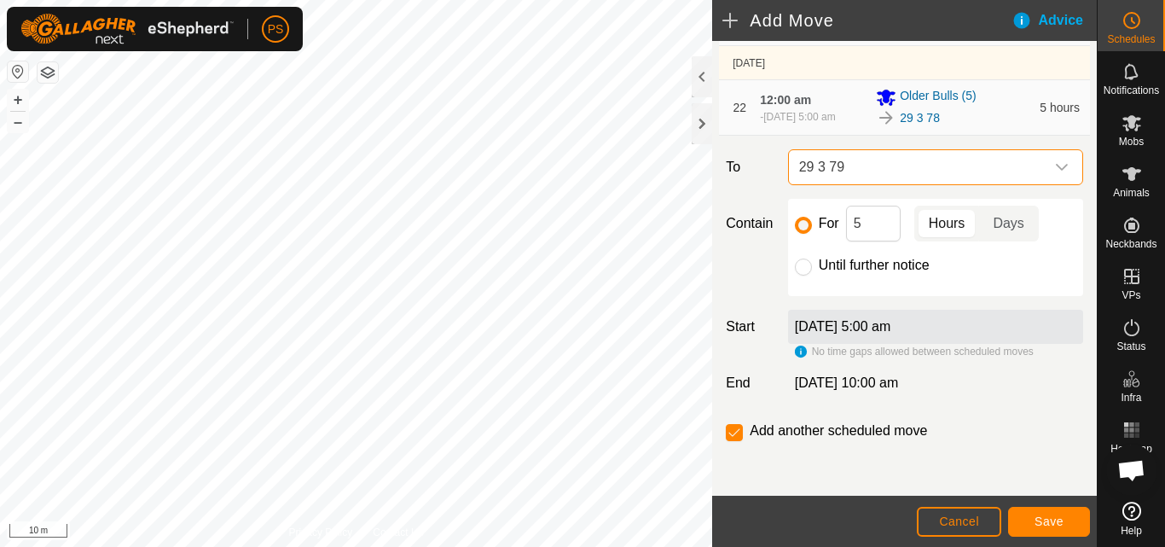
scroll to position [1507, 0]
click at [1055, 520] on span "Save" at bounding box center [1048, 521] width 29 height 14
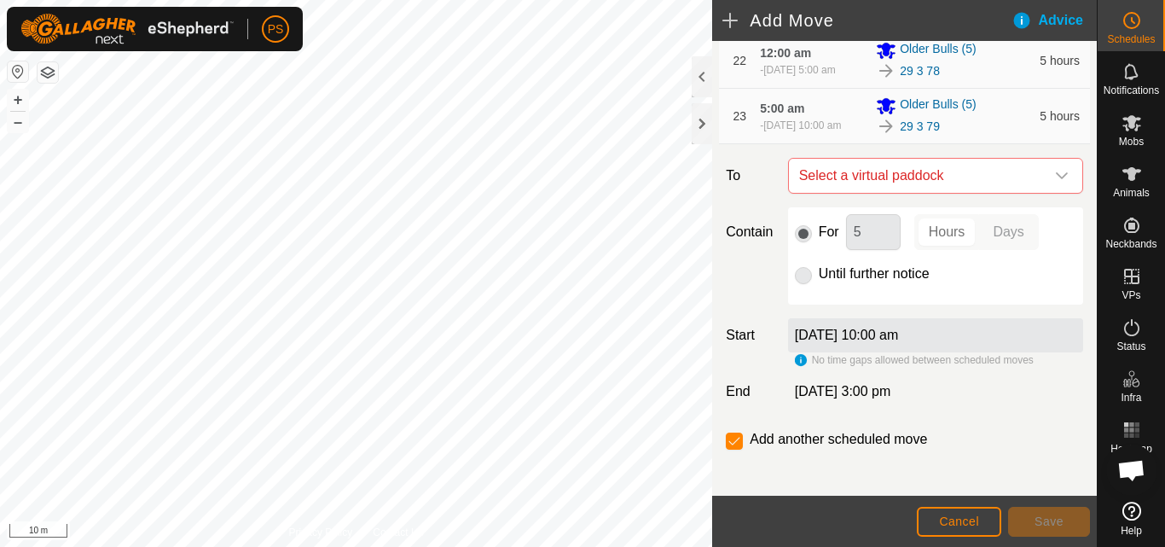
scroll to position [1485, 0]
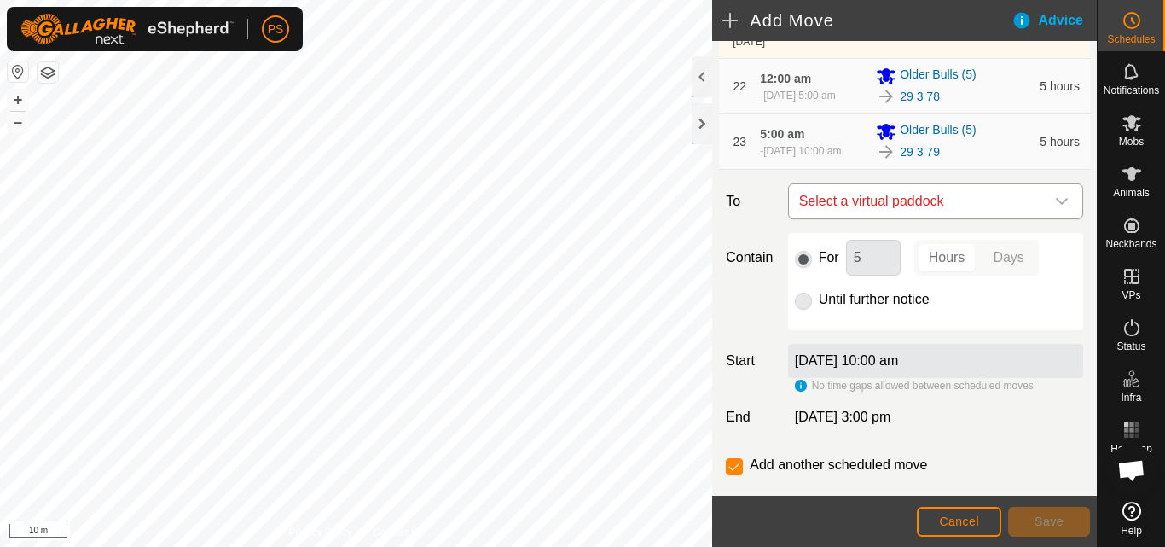
click at [1056, 205] on icon "dropdown trigger" at bounding box center [1062, 201] width 12 height 7
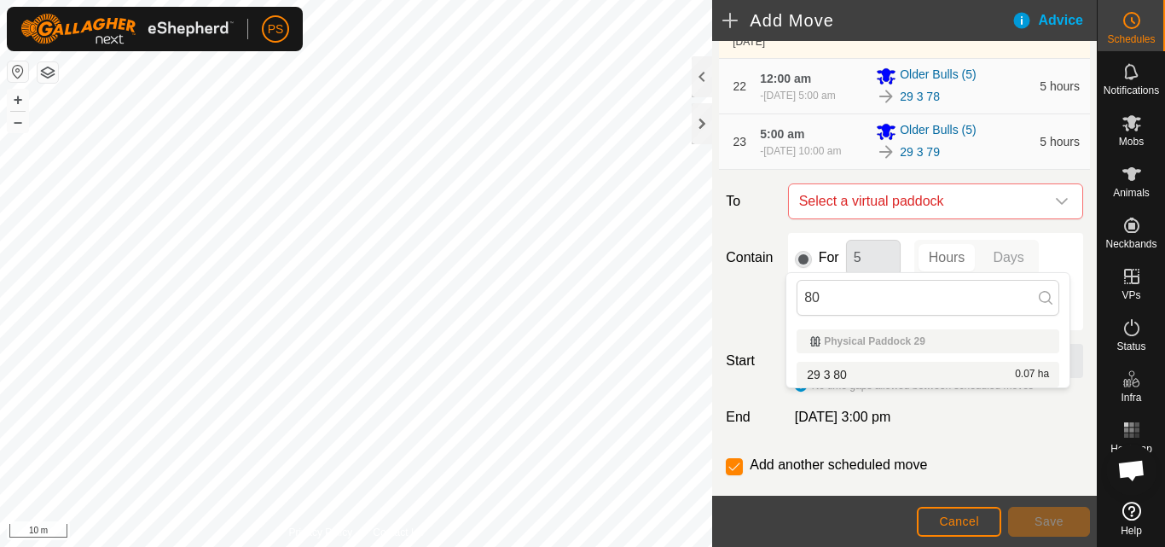
type input "80"
click at [884, 373] on li "29 3 80 0.07 ha" at bounding box center [927, 375] width 263 height 26
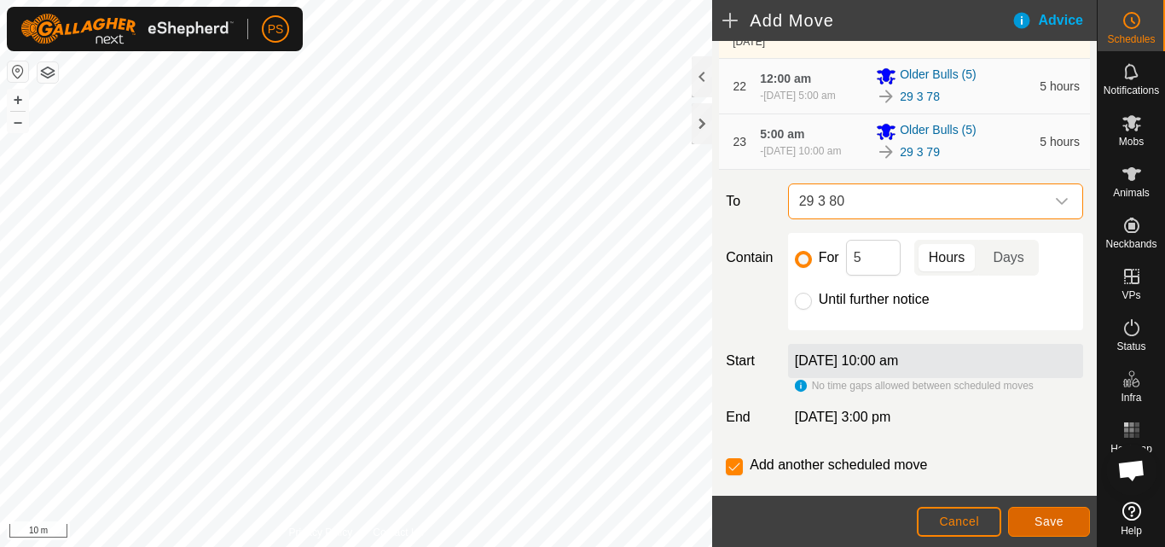
click at [1068, 520] on button "Save" at bounding box center [1049, 521] width 82 height 30
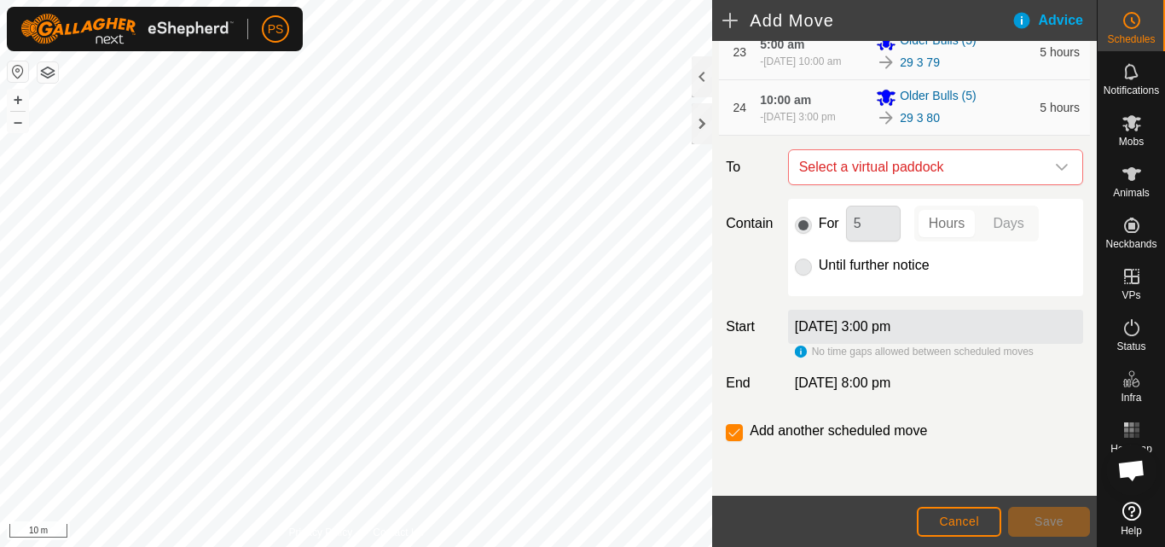
scroll to position [1626, 0]
click at [1056, 168] on icon "dropdown trigger" at bounding box center [1062, 167] width 12 height 7
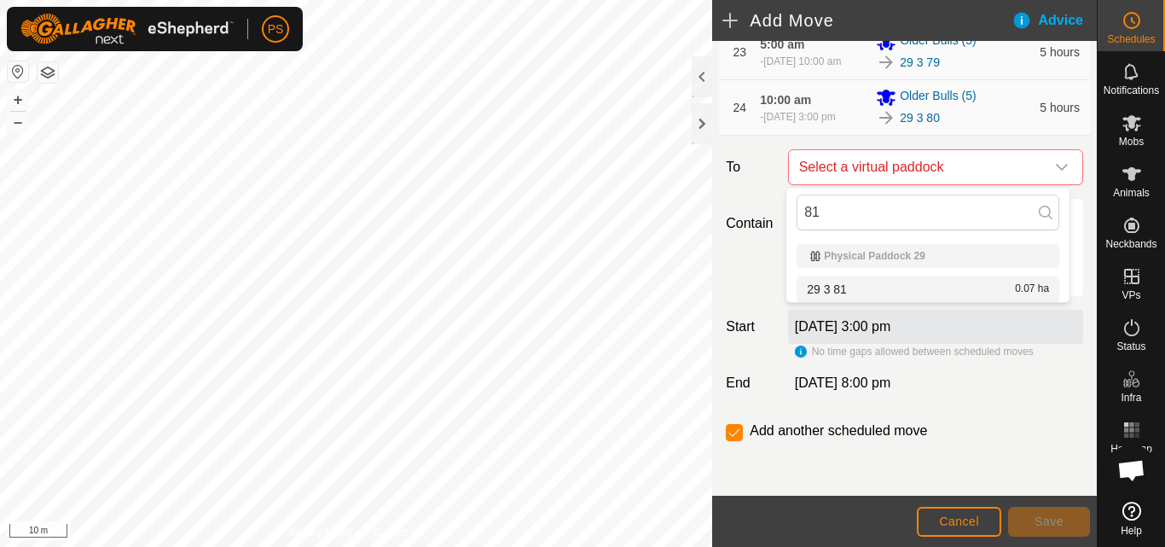
type input "81"
click at [842, 290] on li "29 3 81 0.07 ha" at bounding box center [927, 289] width 263 height 26
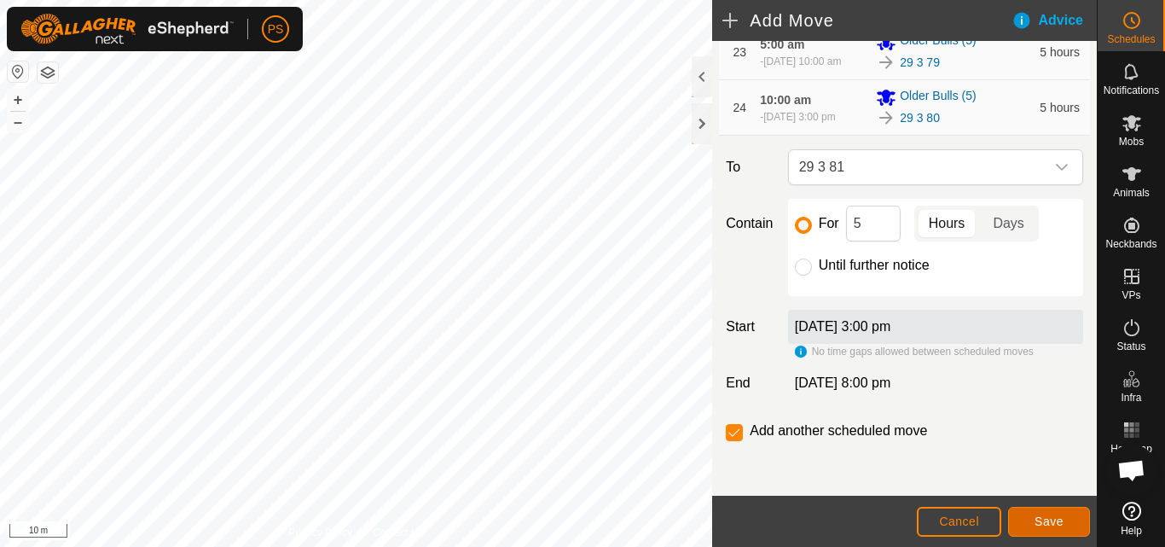
click at [1063, 522] on button "Save" at bounding box center [1049, 521] width 82 height 30
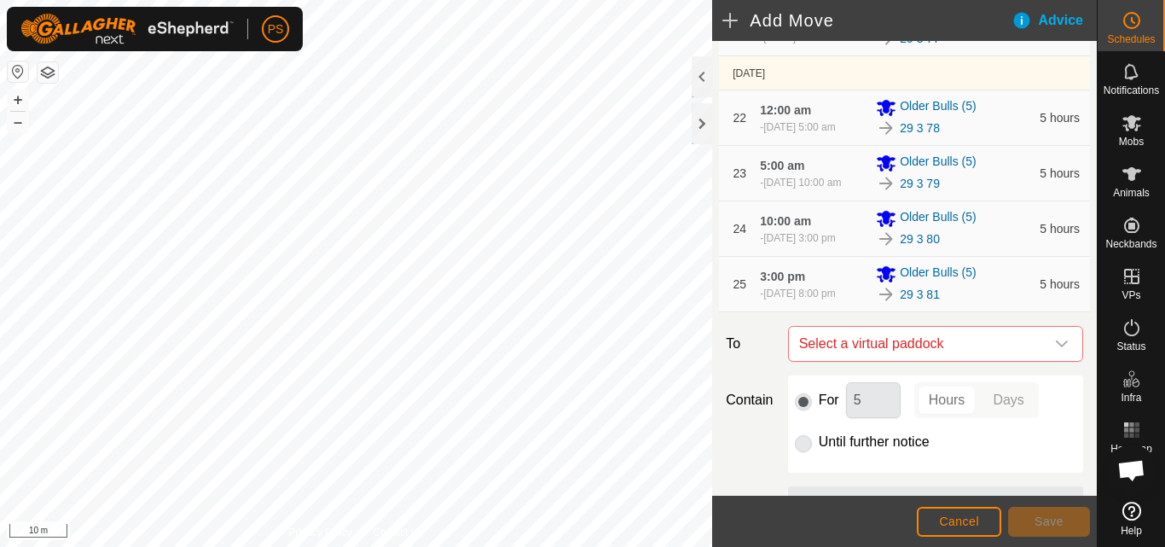
scroll to position [1681, 0]
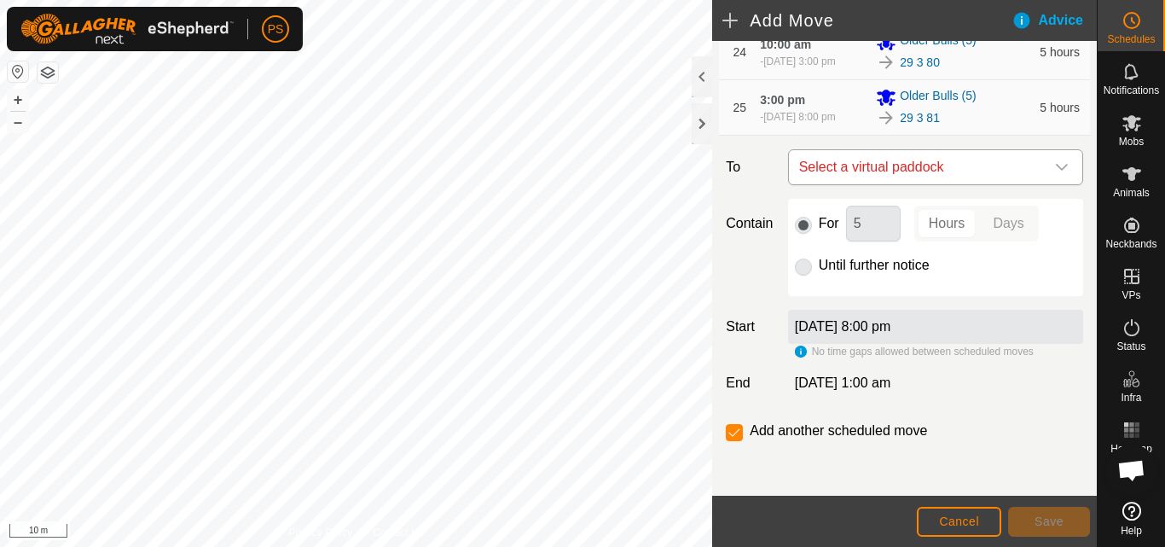
click at [1055, 163] on icon "dropdown trigger" at bounding box center [1062, 167] width 14 height 14
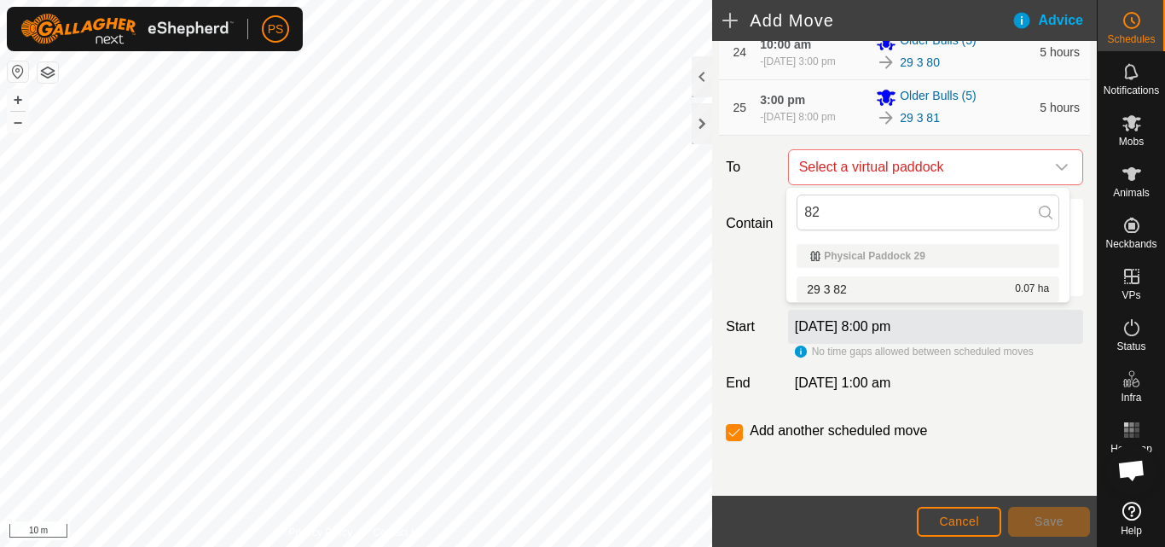
type input "82"
click at [848, 291] on li "29 3 82 0.07 ha" at bounding box center [927, 289] width 263 height 26
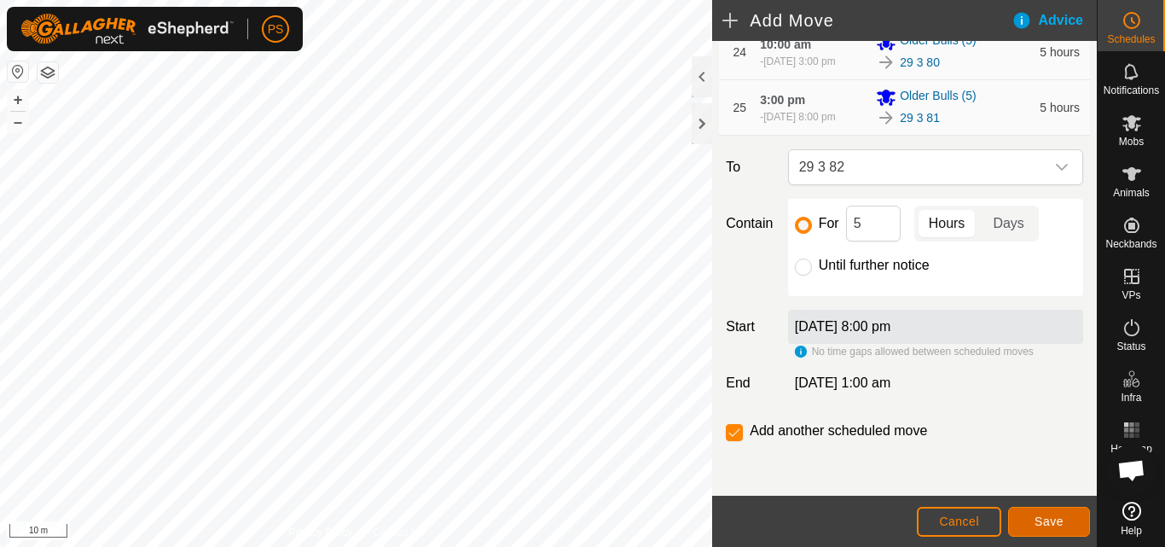
click at [1061, 519] on span "Save" at bounding box center [1048, 521] width 29 height 14
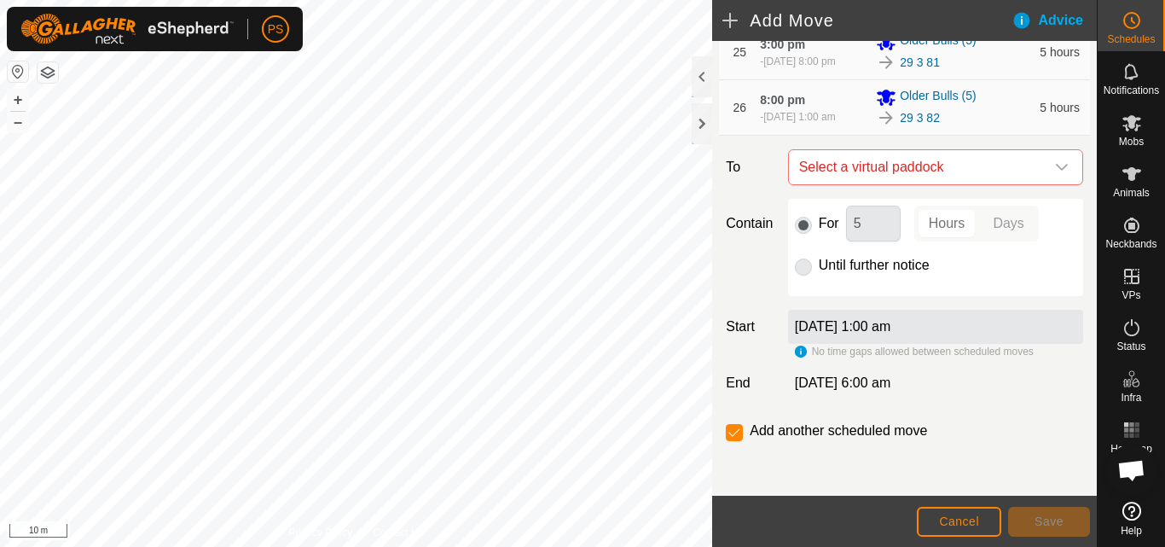
scroll to position [1737, 0]
click at [1044, 165] on div "dropdown trigger" at bounding box center [1061, 167] width 34 height 34
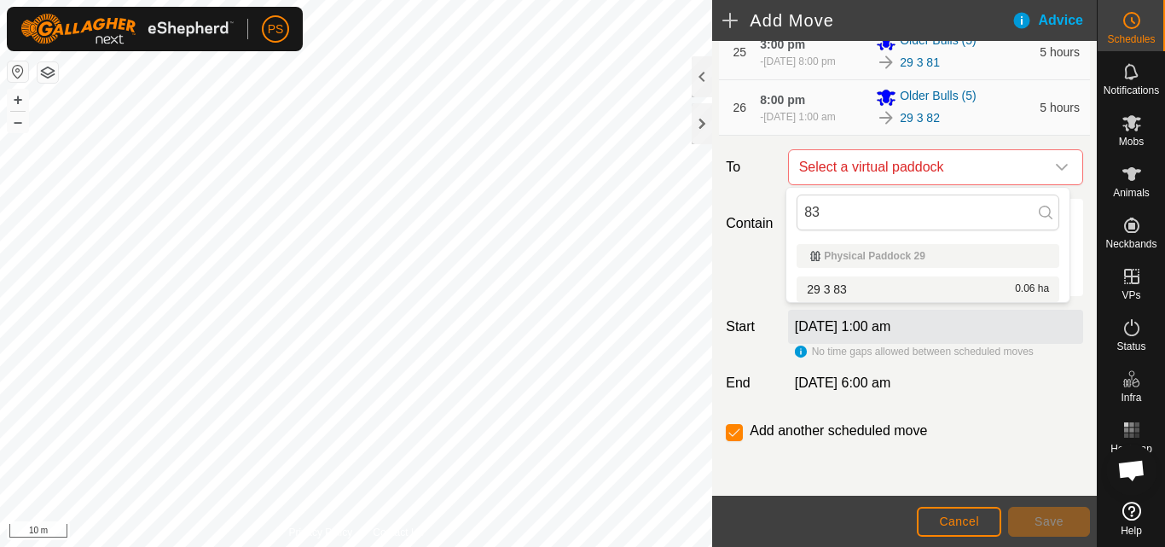
type input "83"
click at [837, 288] on li "29 3 83 0.06 ha" at bounding box center [927, 289] width 263 height 26
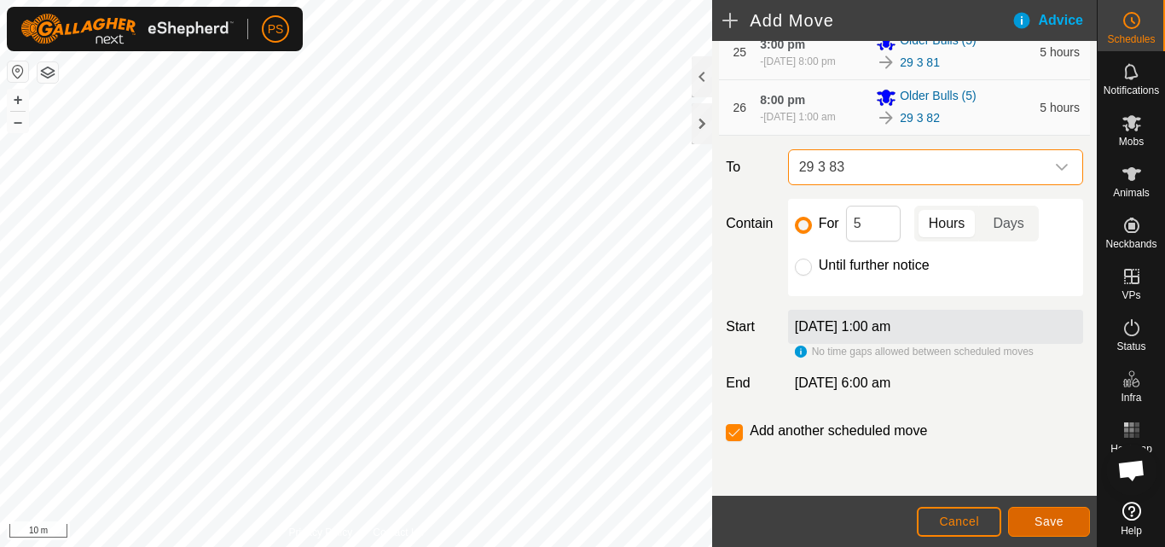
click at [1057, 521] on span "Save" at bounding box center [1048, 521] width 29 height 14
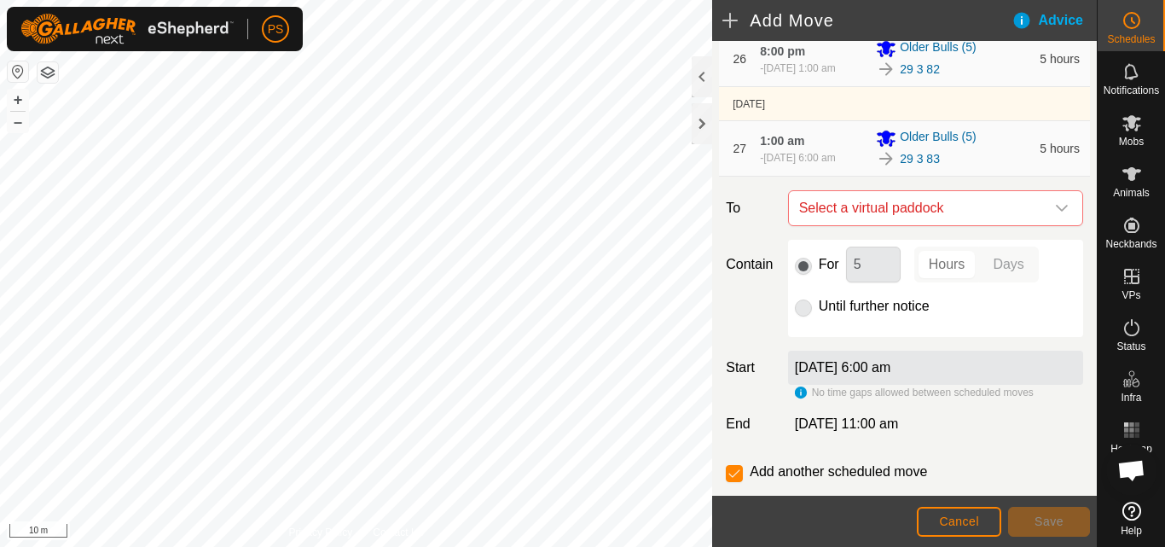
scroll to position [1826, 0]
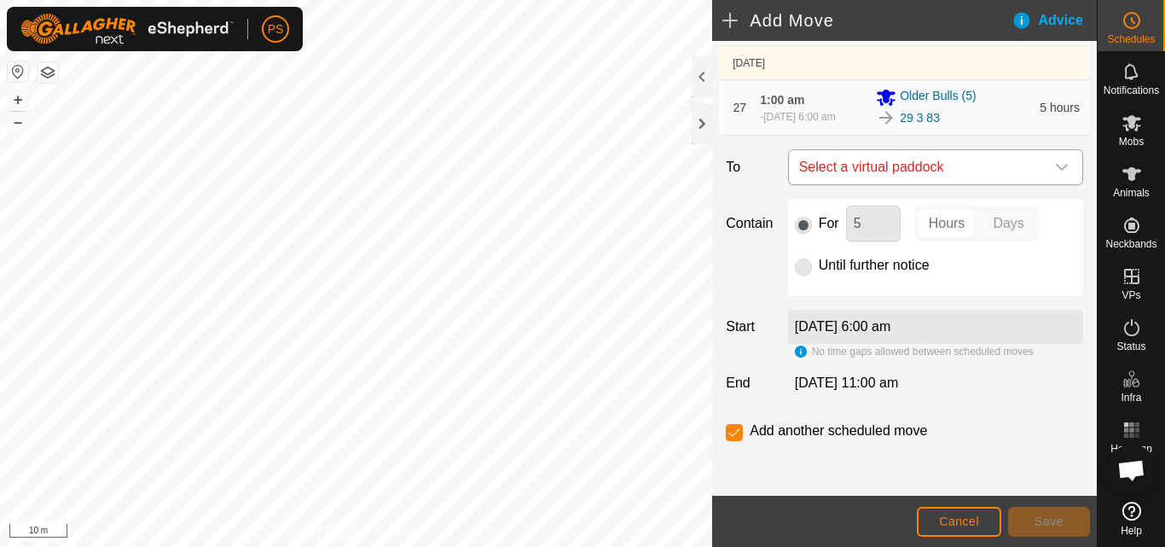
click at [1055, 170] on icon "dropdown trigger" at bounding box center [1062, 167] width 14 height 14
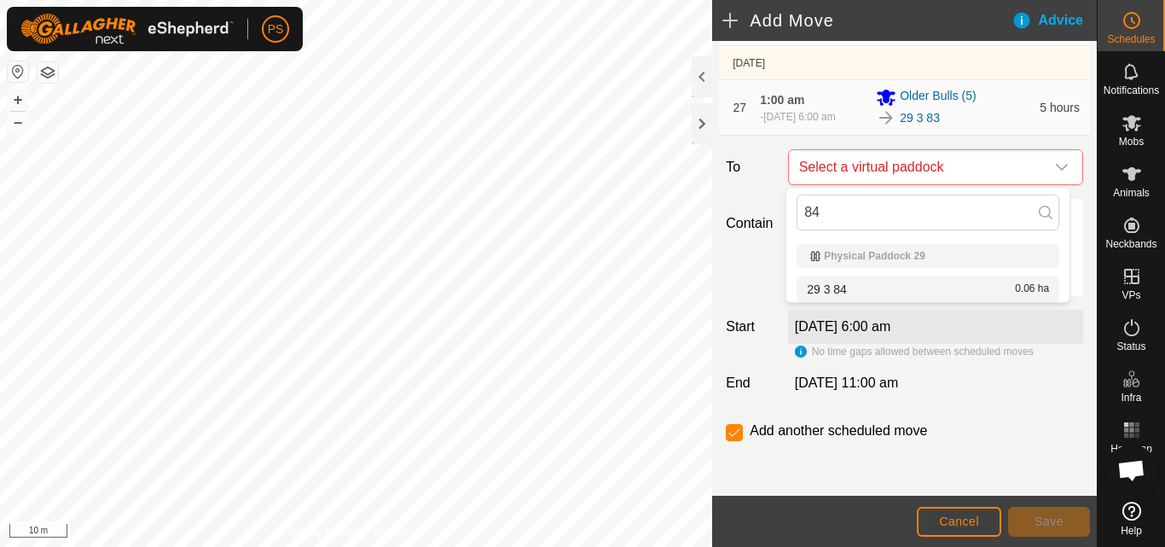
type input "84"
click at [856, 286] on li "29 3 84 0.06 ha" at bounding box center [927, 289] width 263 height 26
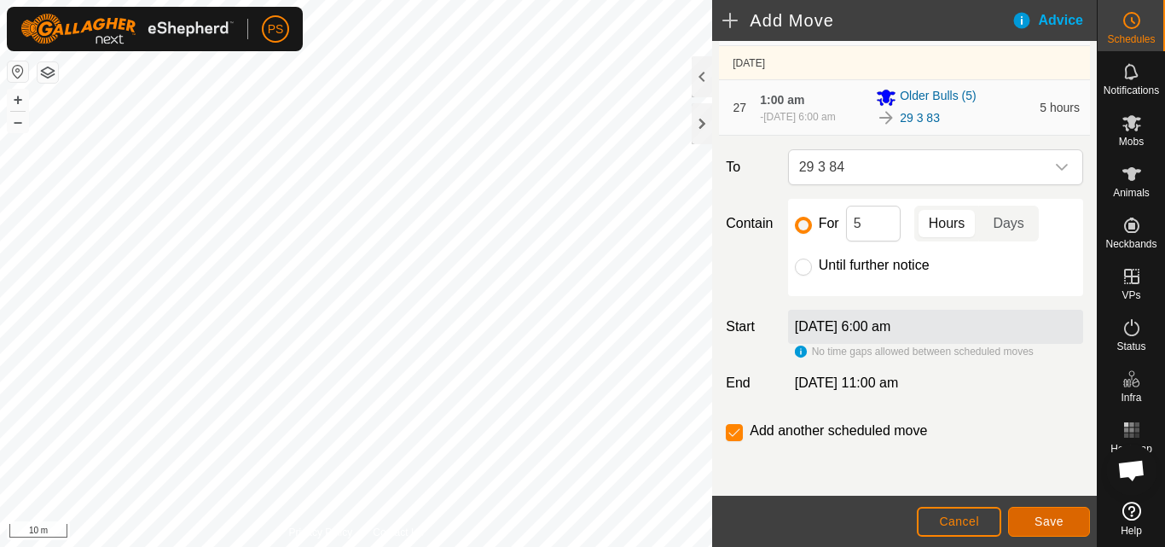
click at [1055, 522] on span "Save" at bounding box center [1048, 521] width 29 height 14
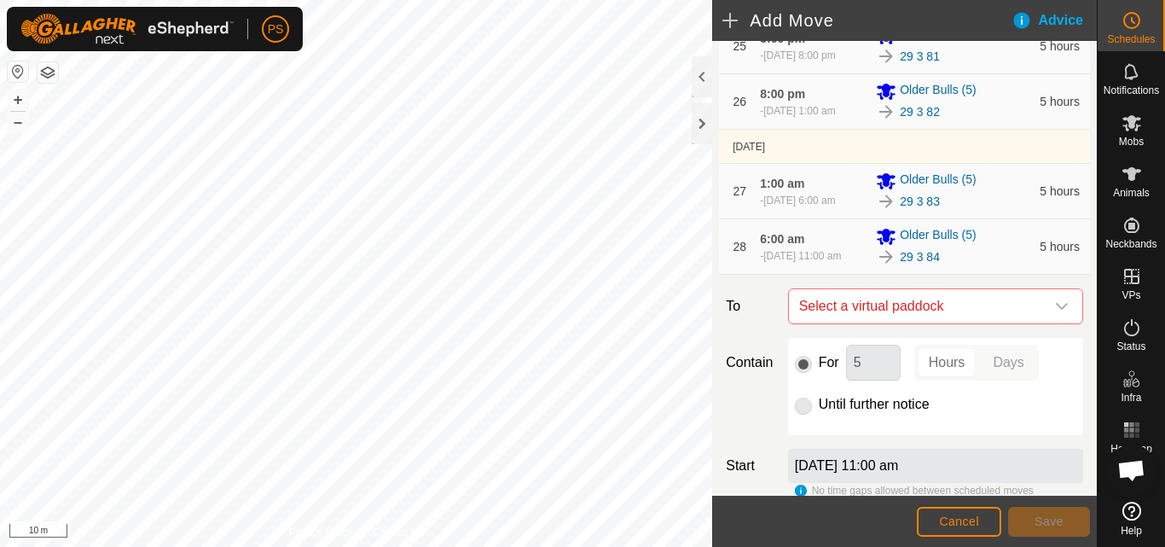
scroll to position [1889, 0]
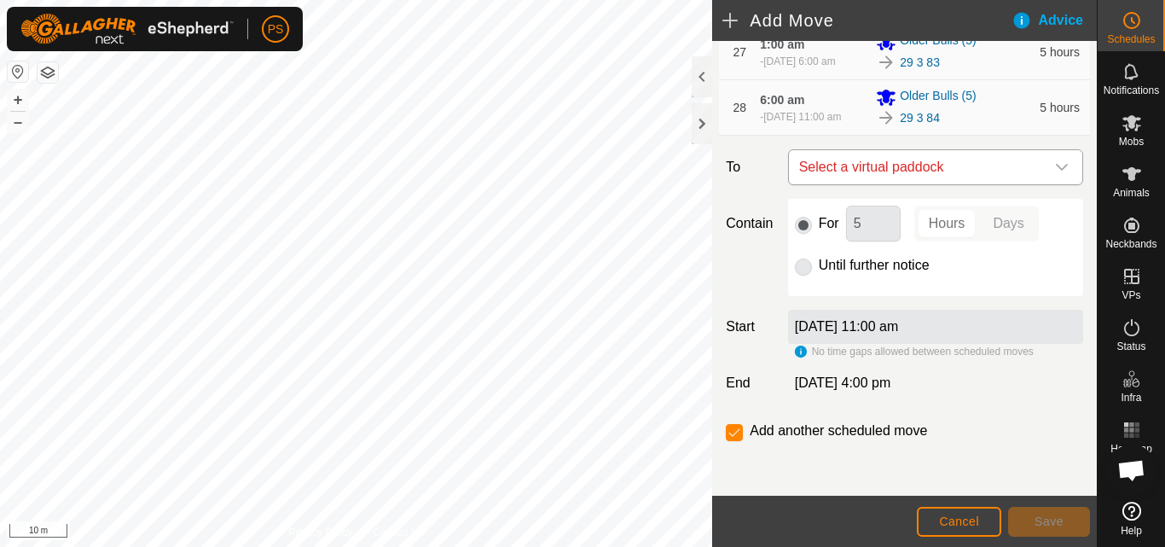
click at [1055, 167] on icon "dropdown trigger" at bounding box center [1062, 167] width 14 height 14
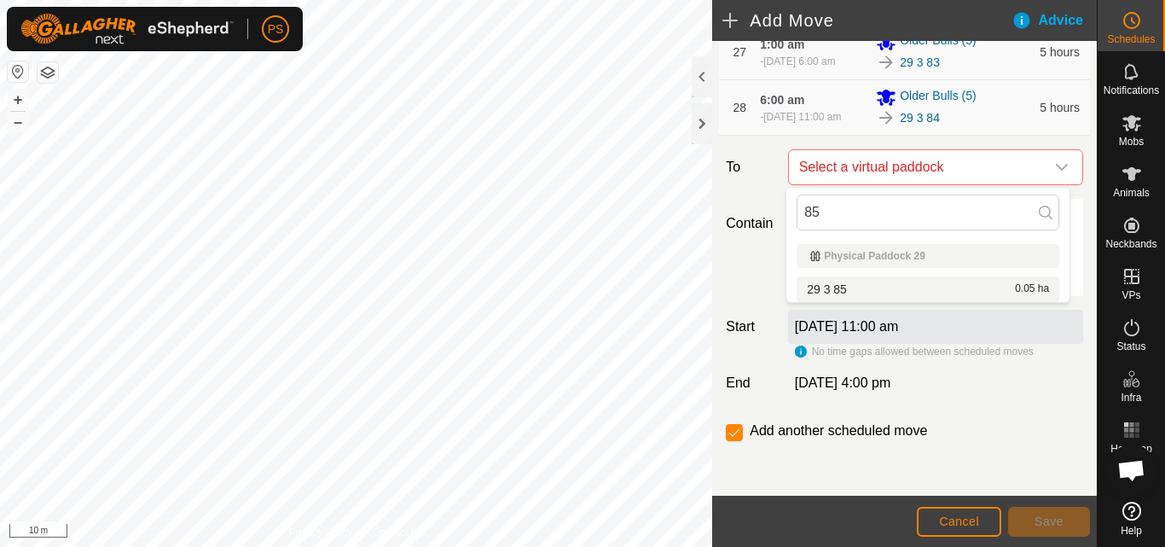
type input "85"
click at [854, 285] on li "29 3 85 0.05 ha" at bounding box center [927, 289] width 263 height 26
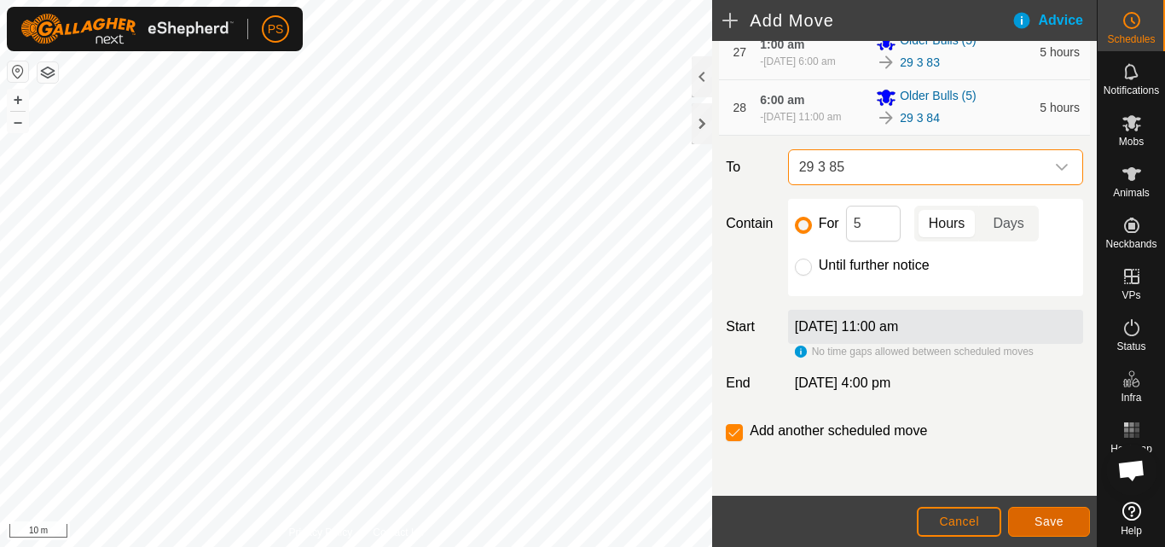
click at [1056, 523] on span "Save" at bounding box center [1048, 521] width 29 height 14
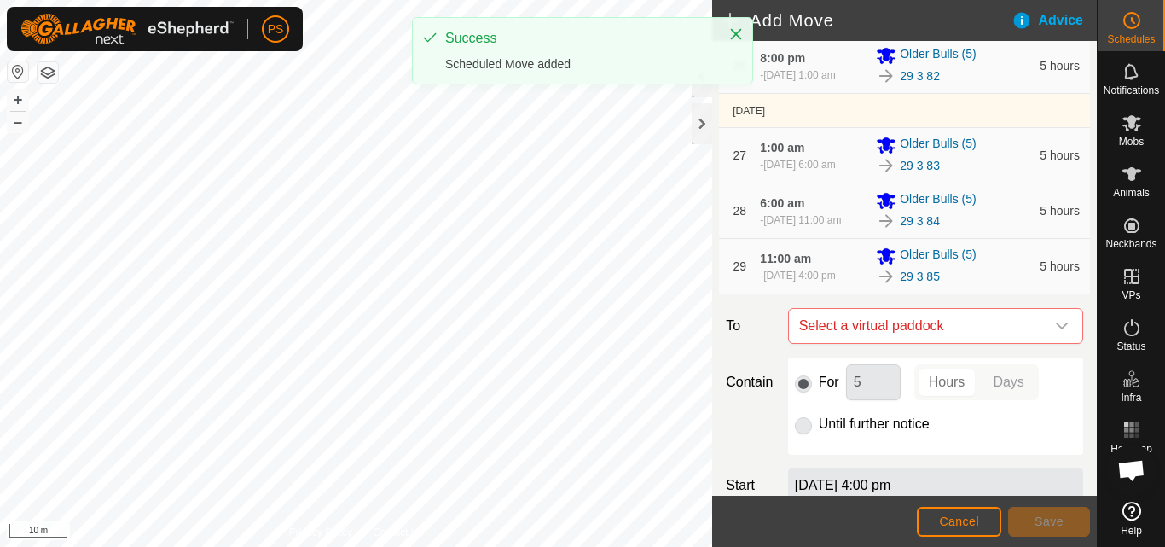
scroll to position [1945, 0]
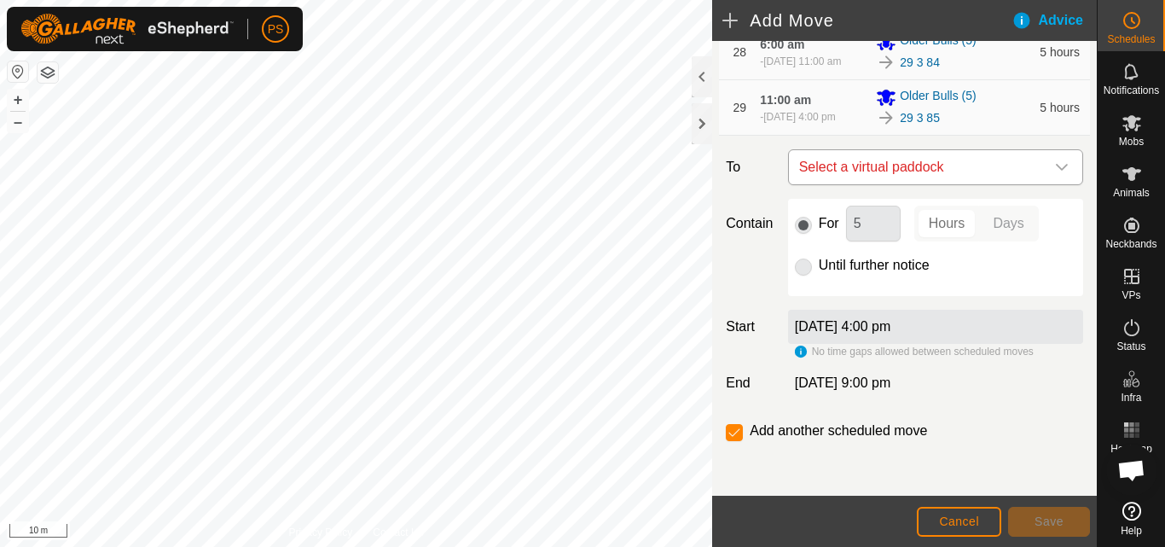
click at [1056, 167] on icon "dropdown trigger" at bounding box center [1062, 167] width 12 height 7
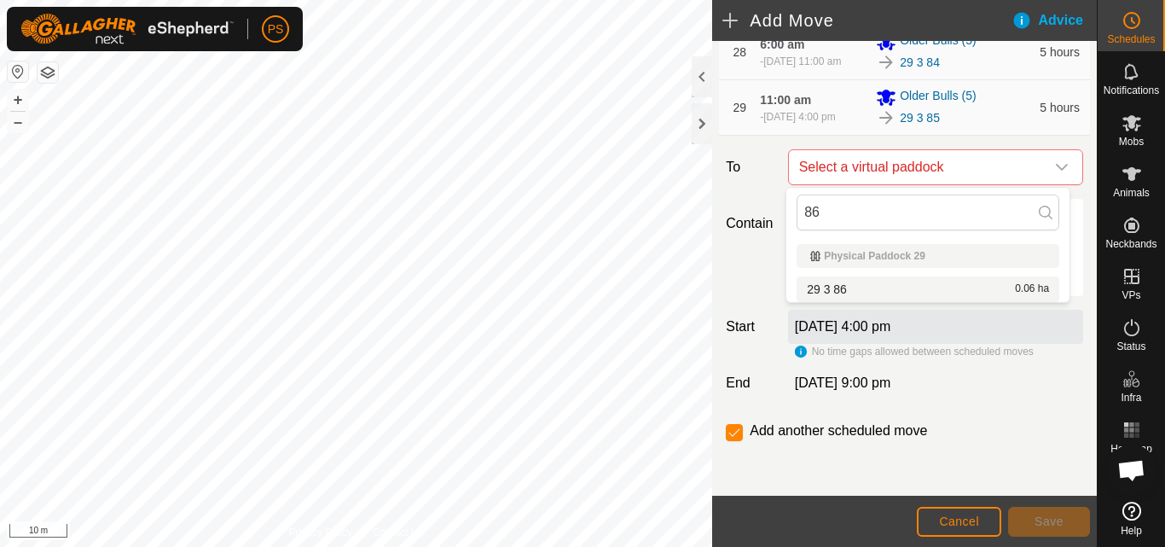
type input "86"
click at [844, 289] on li "29 3 86 0.06 ha" at bounding box center [927, 289] width 263 height 26
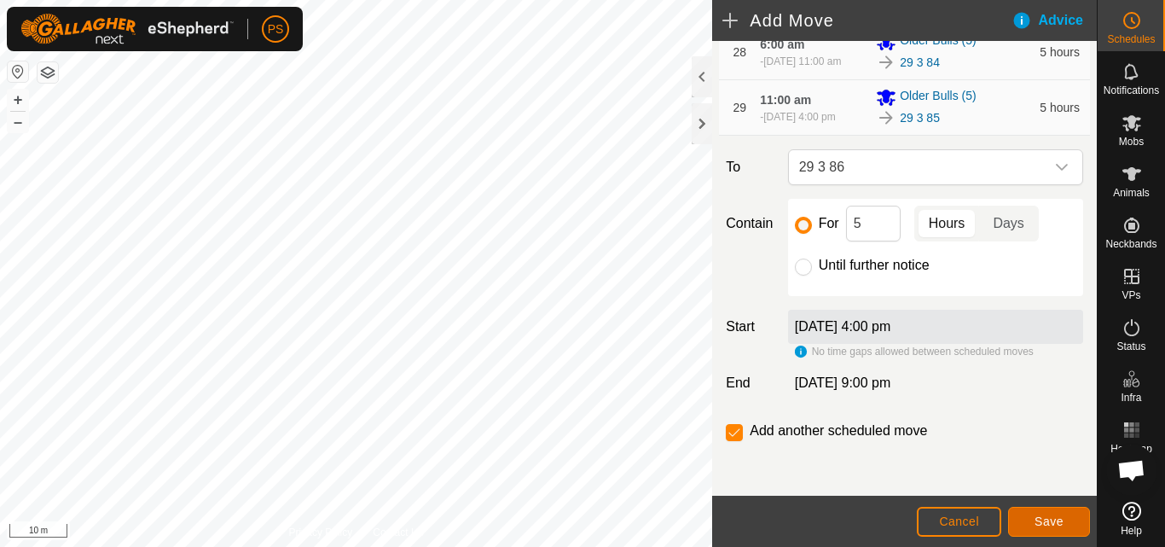
click at [1052, 516] on span "Save" at bounding box center [1048, 521] width 29 height 14
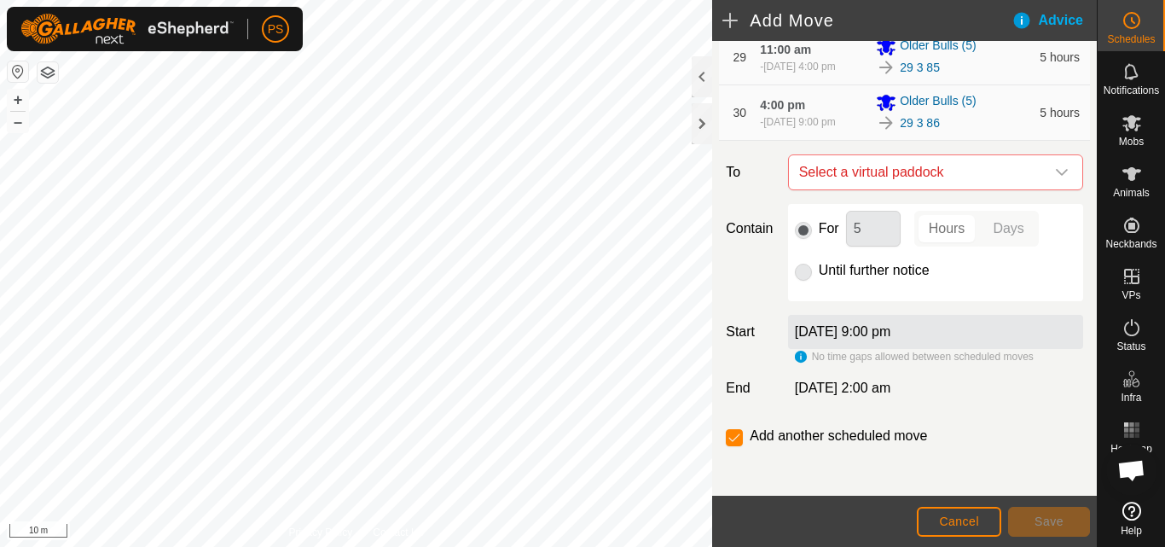
scroll to position [2000, 0]
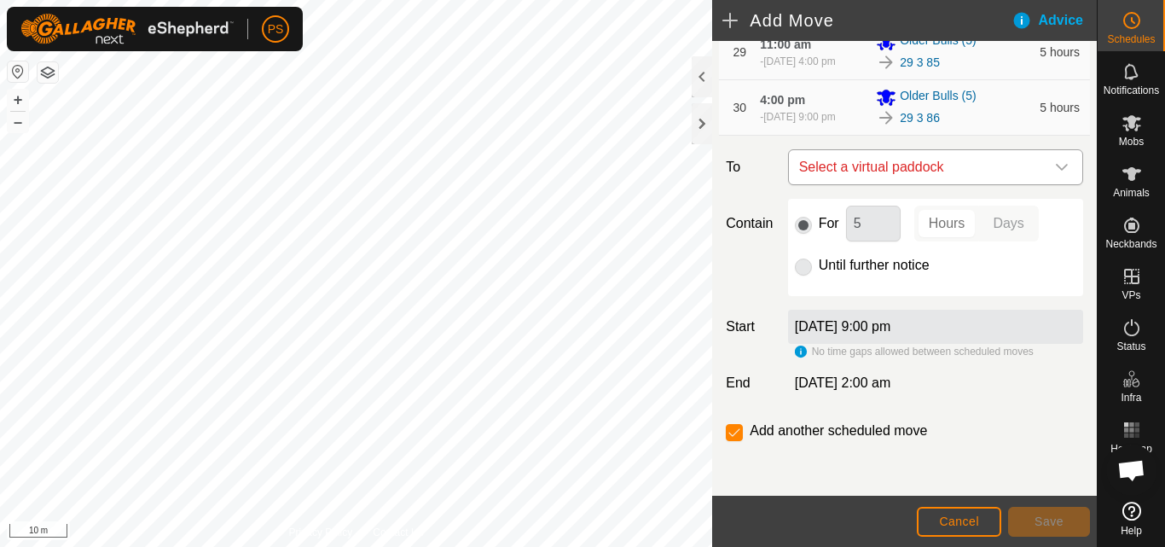
click at [1055, 166] on icon "dropdown trigger" at bounding box center [1062, 167] width 14 height 14
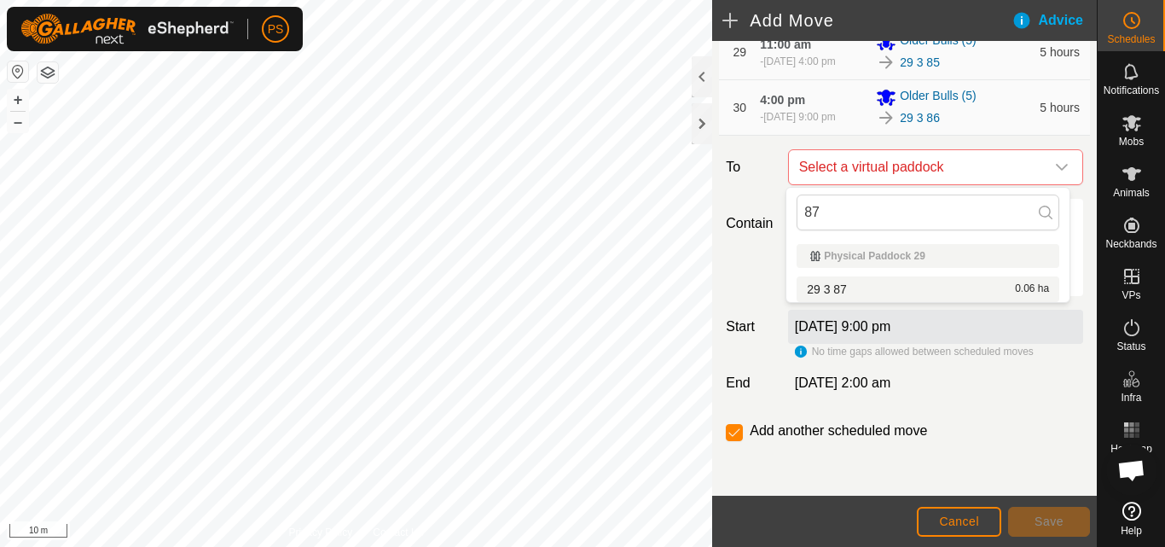
type input "87"
click at [910, 288] on li "29 3 87 0.06 ha" at bounding box center [927, 289] width 263 height 26
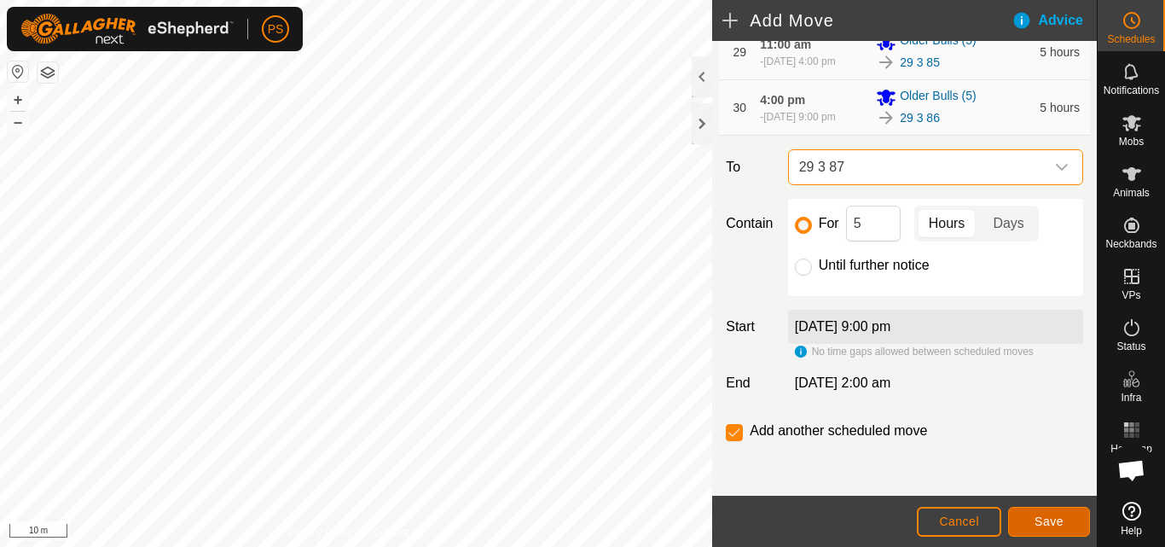
click at [1049, 523] on span "Save" at bounding box center [1048, 521] width 29 height 14
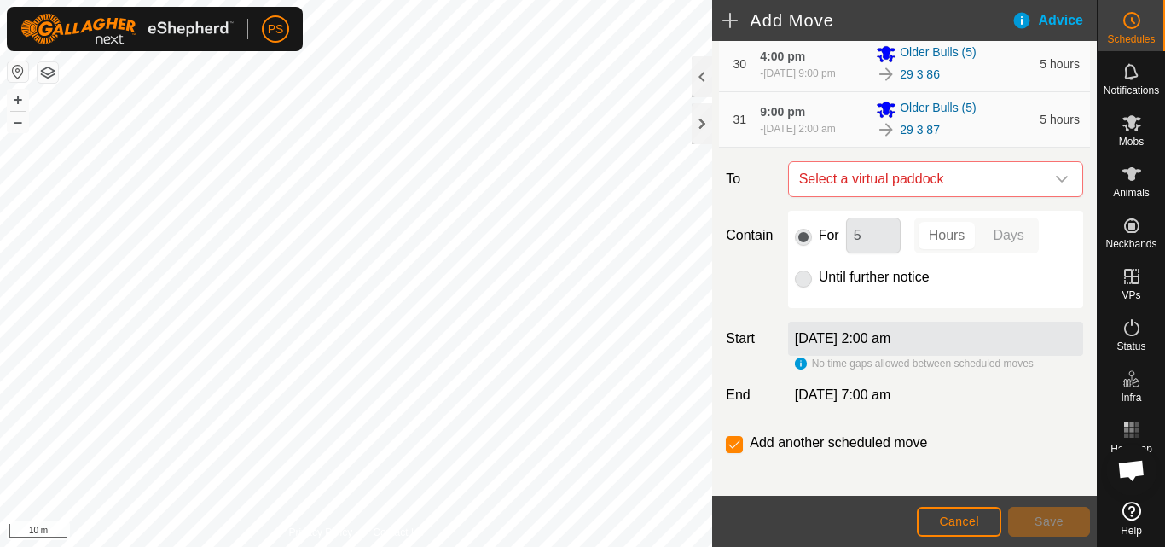
scroll to position [2056, 0]
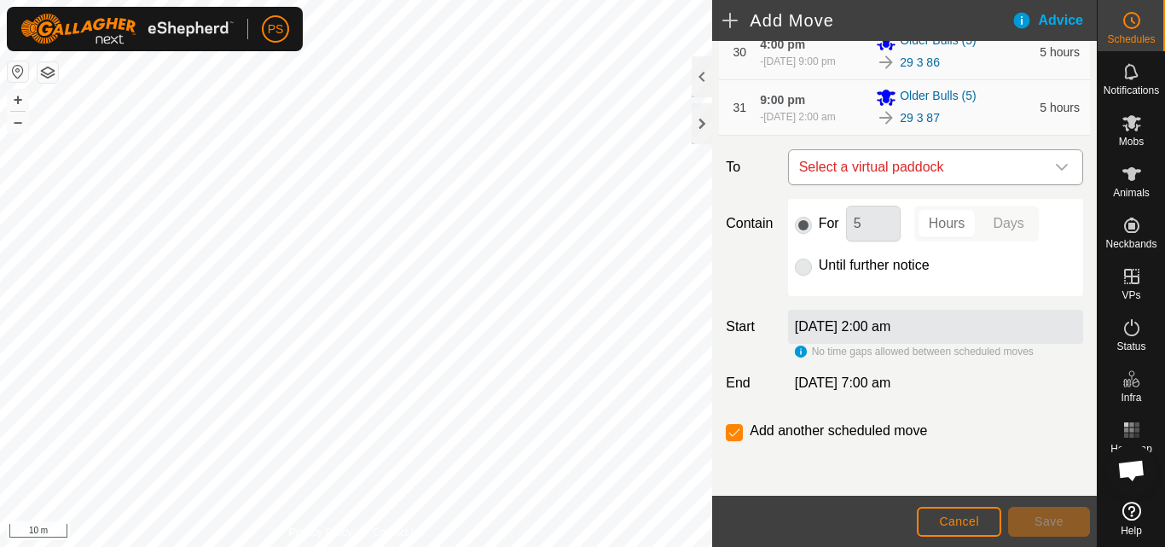
click at [1055, 168] on icon "dropdown trigger" at bounding box center [1062, 167] width 14 height 14
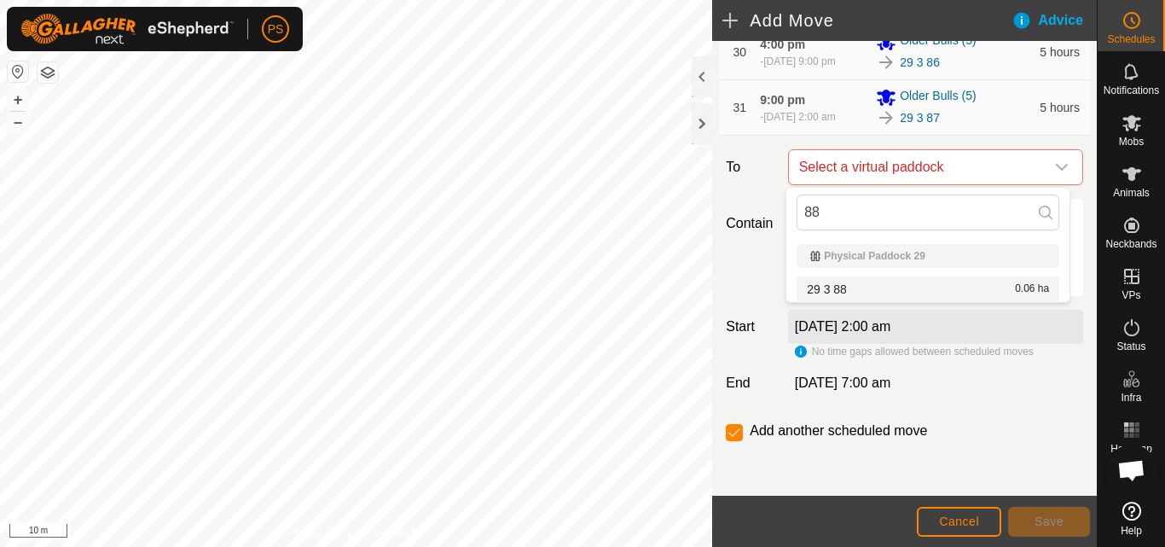
type input "88"
click at [858, 288] on li "29 3 88 0.06 ha" at bounding box center [927, 289] width 263 height 26
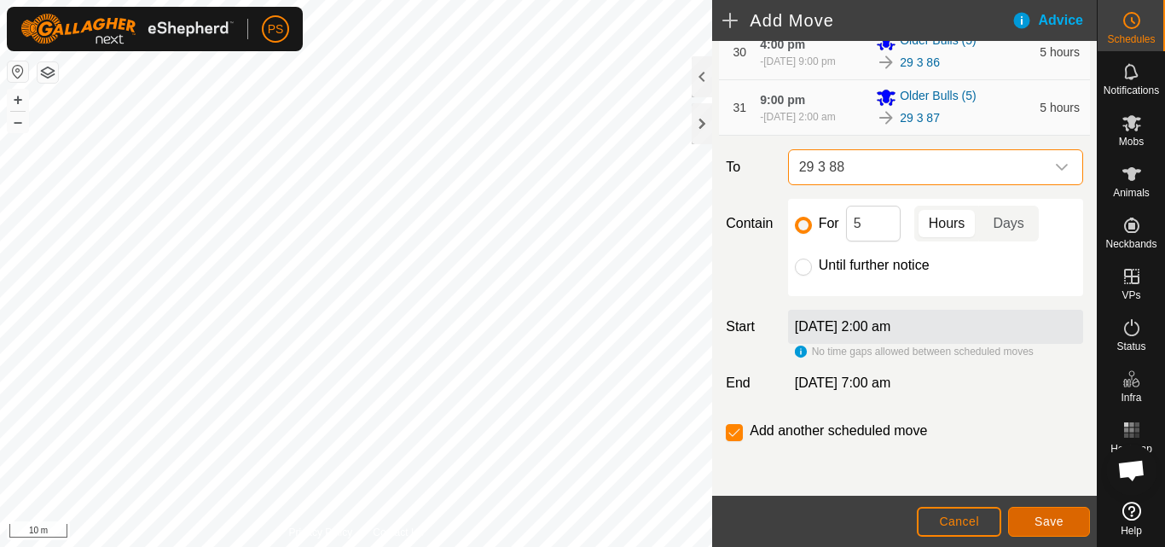
click at [1052, 518] on span "Save" at bounding box center [1048, 521] width 29 height 14
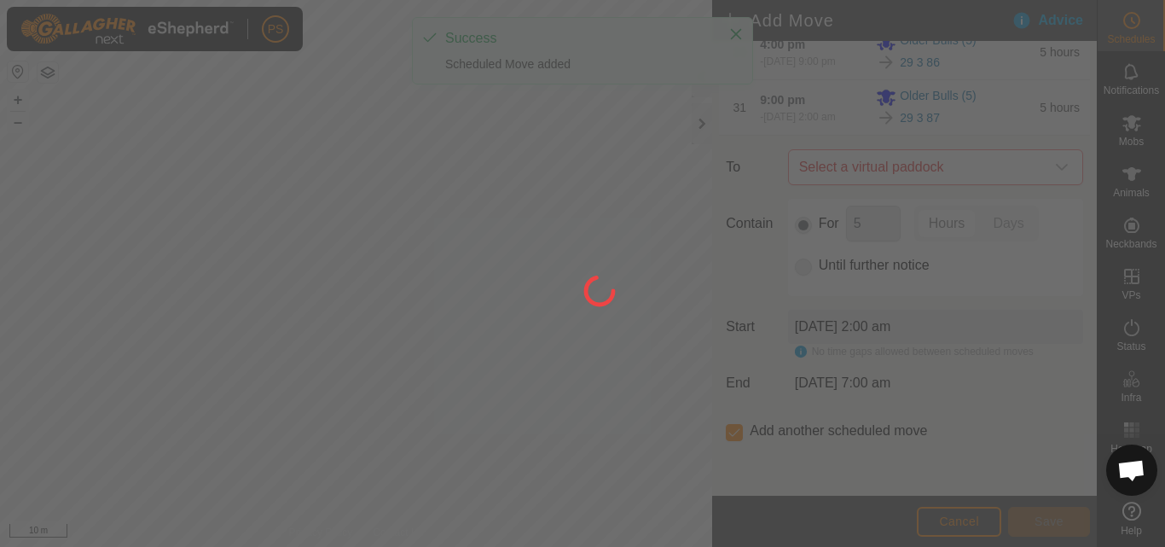
scroll to position [0, 0]
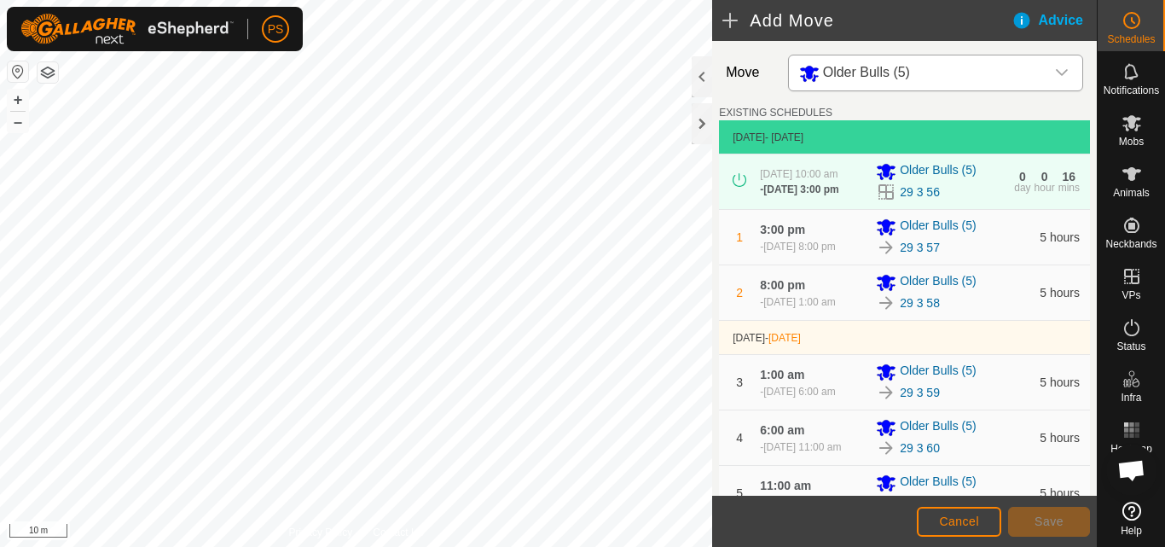
click at [1055, 74] on icon "dropdown trigger" at bounding box center [1062, 73] width 14 height 14
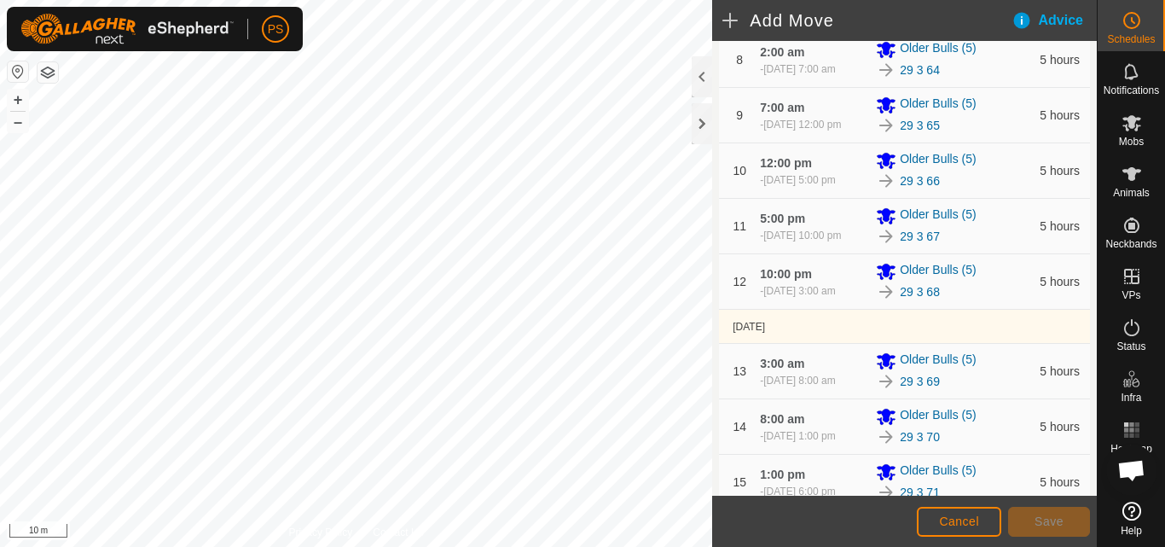
scroll to position [2145, 0]
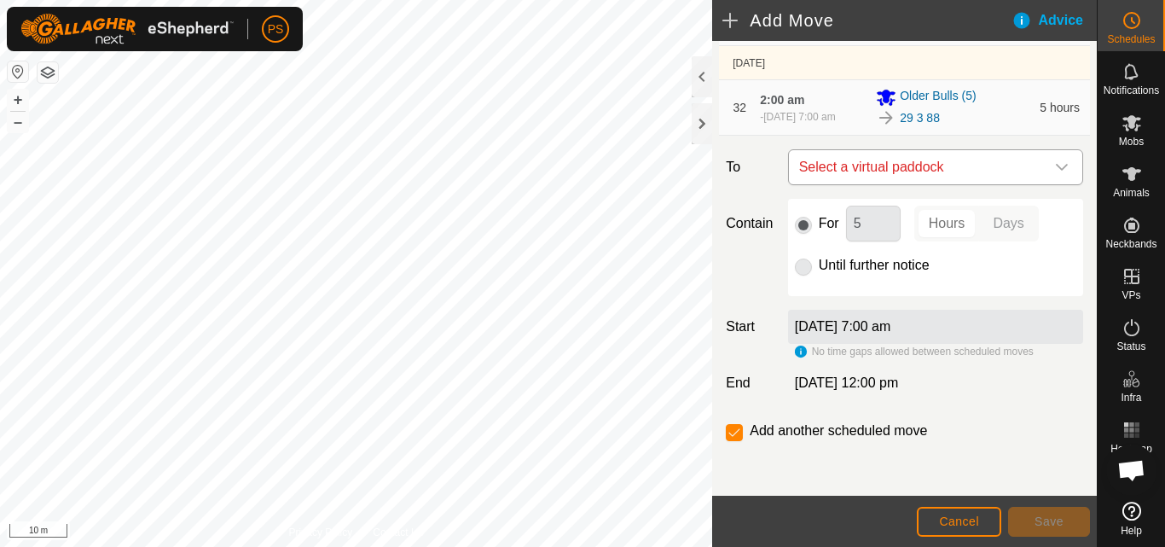
click at [1056, 168] on icon "dropdown trigger" at bounding box center [1062, 167] width 12 height 7
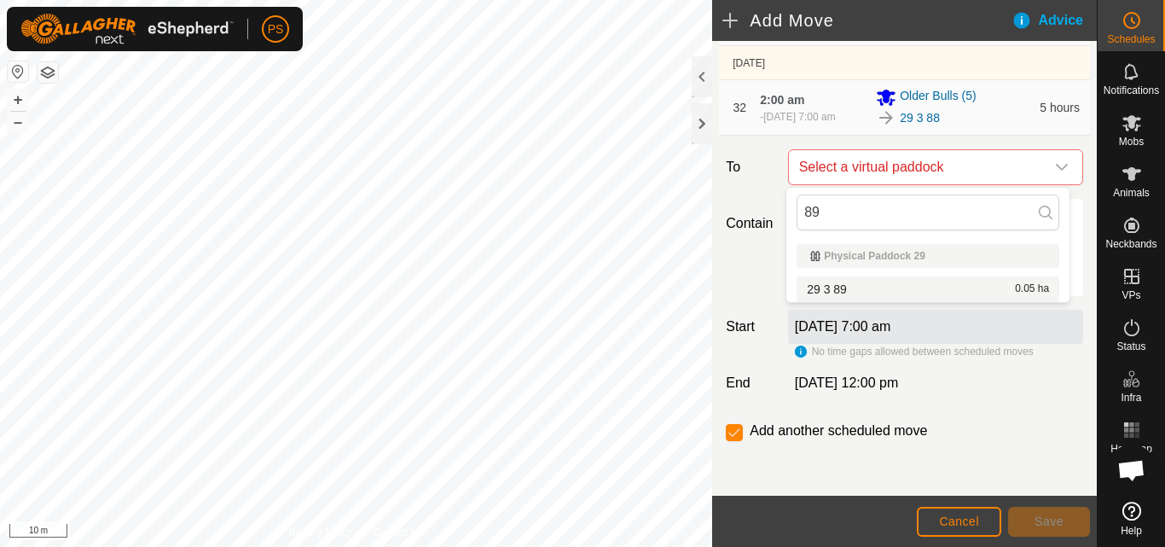
type input "89"
click at [849, 290] on li "29 3 89 0.05 ha" at bounding box center [927, 289] width 263 height 26
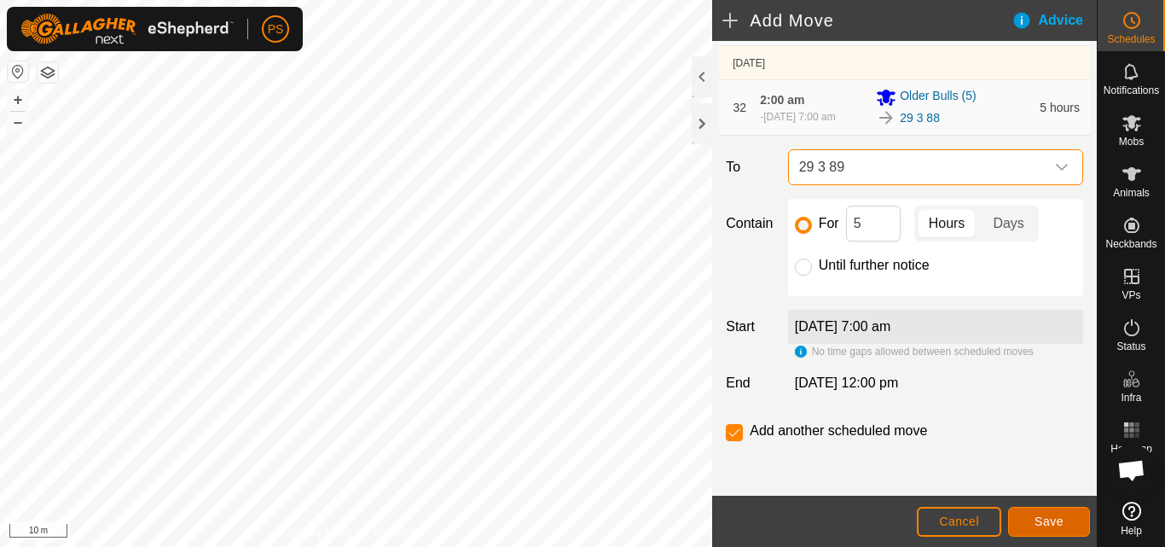
click at [1050, 522] on span "Save" at bounding box center [1048, 521] width 29 height 14
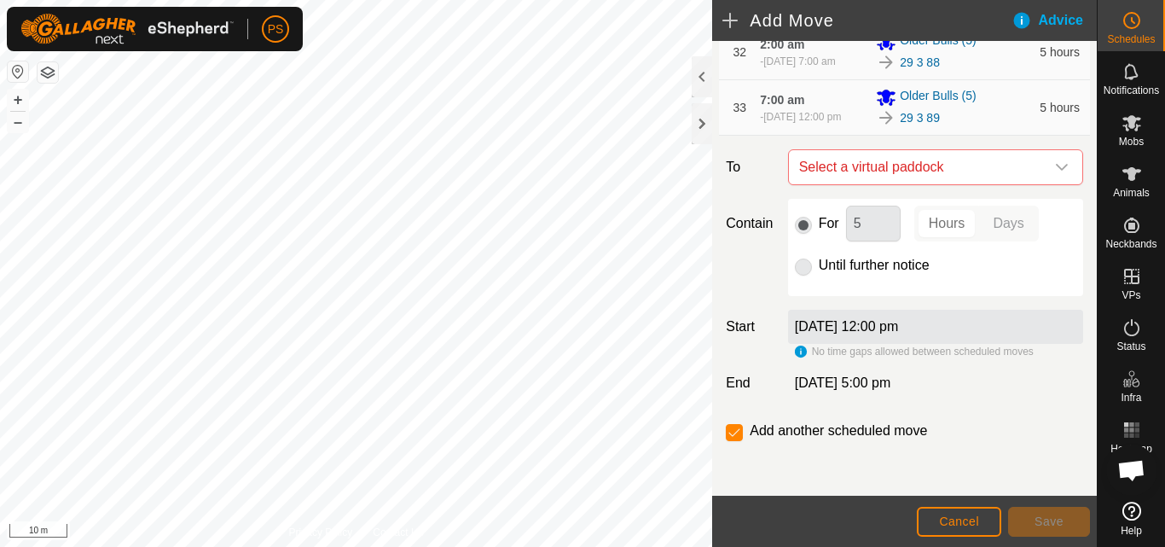
scroll to position [2192, 0]
click at [1055, 174] on icon "dropdown trigger" at bounding box center [1062, 167] width 14 height 14
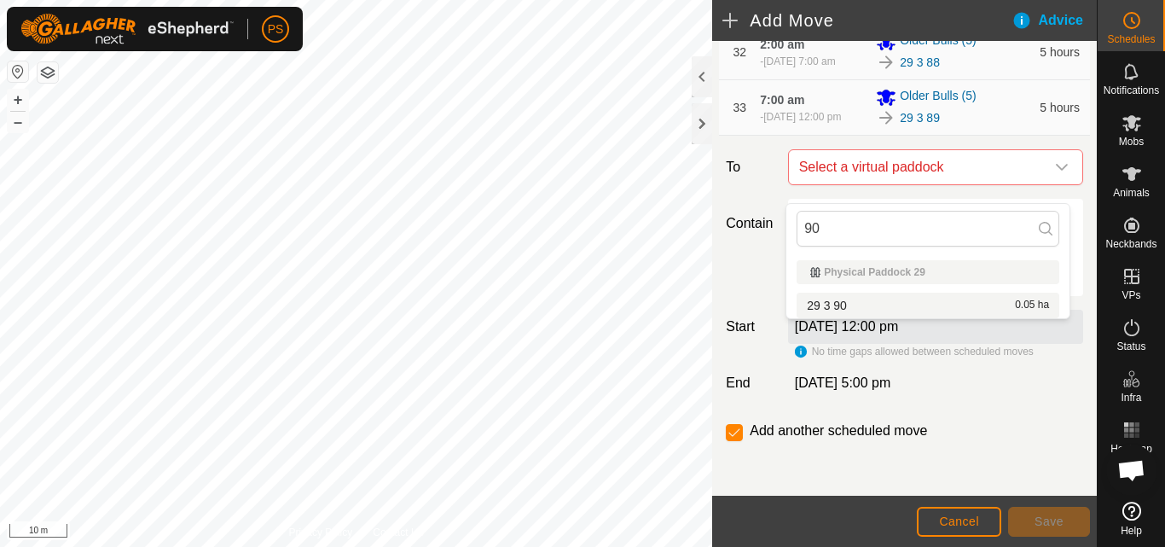
type input "90"
click at [873, 303] on li "29 3 90 0.05 ha" at bounding box center [927, 305] width 263 height 26
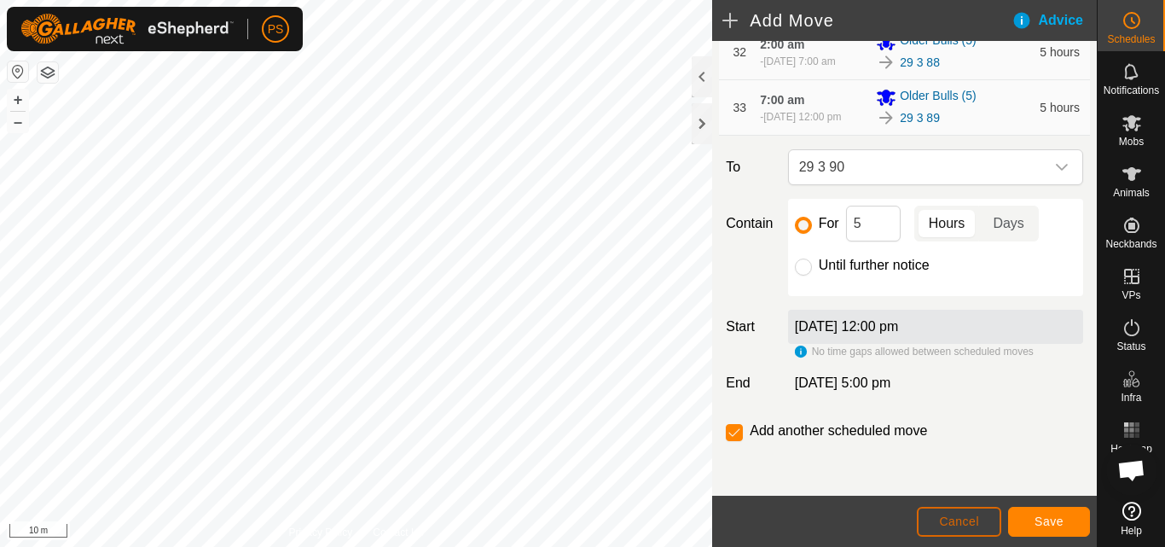
click at [948, 514] on span "Cancel" at bounding box center [959, 521] width 40 height 14
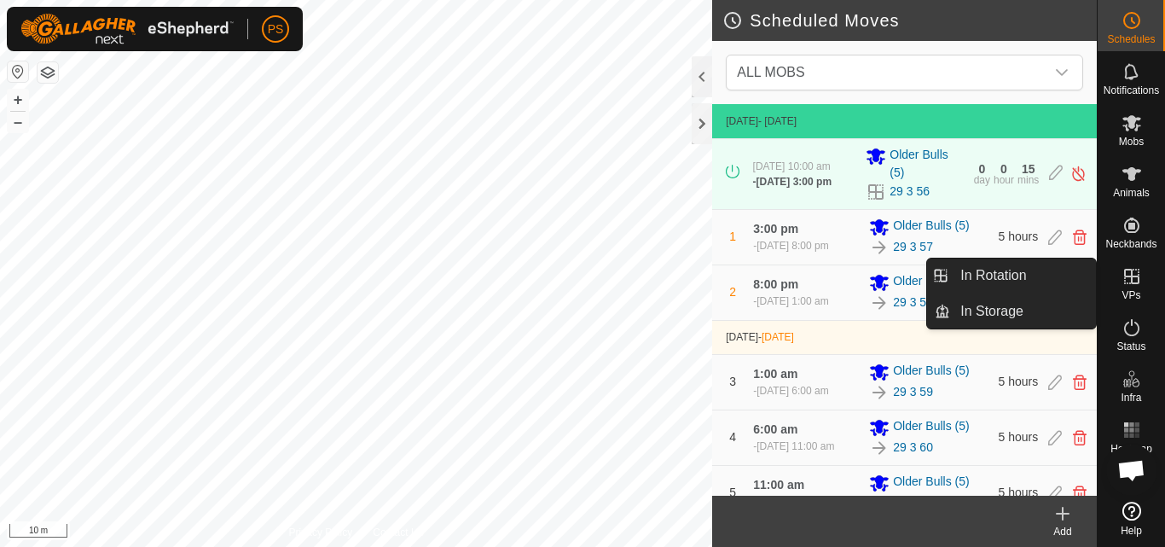
click at [1130, 276] on icon at bounding box center [1131, 276] width 15 height 15
click at [1005, 272] on link "In Rotation" at bounding box center [1023, 275] width 146 height 34
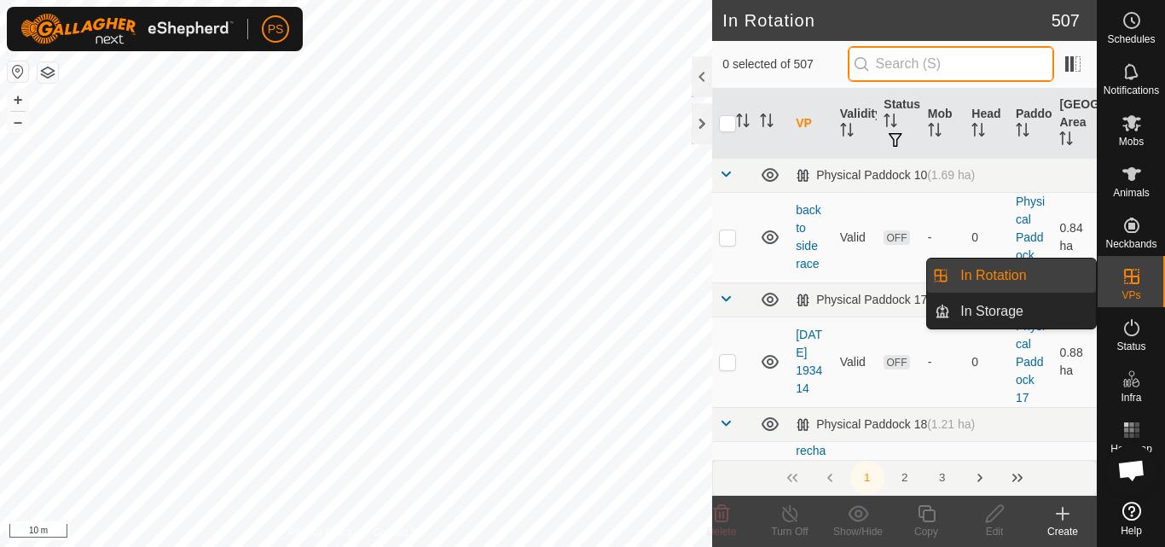
click at [921, 62] on input "text" at bounding box center [950, 64] width 206 height 36
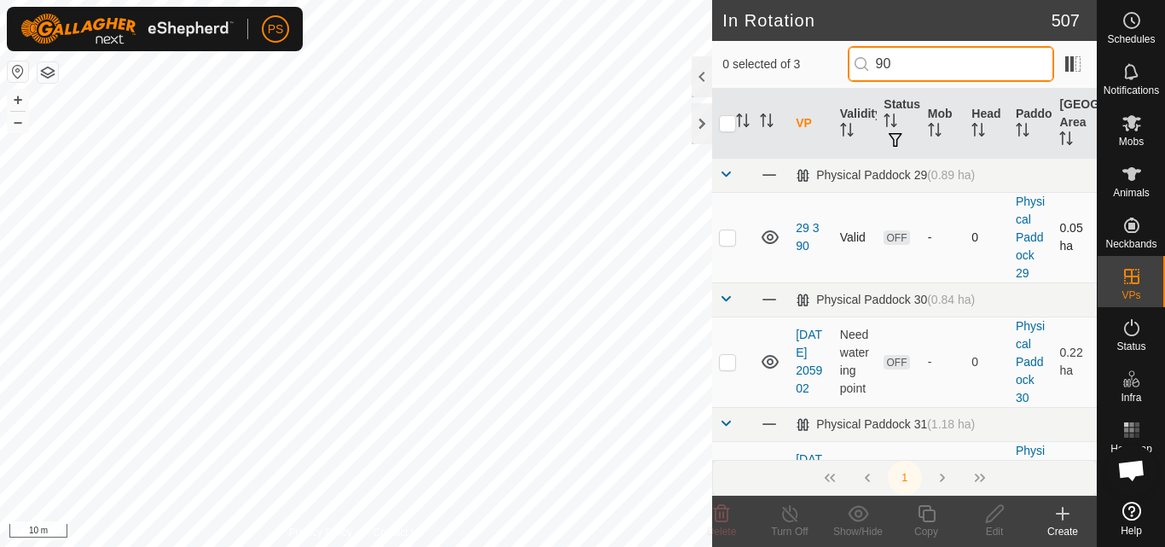
type input "90"
click at [728, 239] on p-checkbox at bounding box center [727, 237] width 17 height 14
checkbox input "true"
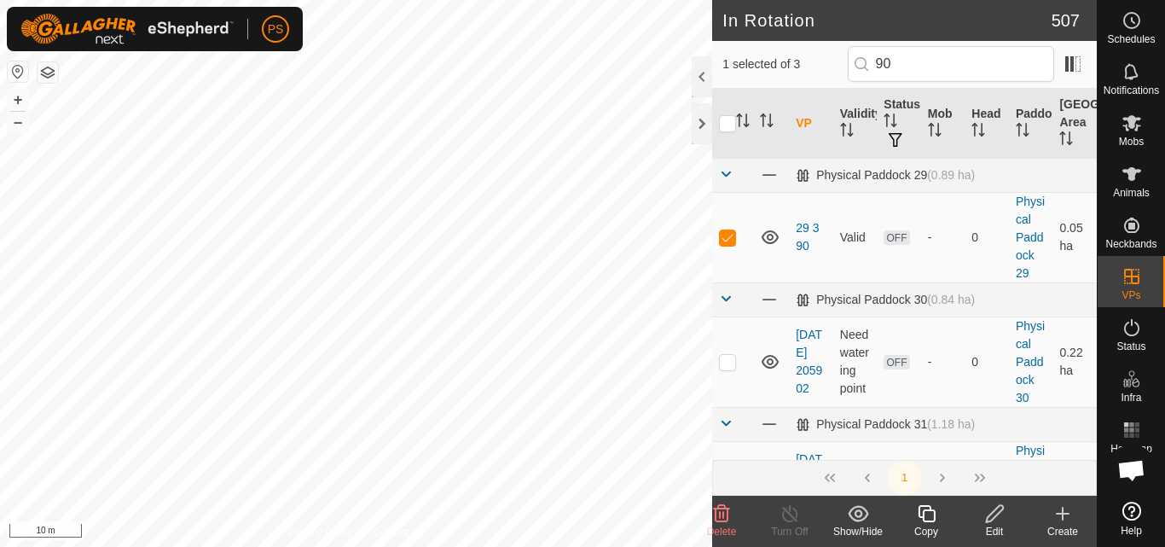
click at [996, 513] on icon at bounding box center [994, 513] width 21 height 20
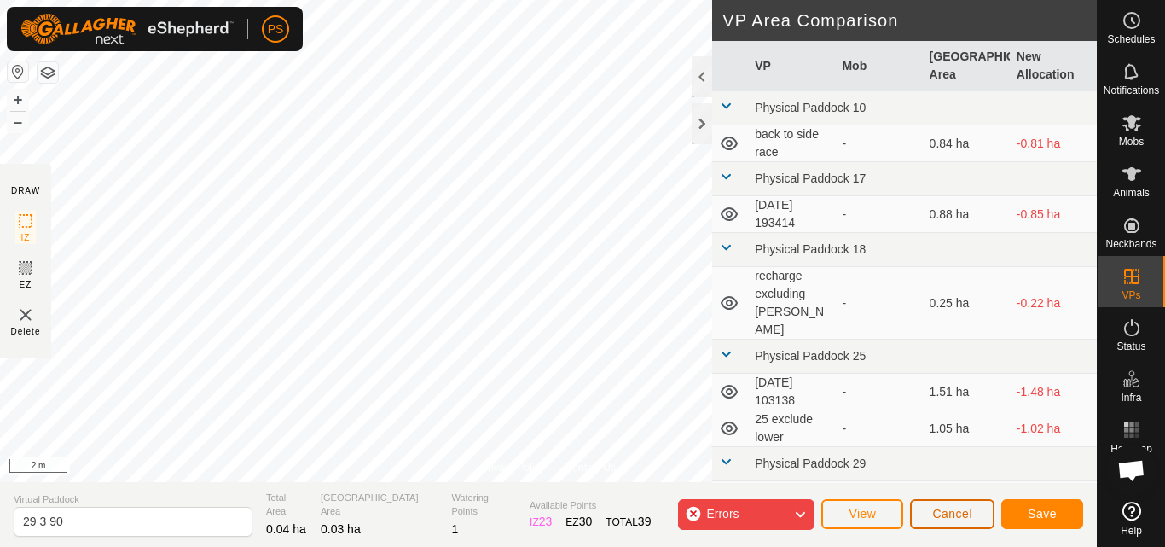
click at [946, 518] on span "Cancel" at bounding box center [952, 513] width 40 height 14
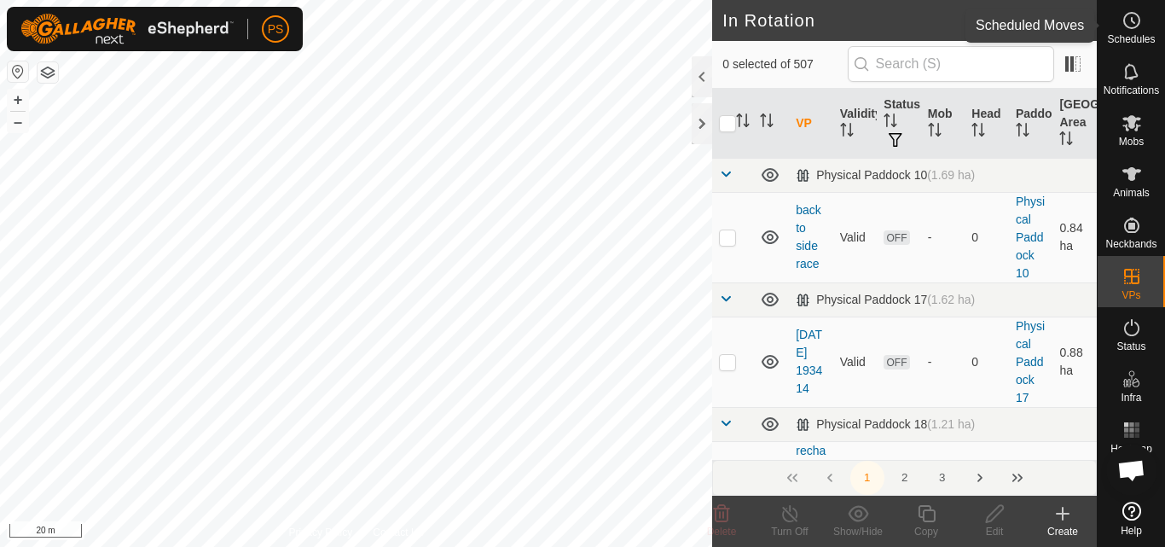
click at [1132, 17] on icon at bounding box center [1131, 20] width 20 height 20
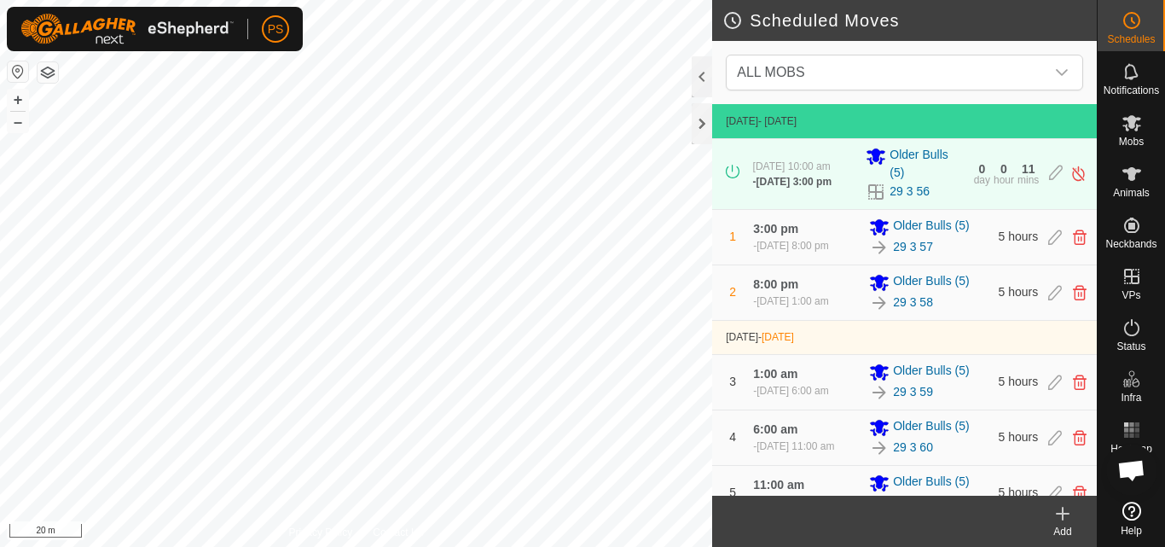
click at [1062, 518] on icon at bounding box center [1062, 513] width 0 height 12
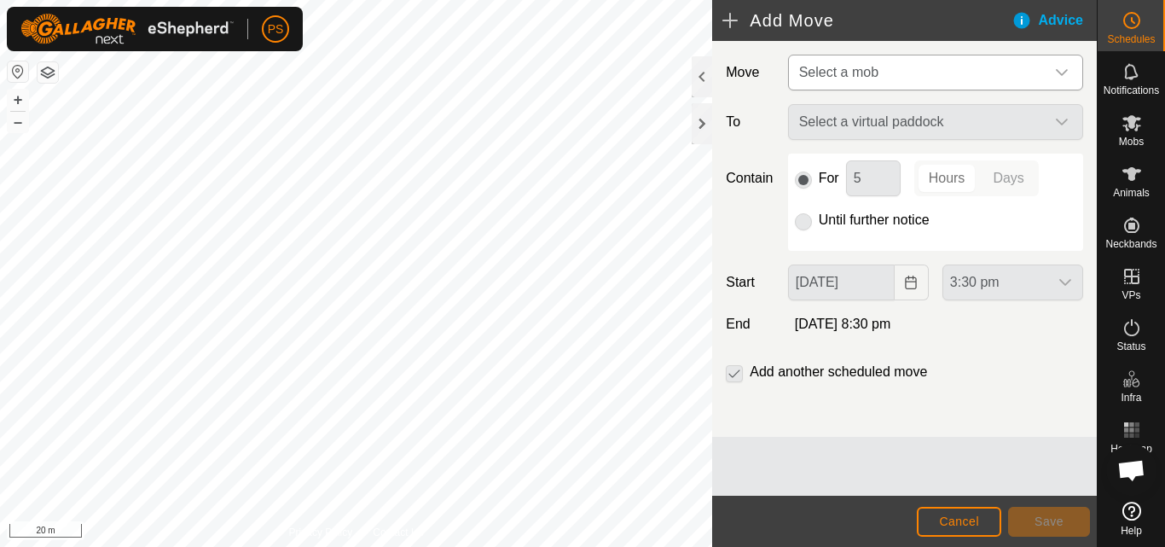
click at [1060, 70] on icon "dropdown trigger" at bounding box center [1062, 73] width 14 height 14
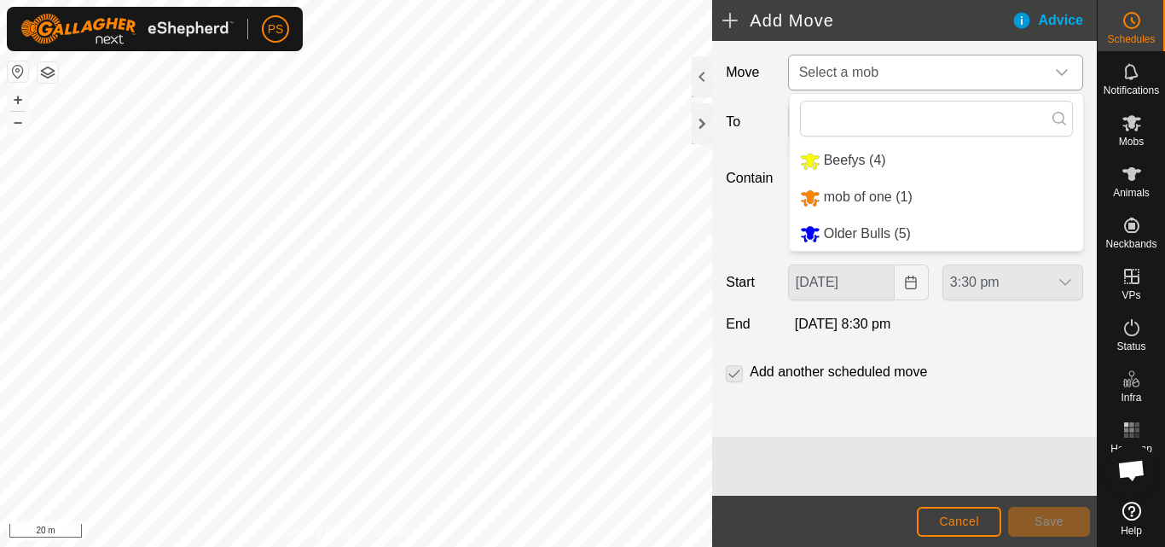
click at [899, 235] on li "Older Bulls (5)" at bounding box center [936, 234] width 293 height 35
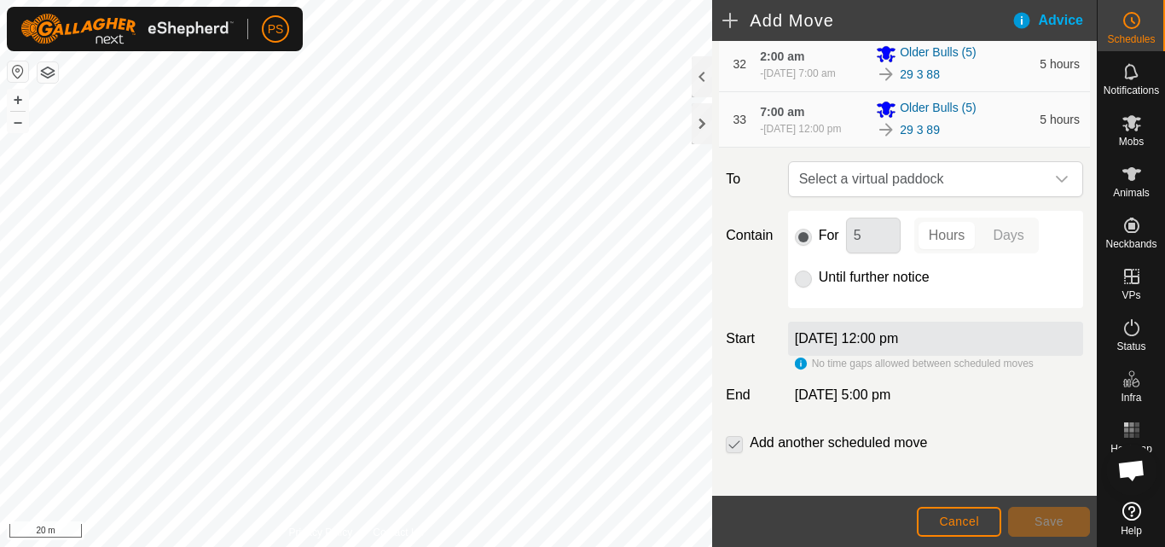
scroll to position [2132, 0]
click at [1055, 184] on icon "dropdown trigger" at bounding box center [1062, 178] width 14 height 14
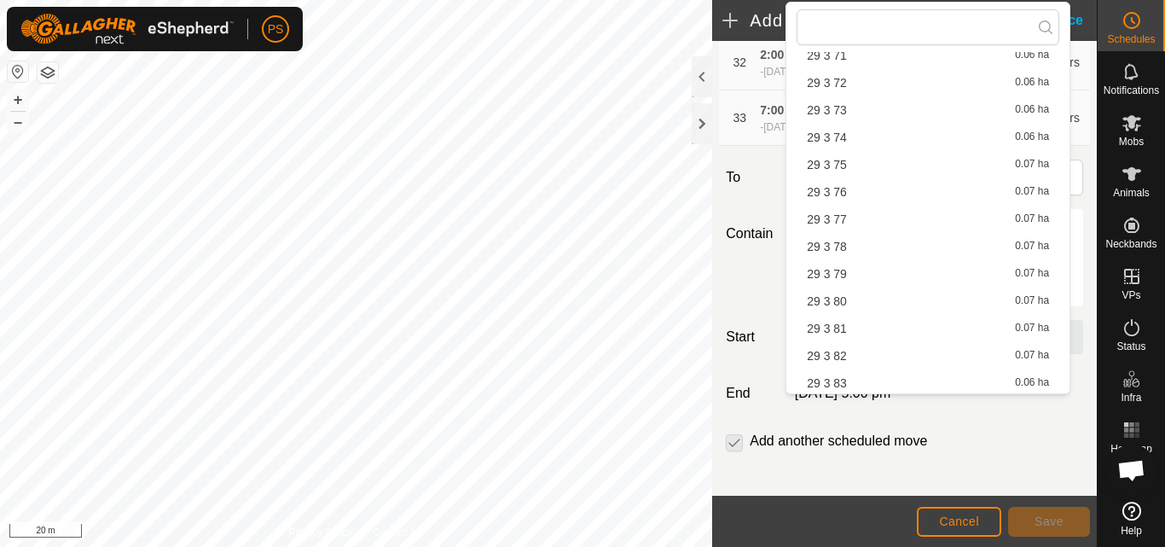
scroll to position [2125, 0]
click at [843, 380] on li "29 3 90 0.05 ha" at bounding box center [927, 380] width 263 height 26
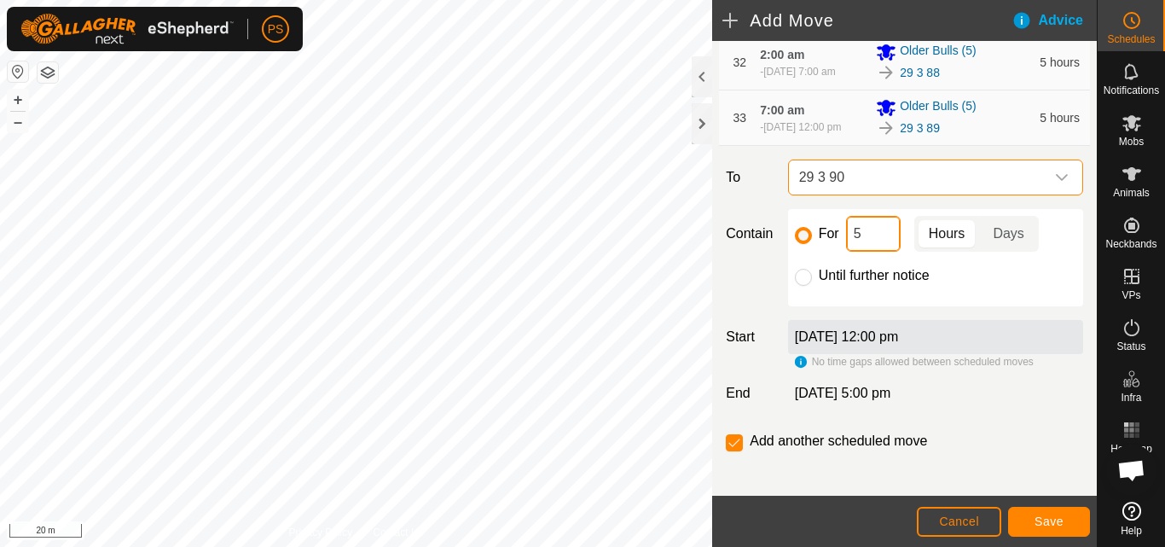
click at [878, 252] on input "5" at bounding box center [873, 234] width 55 height 36
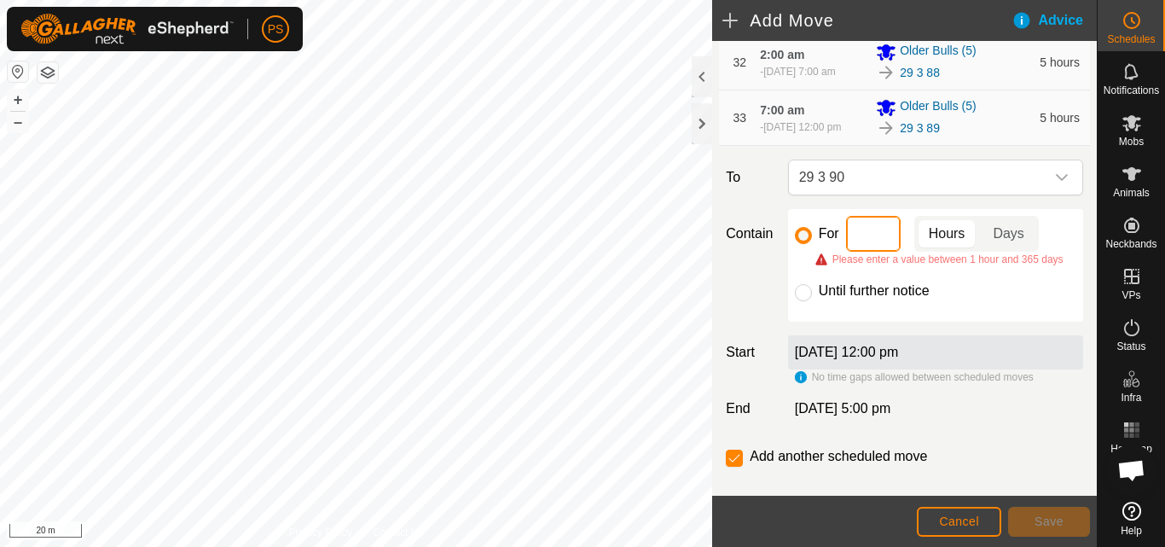
type input "3"
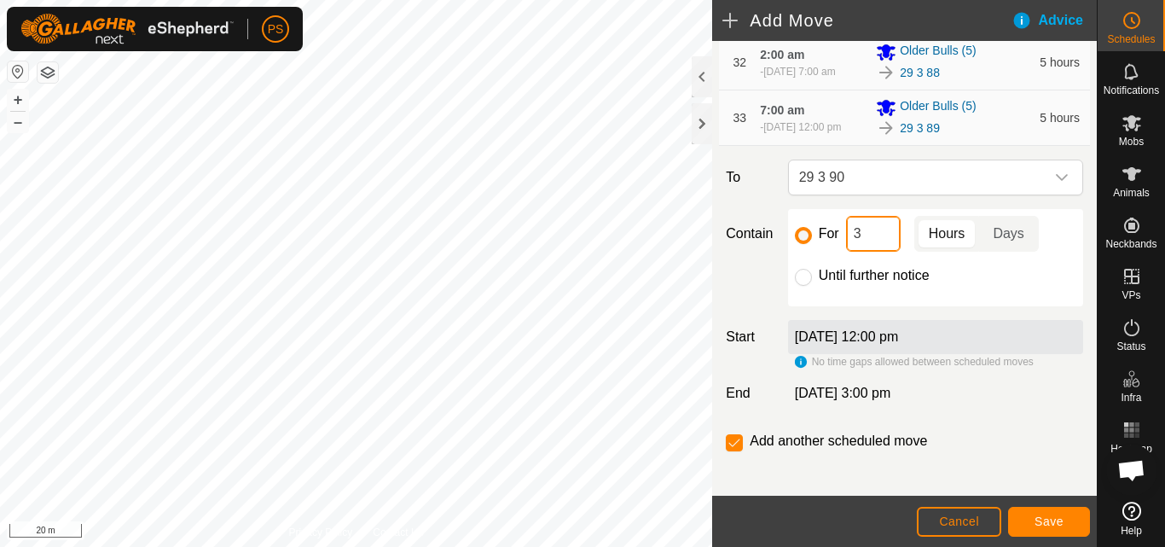
scroll to position [2208, 0]
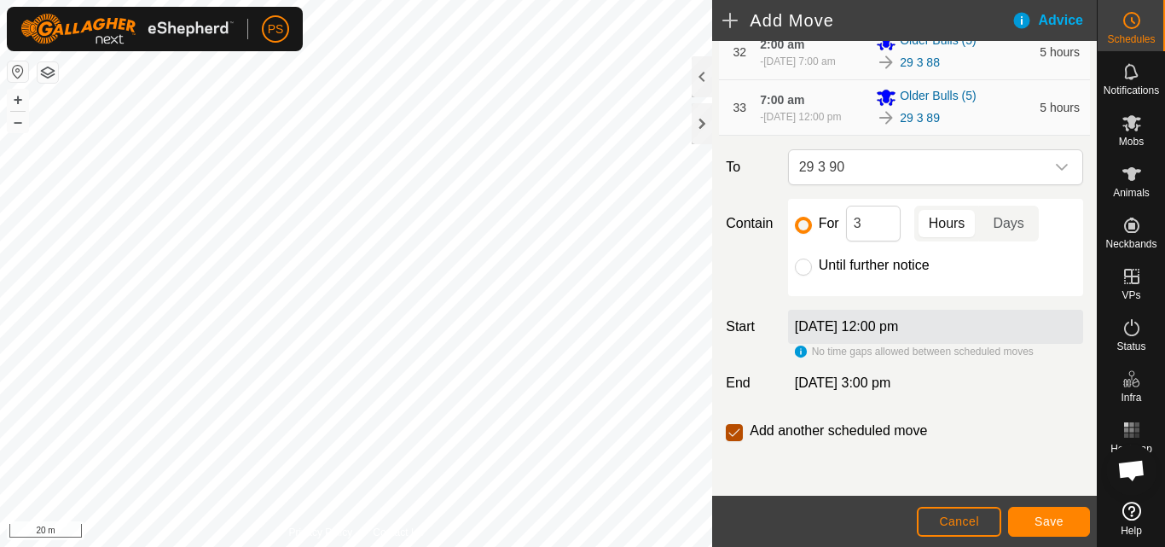
click at [728, 432] on input "checkbox" at bounding box center [734, 432] width 17 height 17
checkbox input "false"
click at [1047, 523] on span "Save" at bounding box center [1048, 521] width 29 height 14
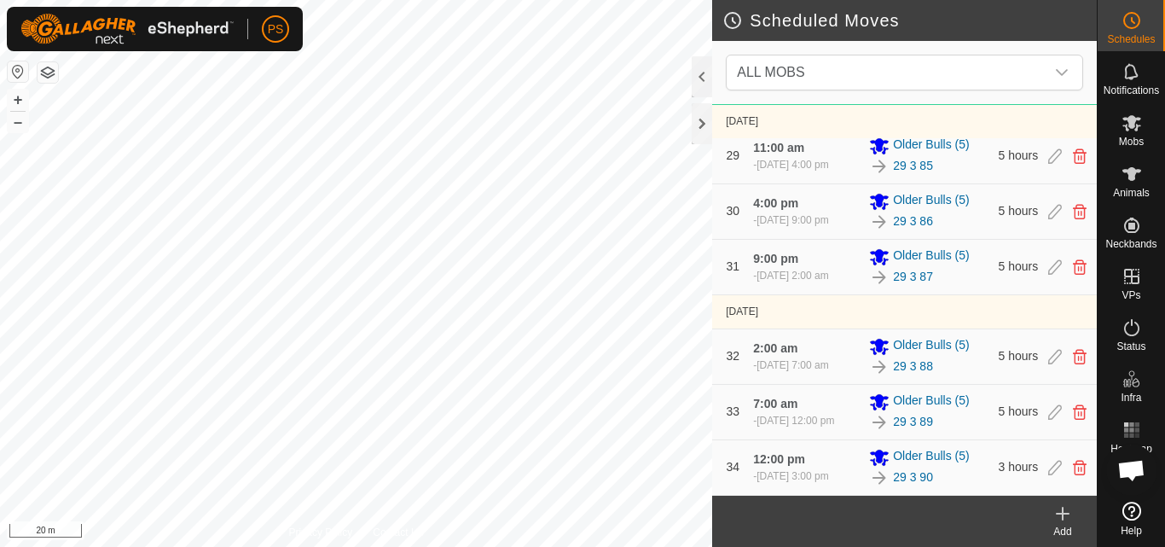
scroll to position [1904, 0]
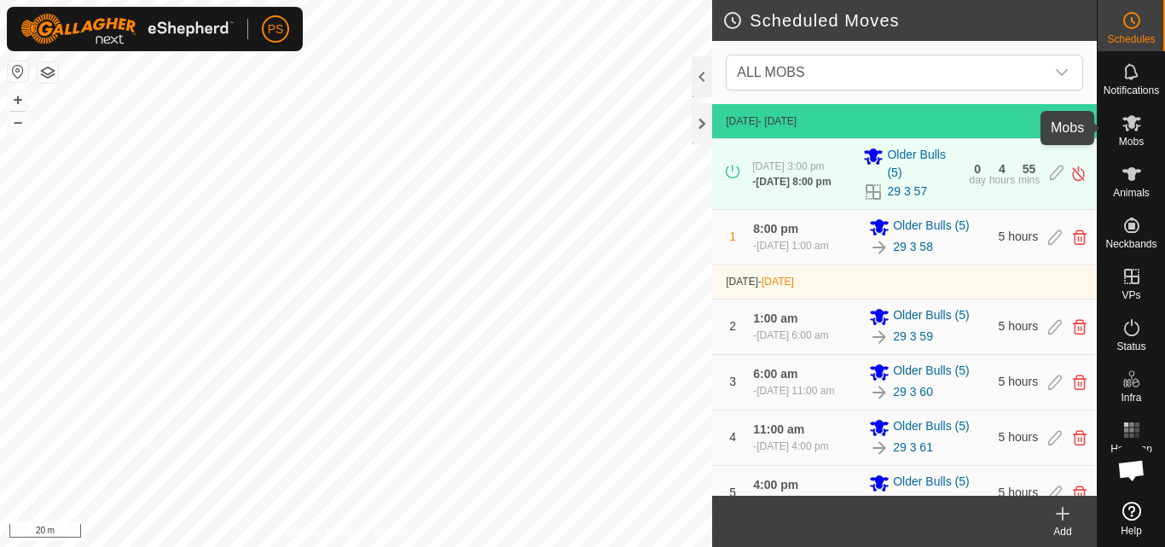
click at [1125, 123] on icon at bounding box center [1131, 123] width 20 height 20
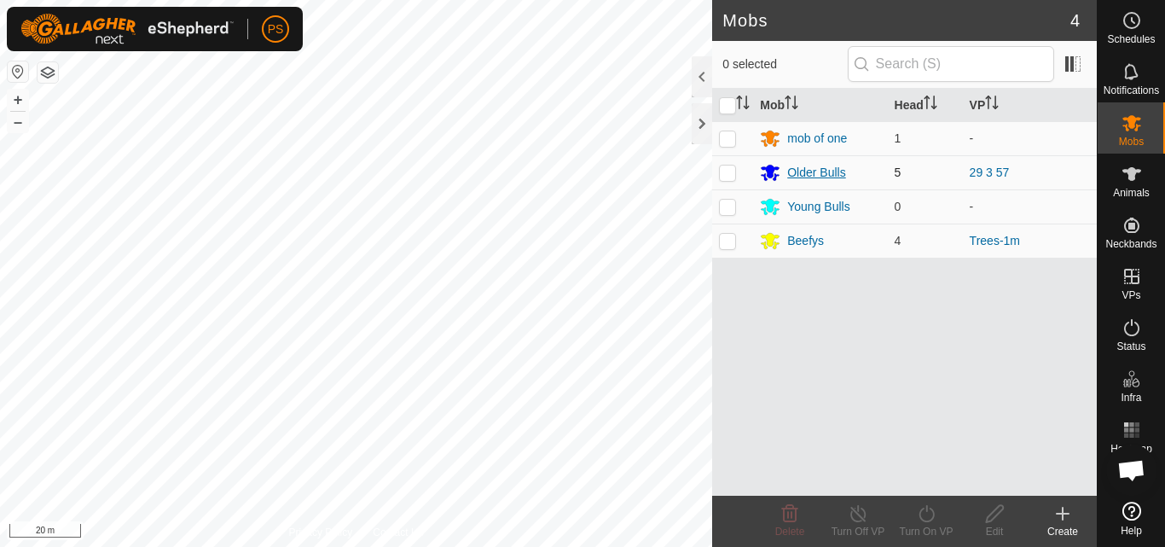
click at [808, 174] on div "Older Bulls" at bounding box center [816, 173] width 58 height 18
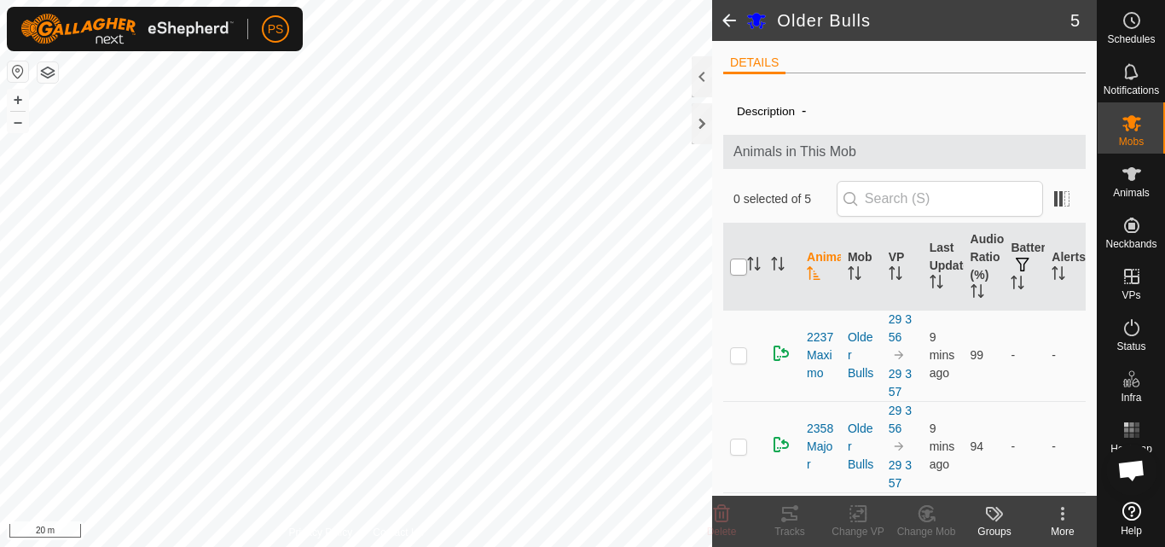
click at [738, 265] on input "checkbox" at bounding box center [738, 266] width 17 height 17
checkbox input "true"
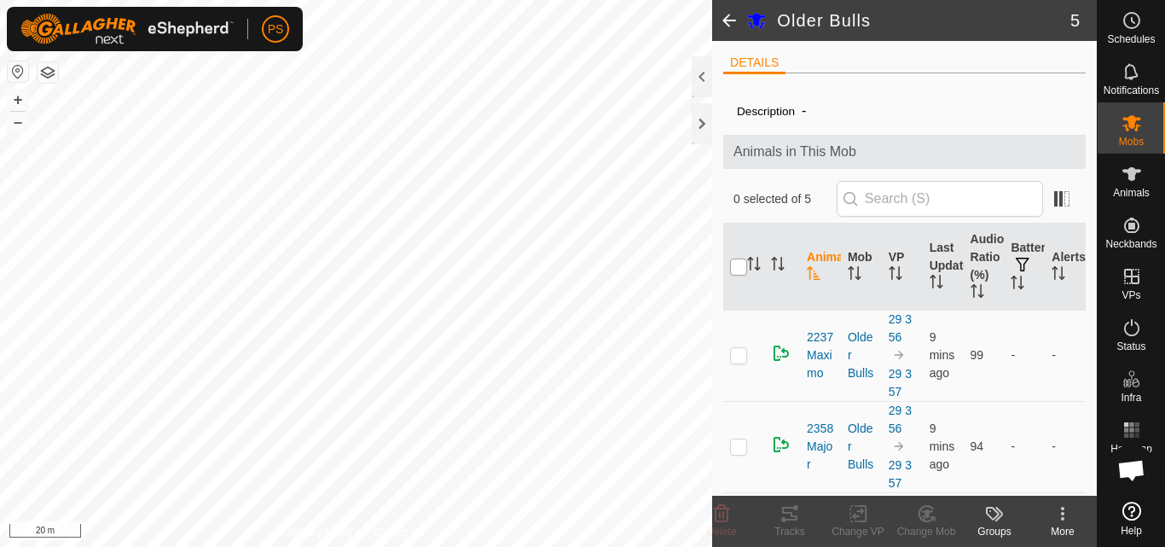
checkbox input "true"
click at [788, 512] on icon at bounding box center [789, 513] width 15 height 14
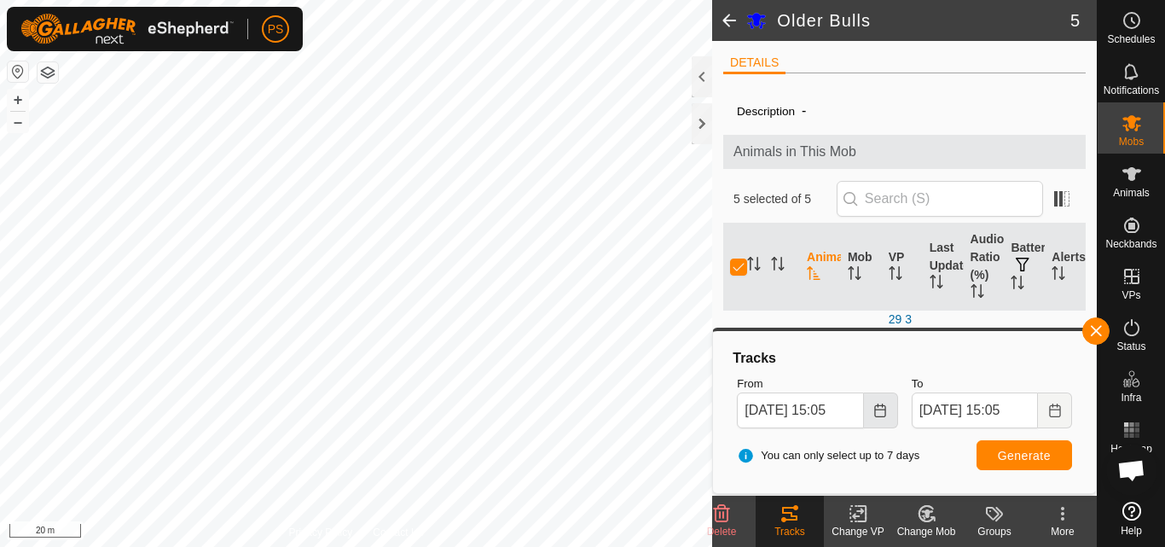
click at [882, 415] on icon "Choose Date" at bounding box center [880, 410] width 14 height 14
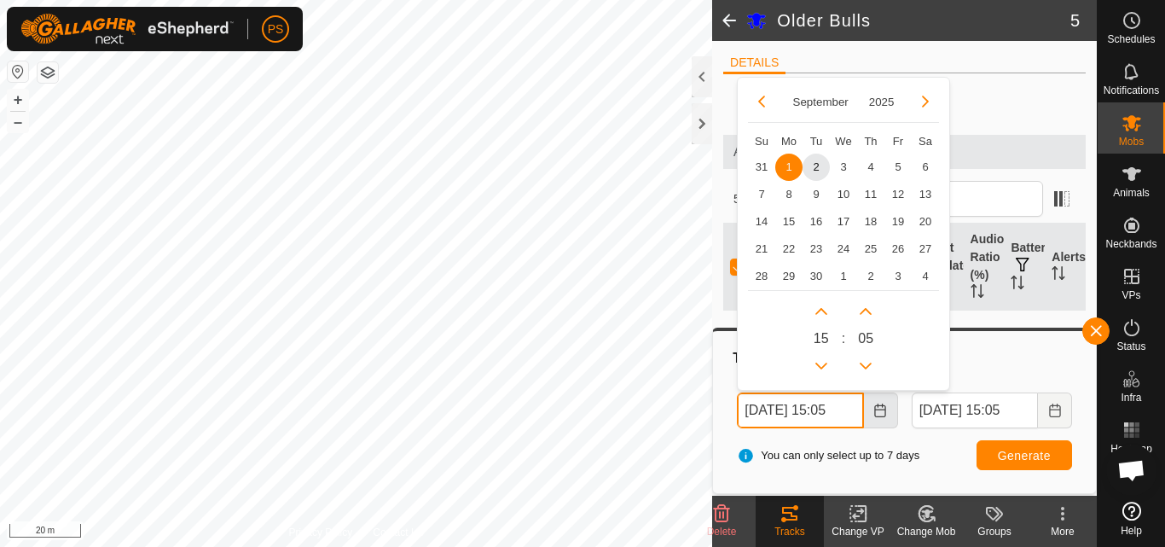
scroll to position [0, 9]
click at [825, 361] on button "Previous Hour" at bounding box center [820, 364] width 27 height 27
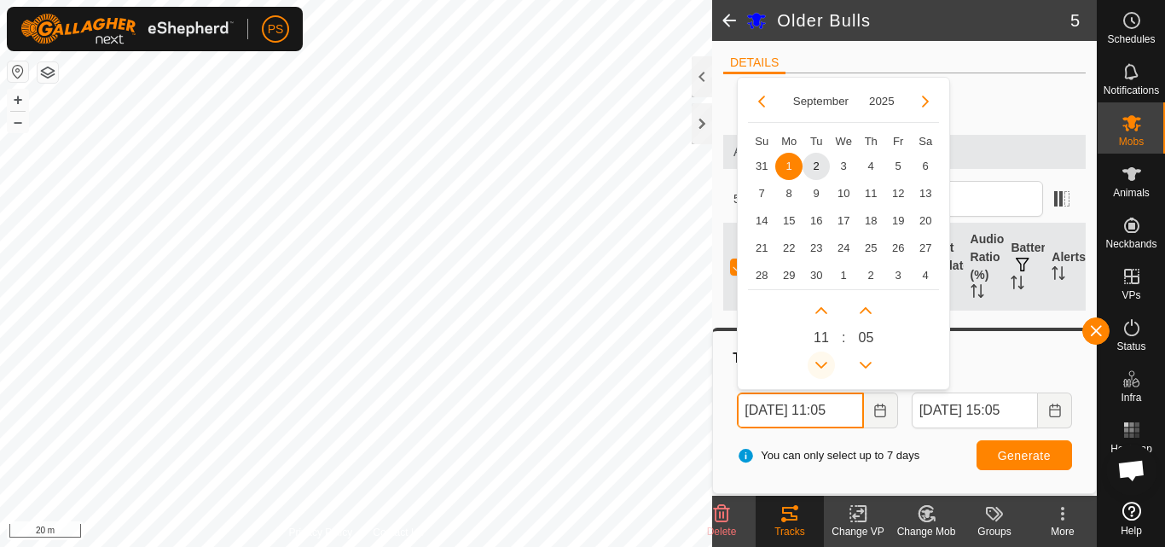
scroll to position [0, 8]
click at [825, 361] on button "Previous Hour" at bounding box center [820, 364] width 27 height 27
click at [815, 159] on span "2" at bounding box center [815, 166] width 27 height 27
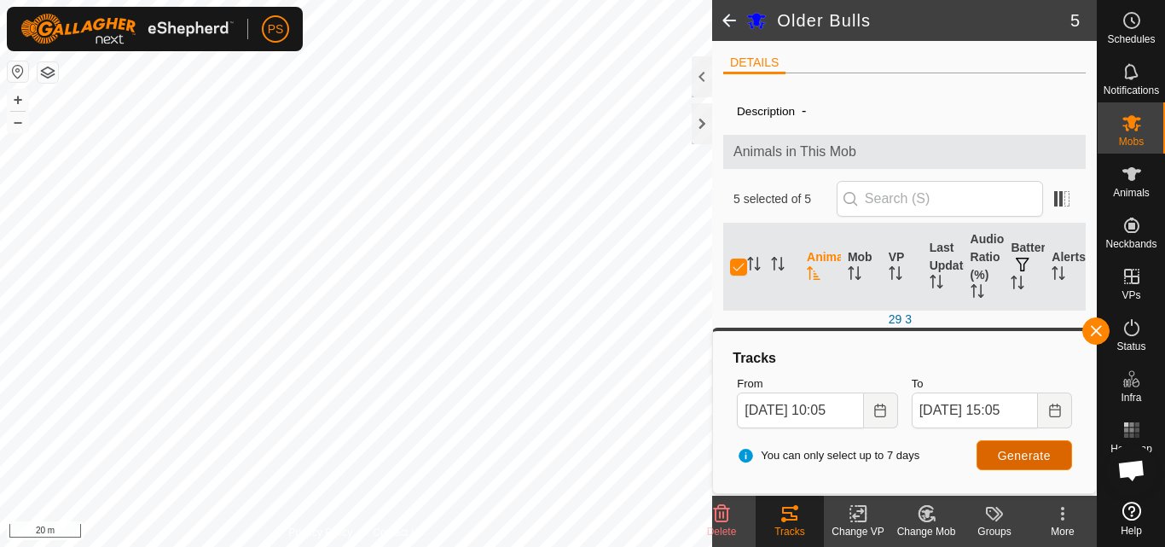
click at [1031, 453] on span "Generate" at bounding box center [1024, 455] width 53 height 14
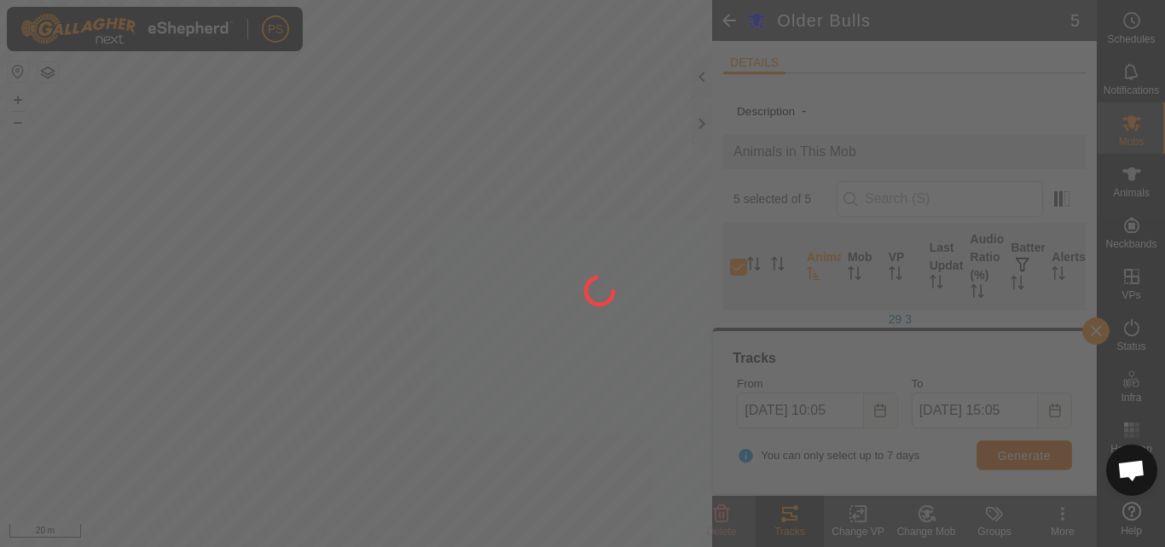
scroll to position [0, 0]
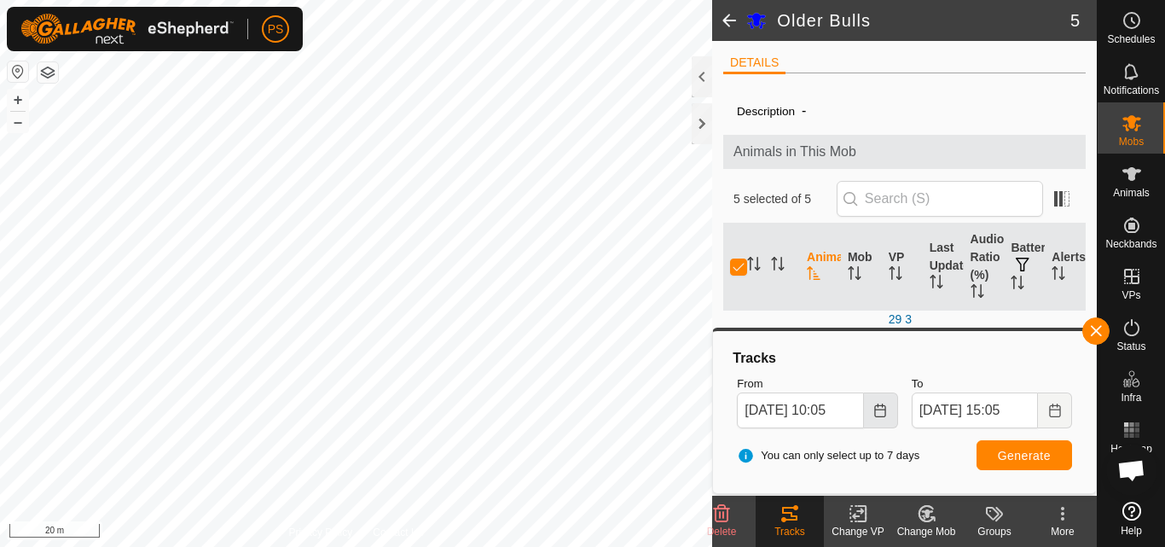
click at [884, 409] on icon "Choose Date" at bounding box center [879, 410] width 11 height 14
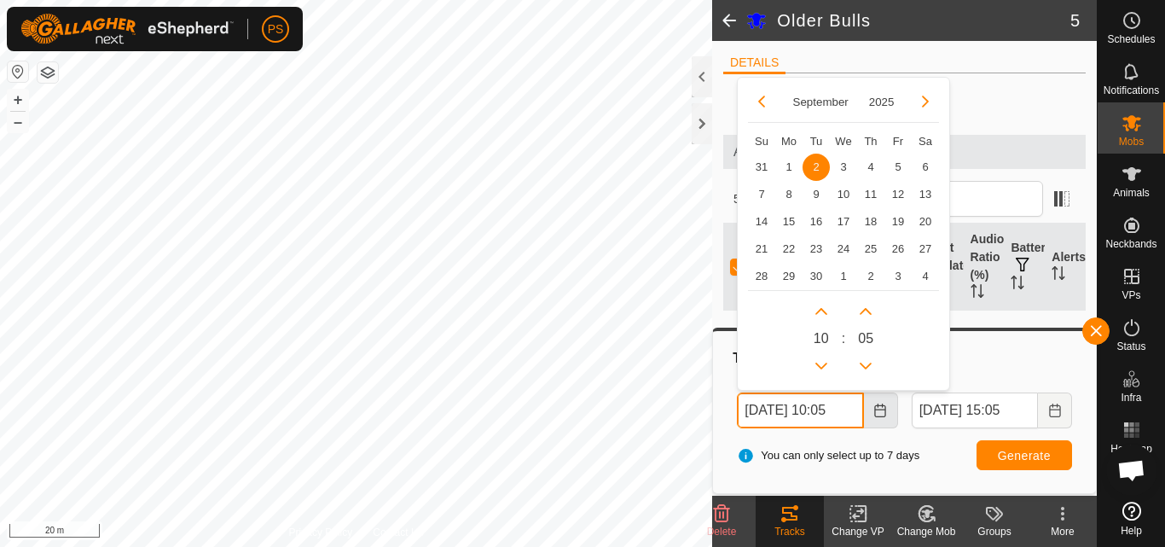
scroll to position [0, 9]
click at [791, 159] on span "1" at bounding box center [788, 166] width 27 height 27
type input "01 Sep, 2025 10:05"
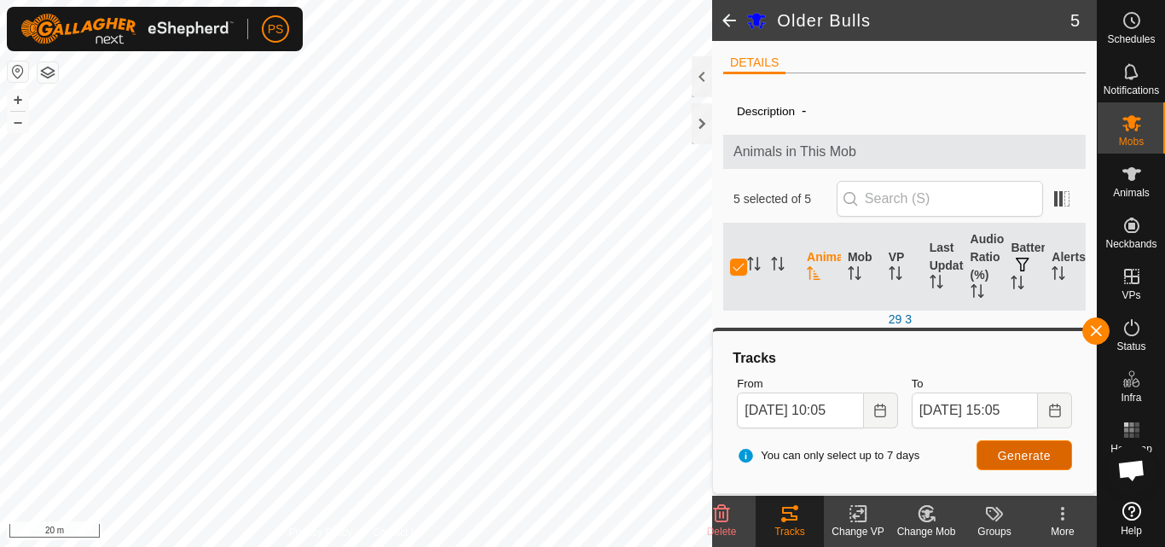
click at [1032, 459] on span "Generate" at bounding box center [1024, 455] width 53 height 14
click at [1096, 331] on span "button" at bounding box center [1096, 331] width 14 height 14
